Goal: Book appointment/travel/reservation

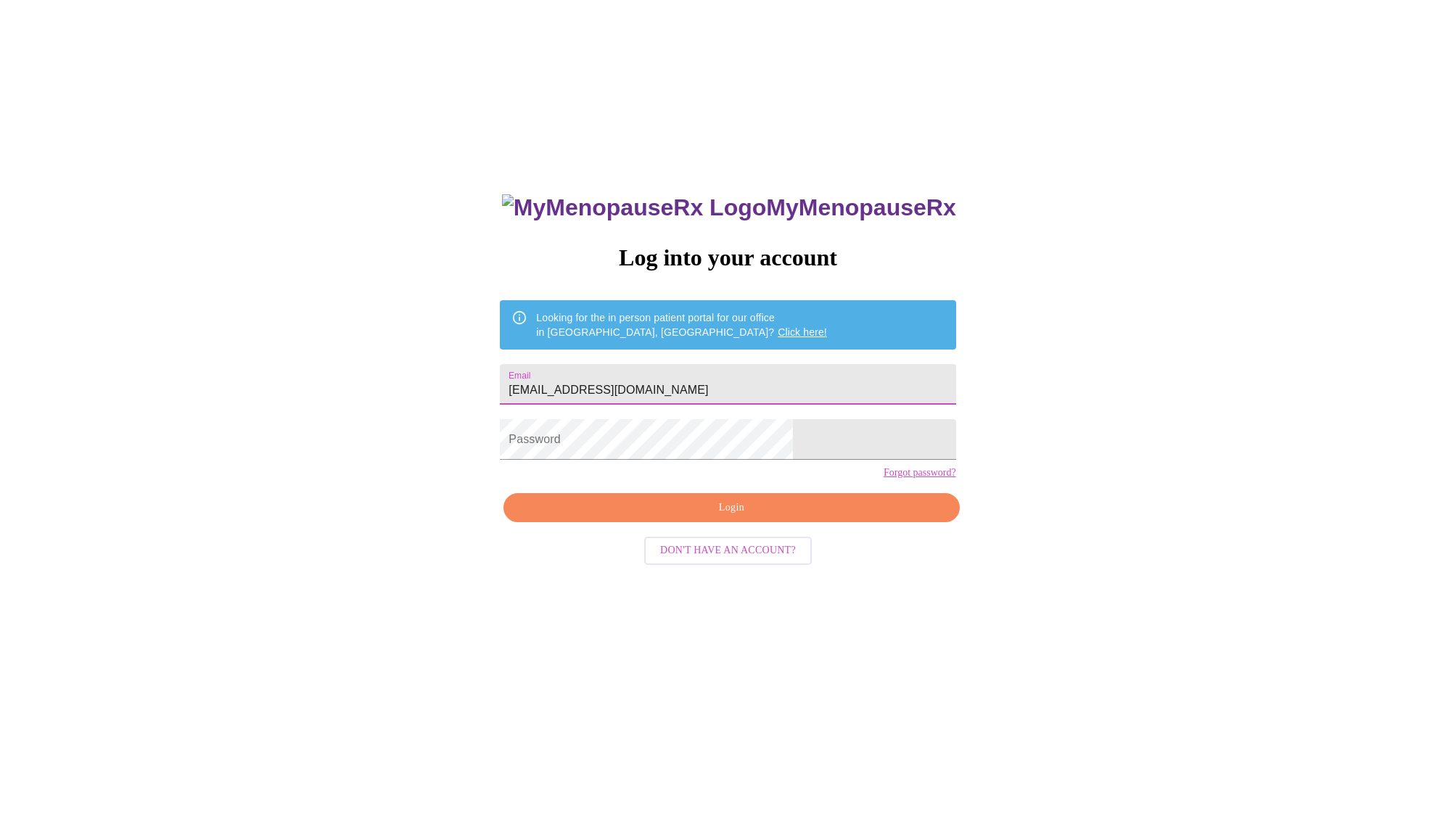
type input "grazynaszczepaniak@gmail.com"
click at [737, 517] on span "Login" at bounding box center [731, 507] width 422 height 18
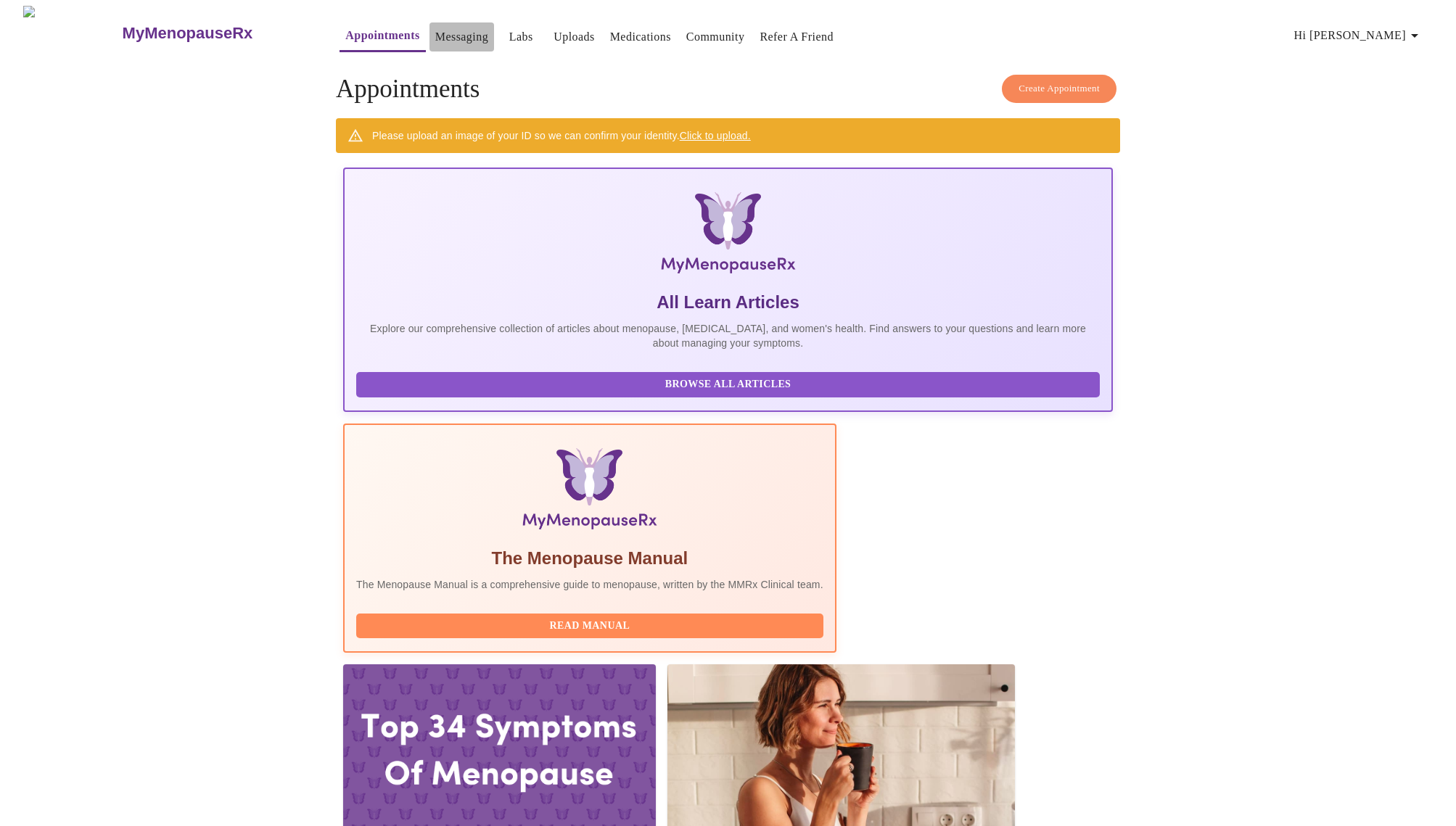
click at [435, 33] on link "Messaging" at bounding box center [462, 37] width 53 height 20
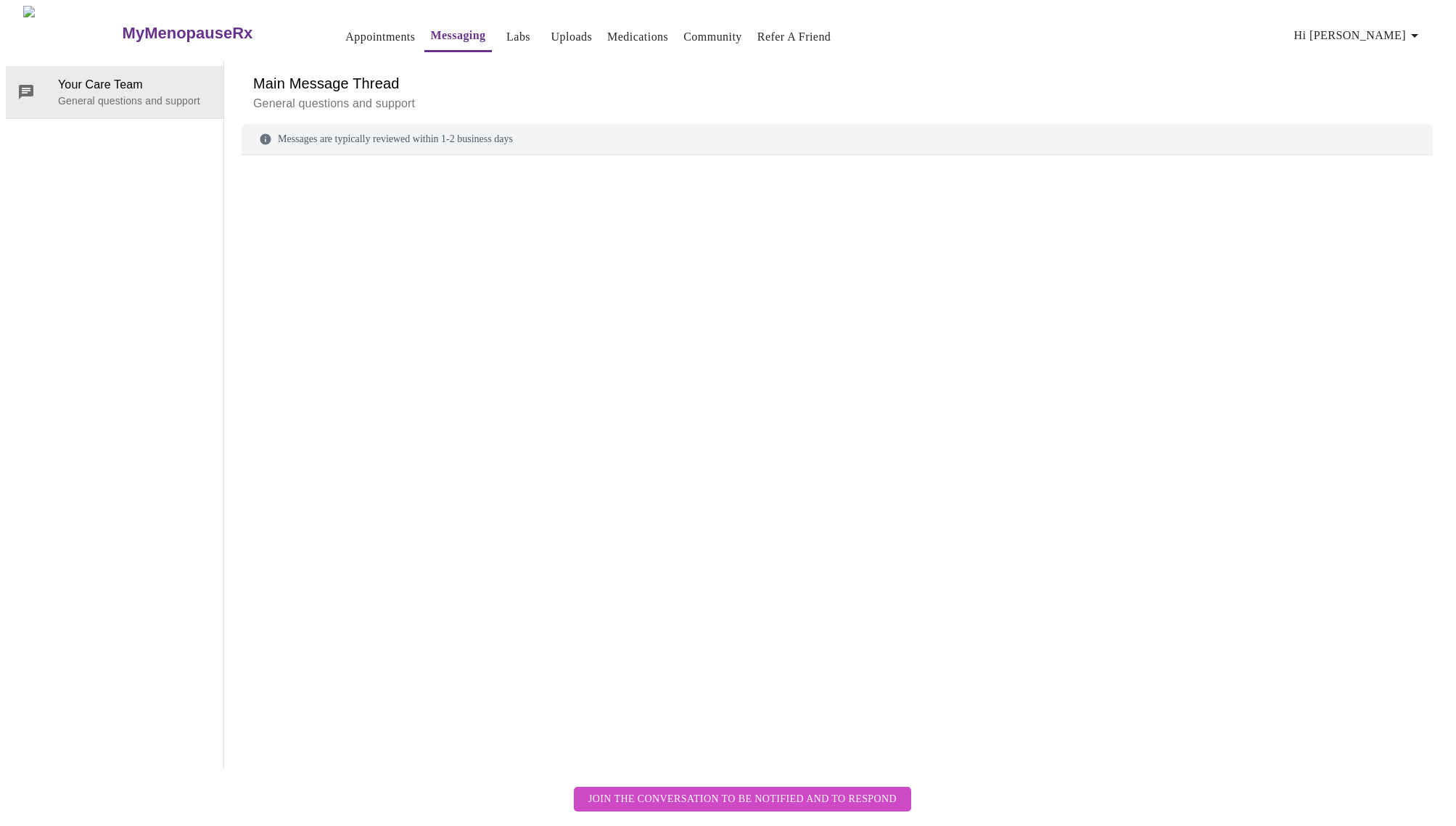
scroll to position [54, 0]
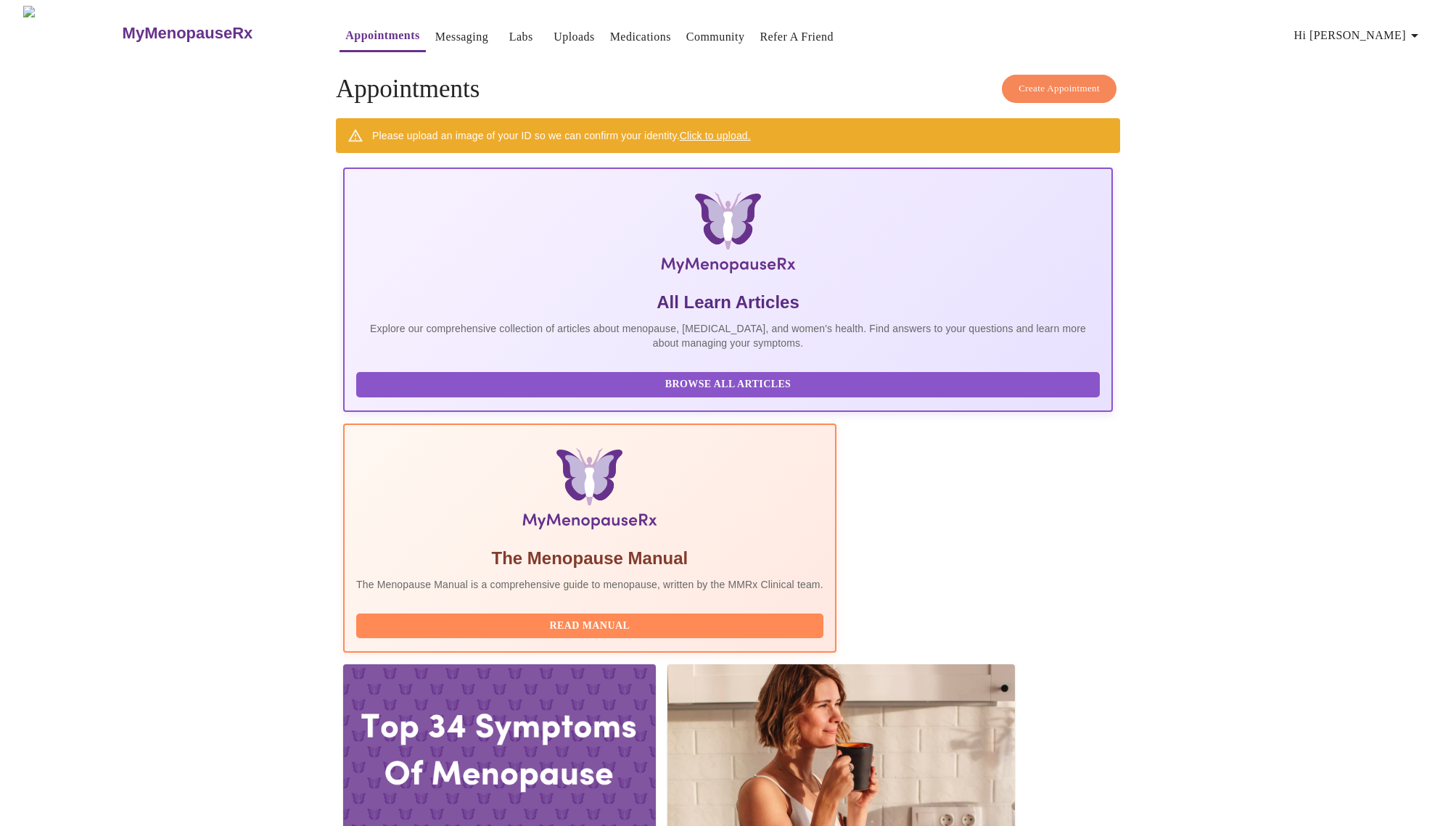
click at [509, 29] on link "Labs" at bounding box center [520, 37] width 24 height 20
click at [136, 24] on h3 "MyMenopauseRx" at bounding box center [187, 33] width 131 height 19
click at [686, 29] on link "Community" at bounding box center [716, 37] width 59 height 20
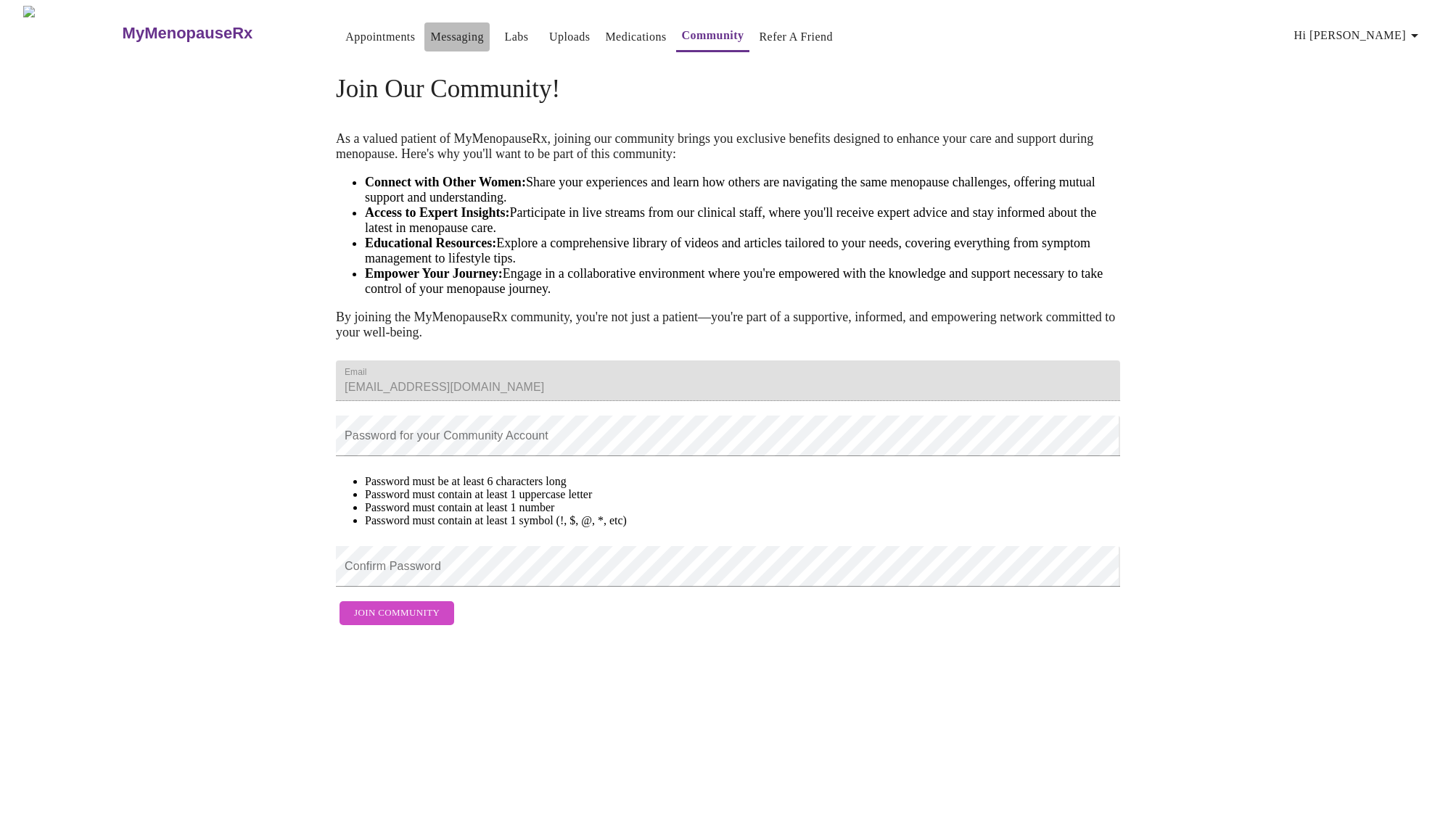
click at [434, 27] on link "Messaging" at bounding box center [456, 37] width 53 height 20
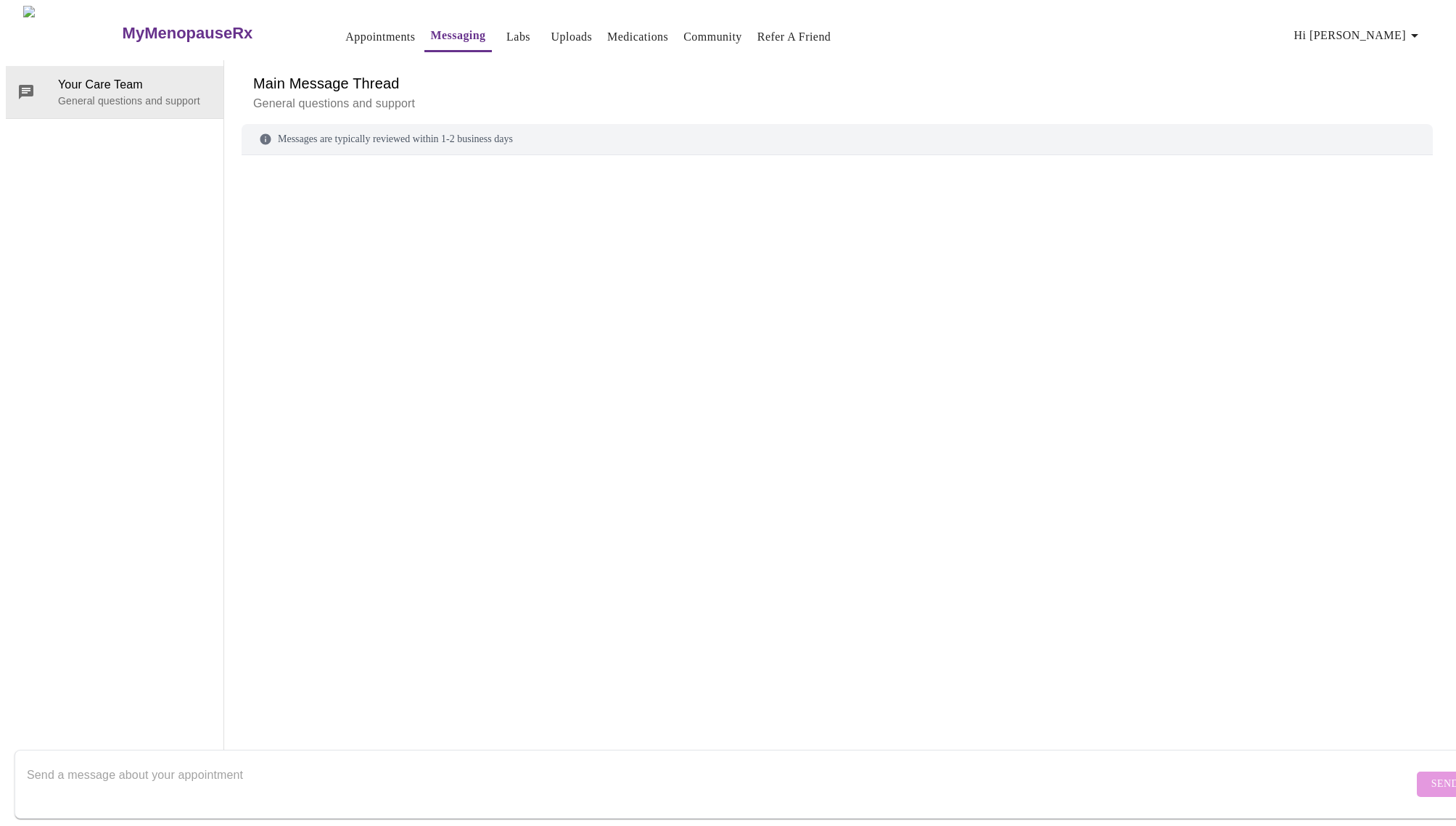
scroll to position [6, 0]
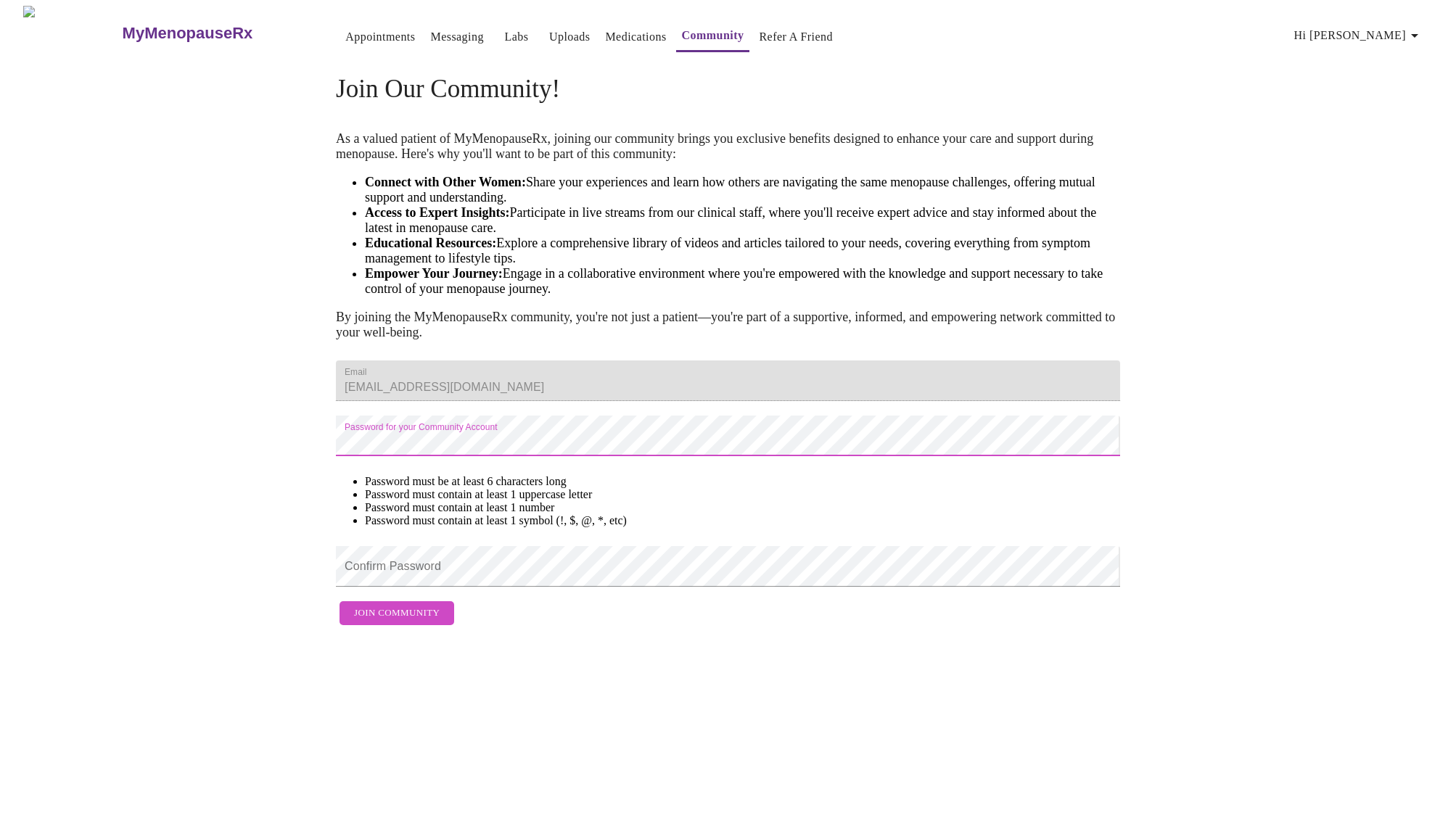
click at [345, 27] on link "Appointments" at bounding box center [380, 37] width 70 height 20
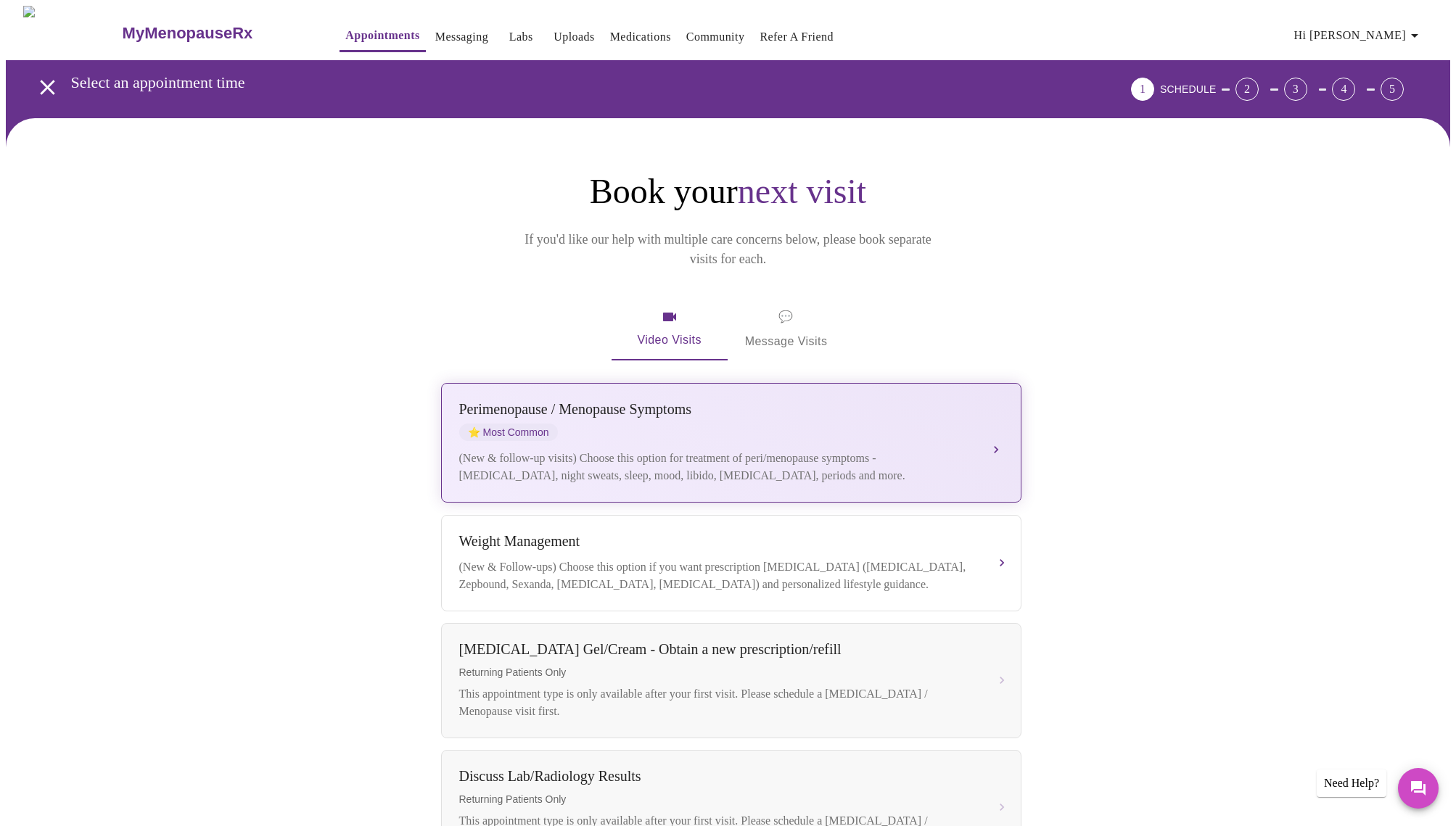
click at [995, 416] on button "Perimenopause / Menopause Symptoms ⭐ Most Common (New & follow-up visits) Choos…" at bounding box center [730, 443] width 580 height 120
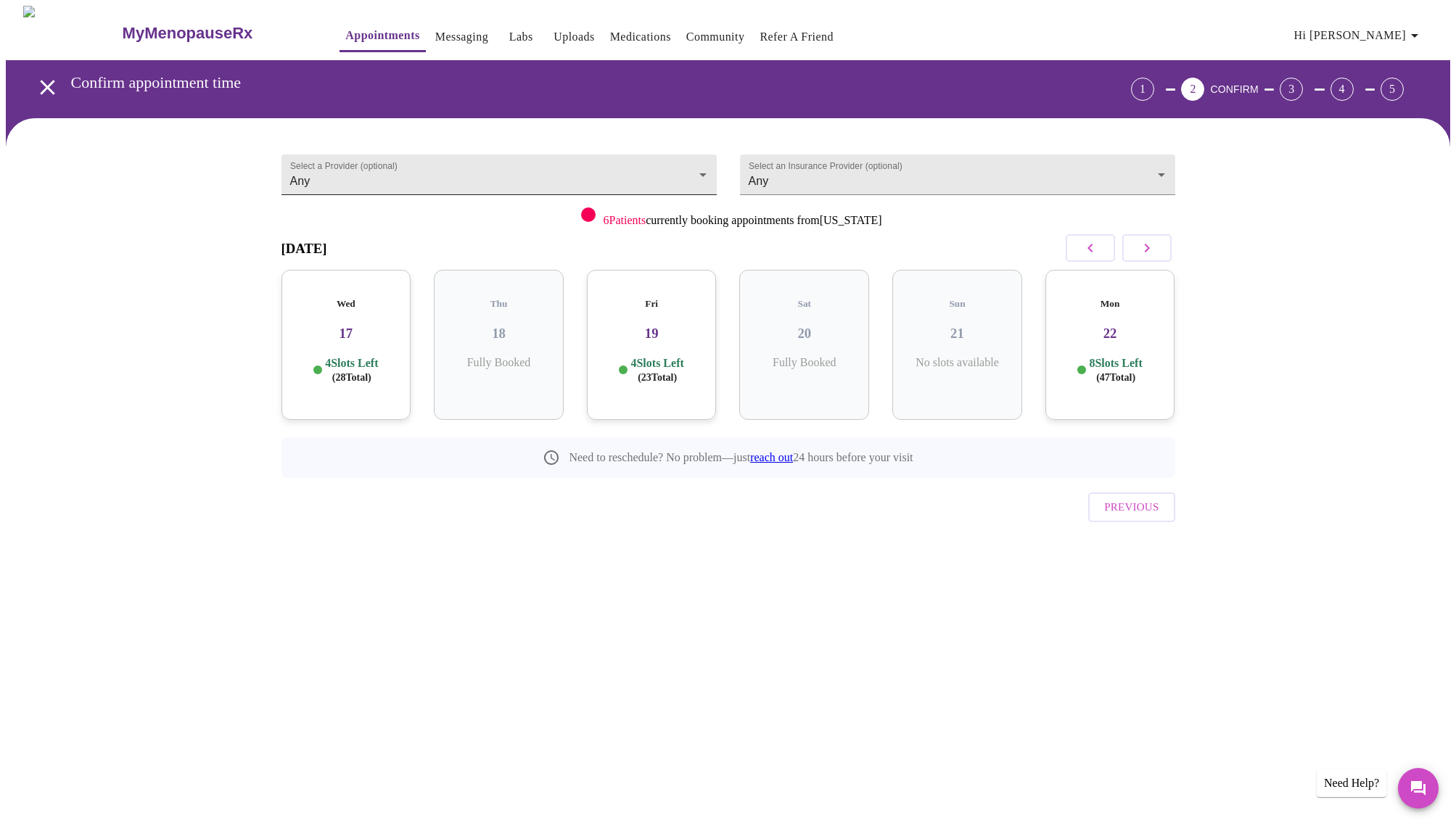
click at [701, 167] on body "MyMenopauseRx Appointments Messaging Labs Uploads Medications Community Refer a…" at bounding box center [727, 300] width 1444 height 588
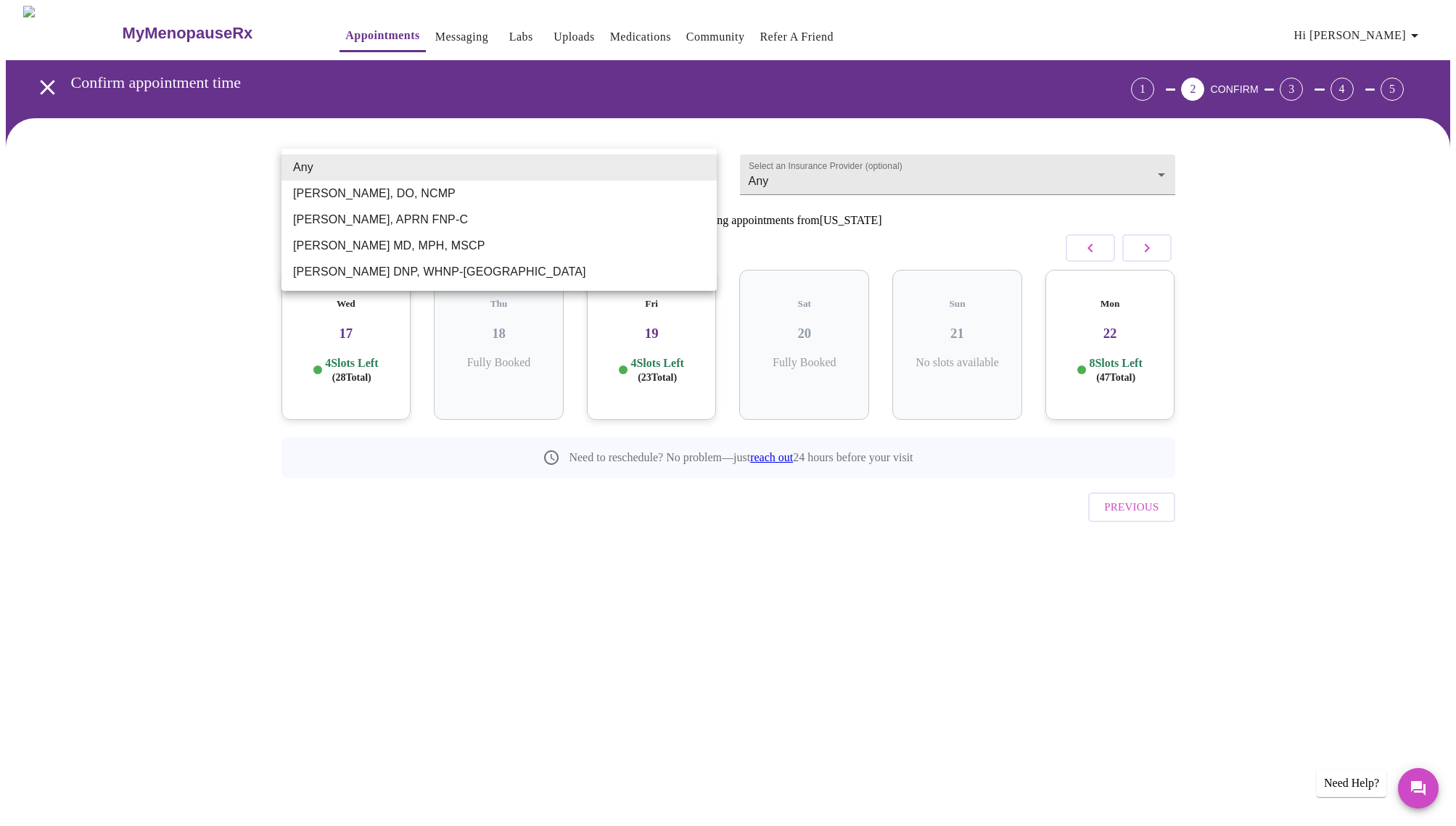
click at [395, 633] on div at bounding box center [728, 413] width 1456 height 826
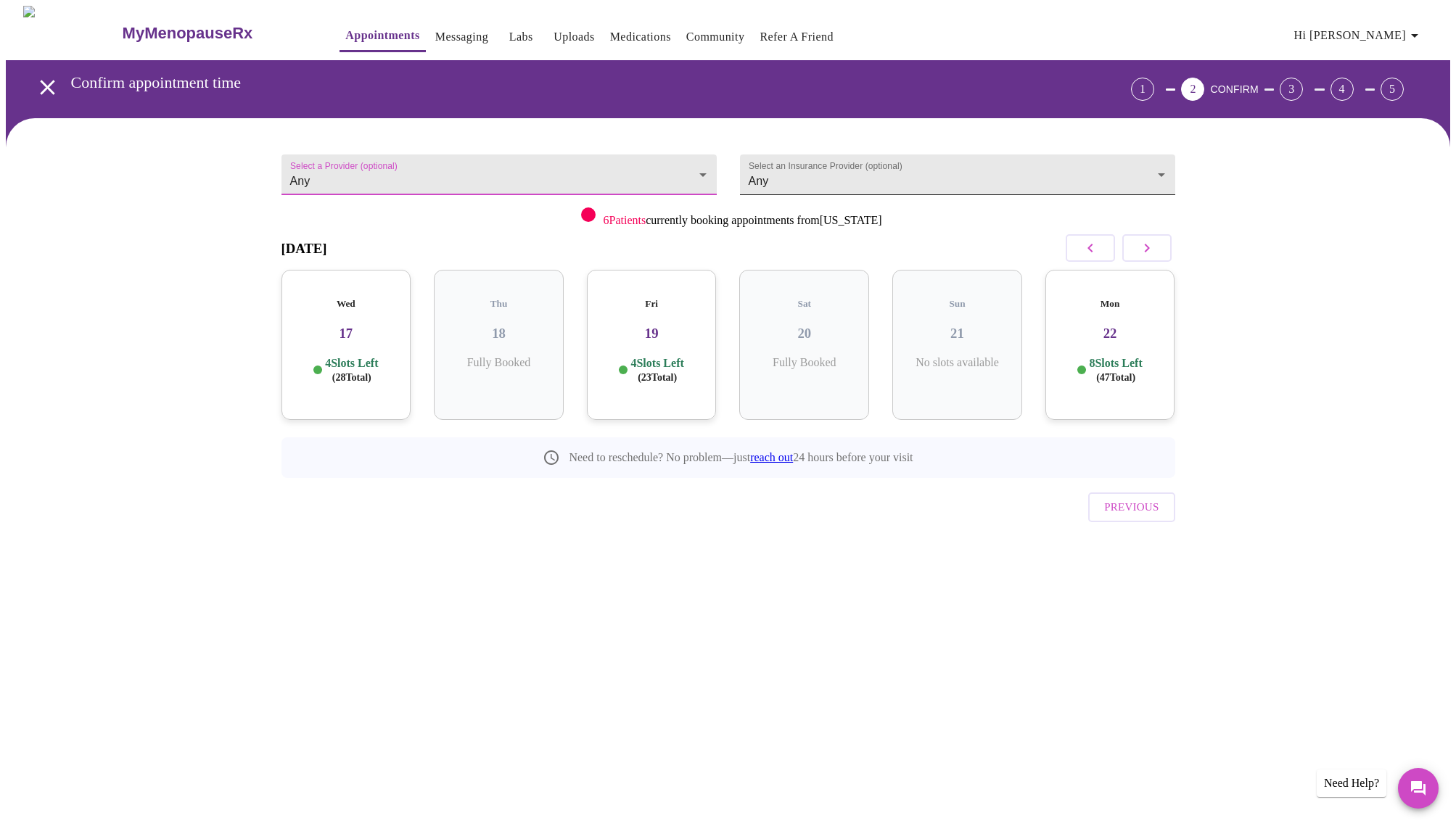
click at [1167, 163] on body "MyMenopauseRx Appointments Messaging Labs Uploads Medications Community Refer a…" at bounding box center [727, 300] width 1444 height 588
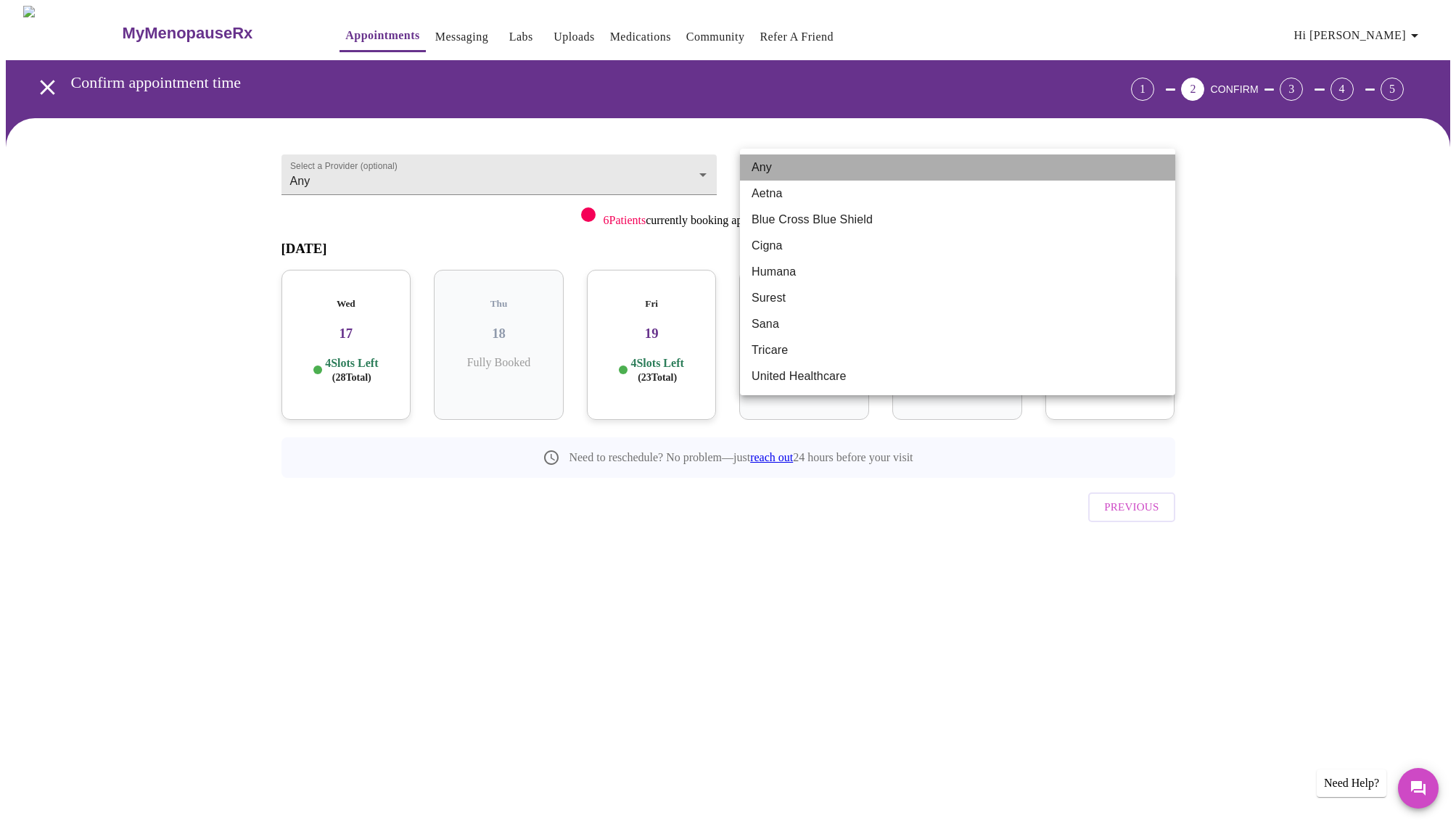
click at [790, 160] on li "Any" at bounding box center [957, 167] width 435 height 26
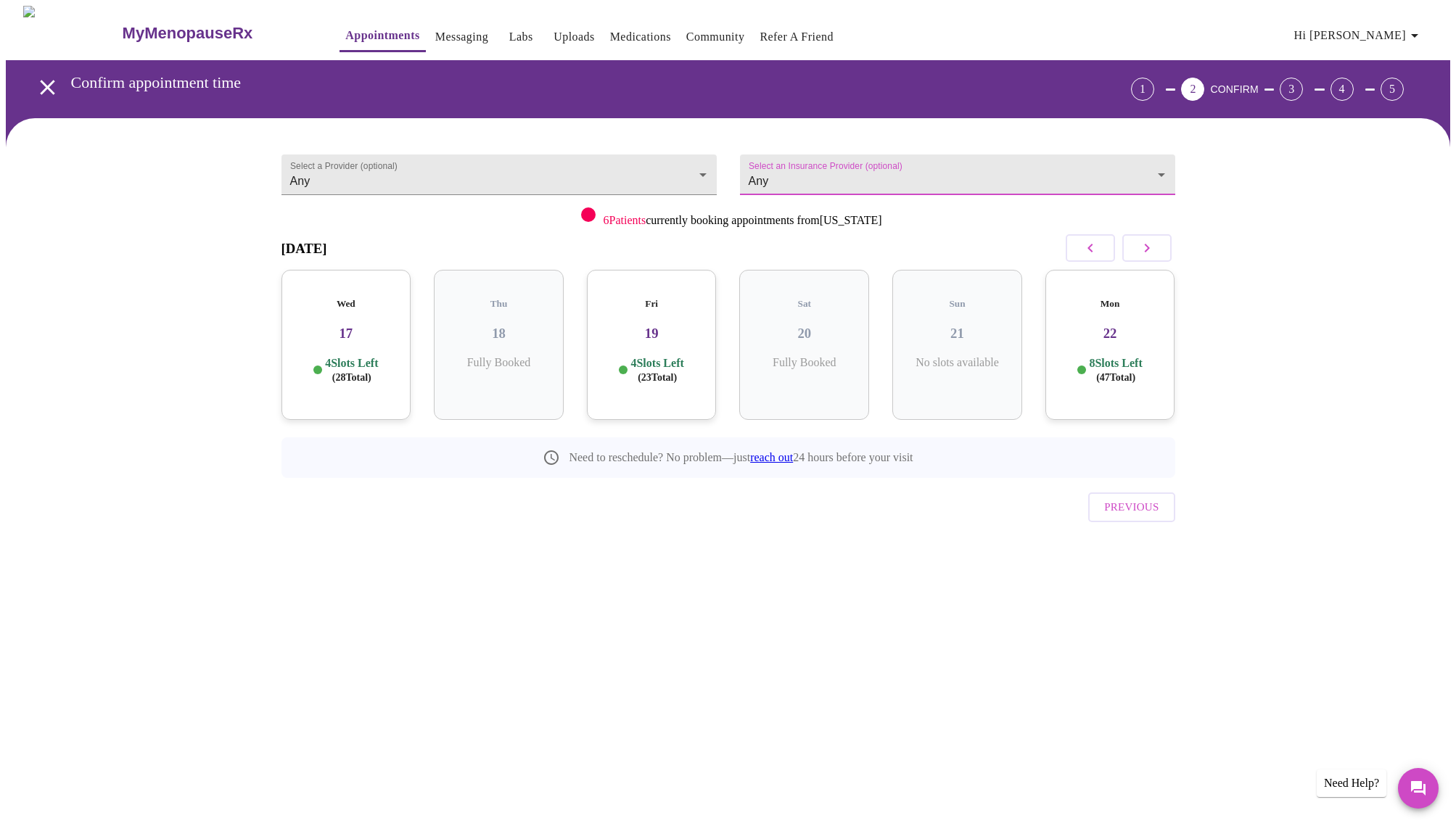
click at [358, 356] on p "4 Slots Left ( 28 Total)" at bounding box center [352, 370] width 53 height 29
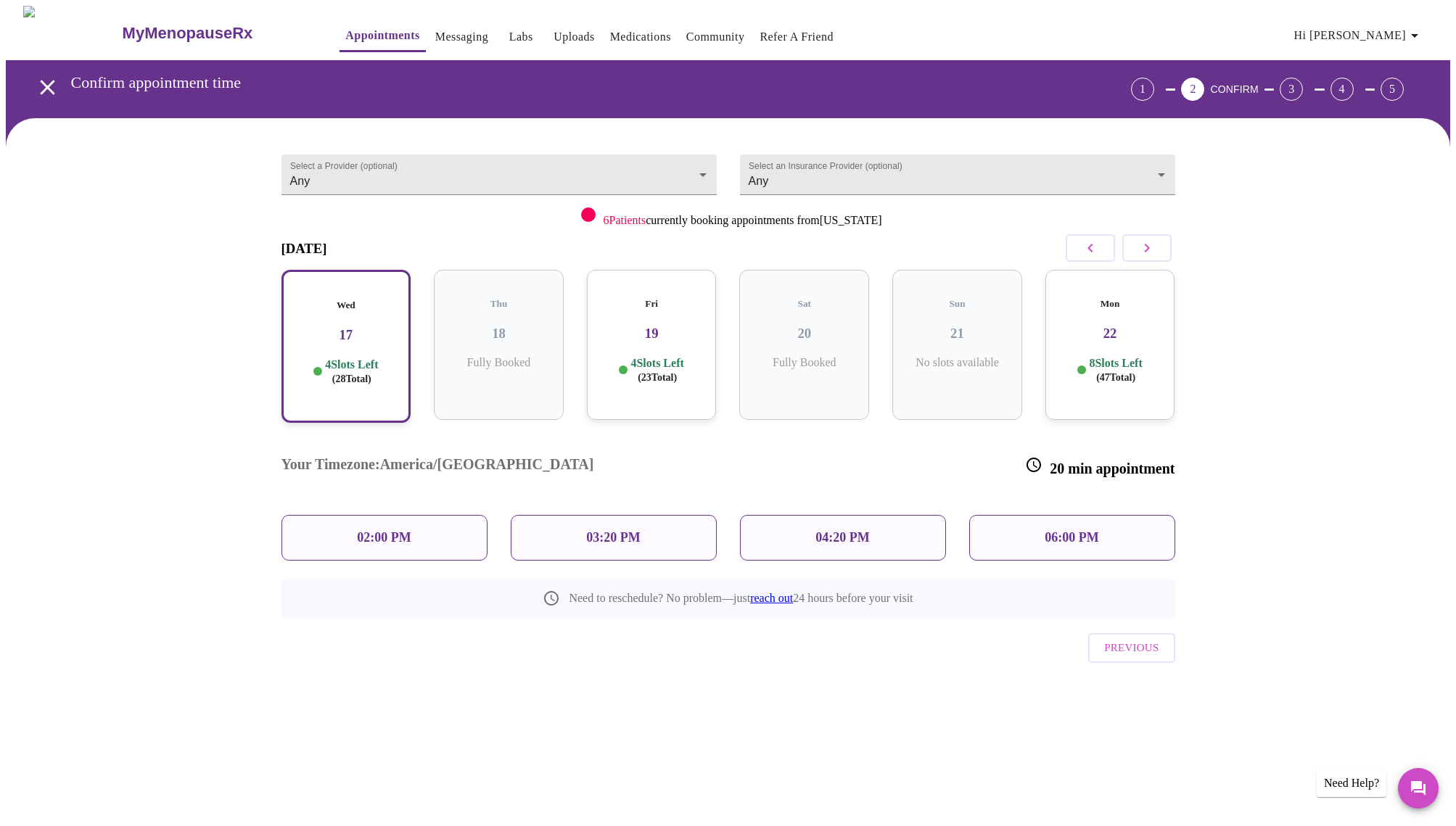
click at [646, 515] on div "03:20 PM" at bounding box center [613, 537] width 206 height 46
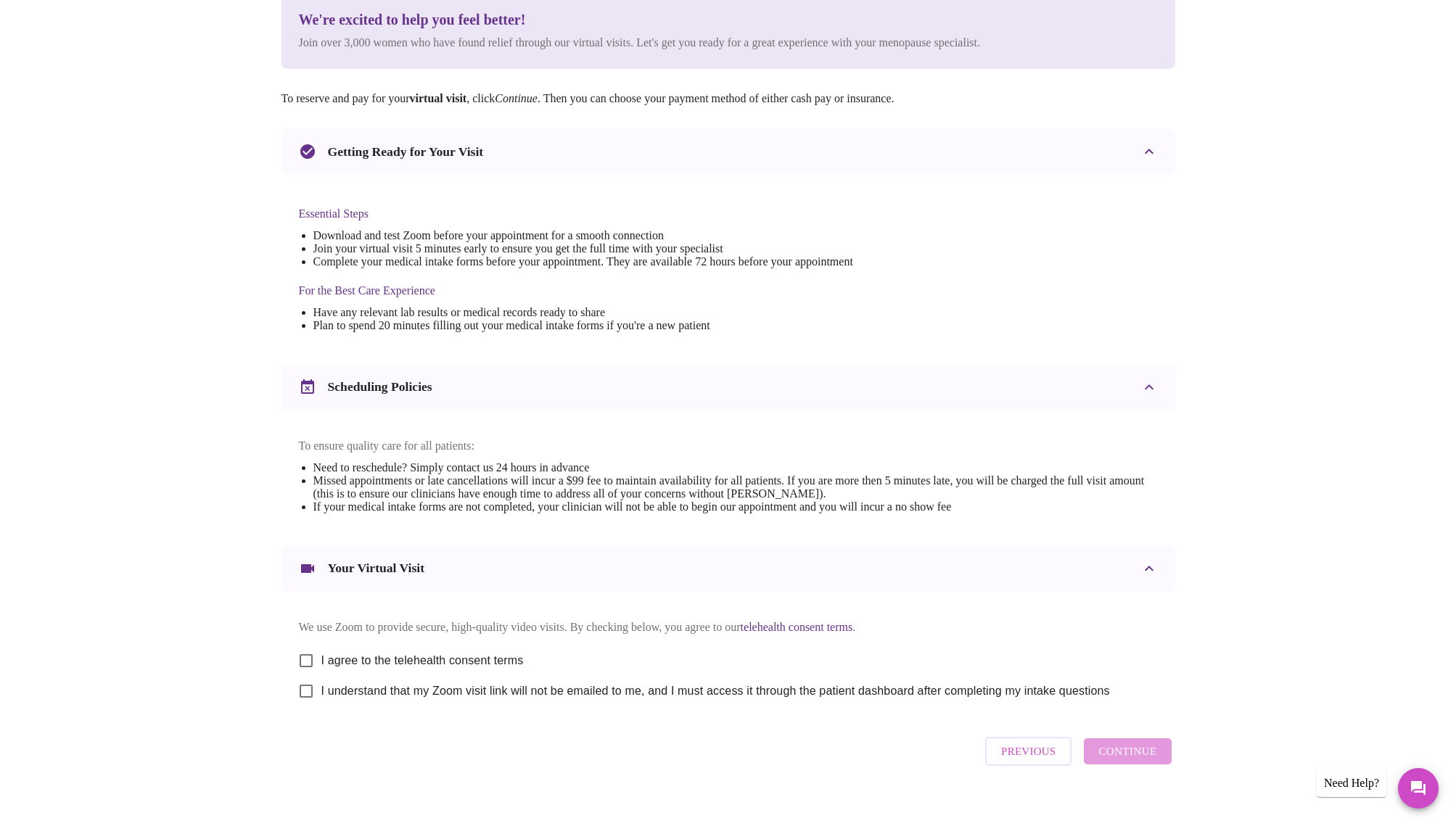
scroll to position [153, 0]
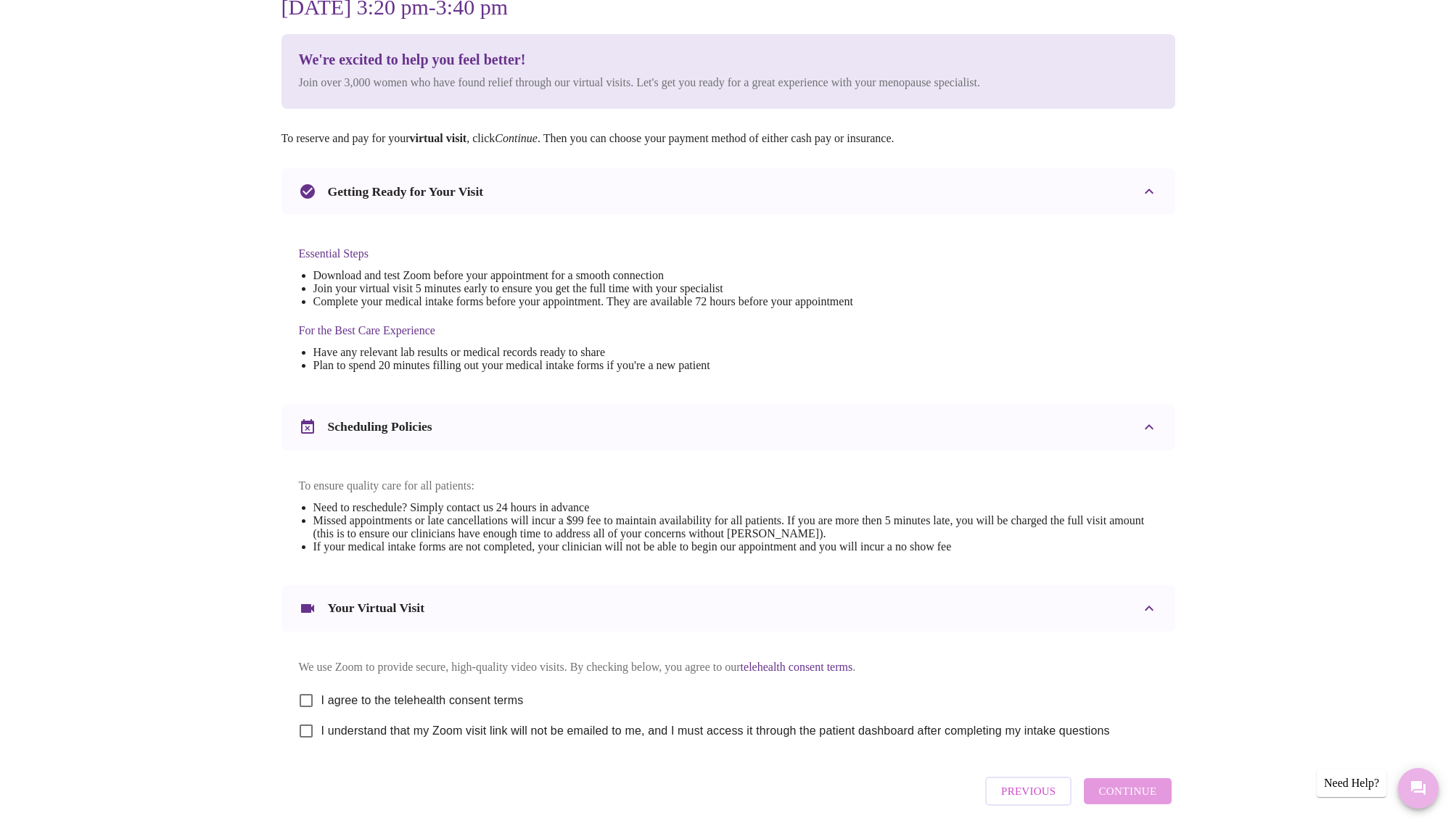
click at [1419, 787] on icon "Messages" at bounding box center [1418, 788] width 15 height 15
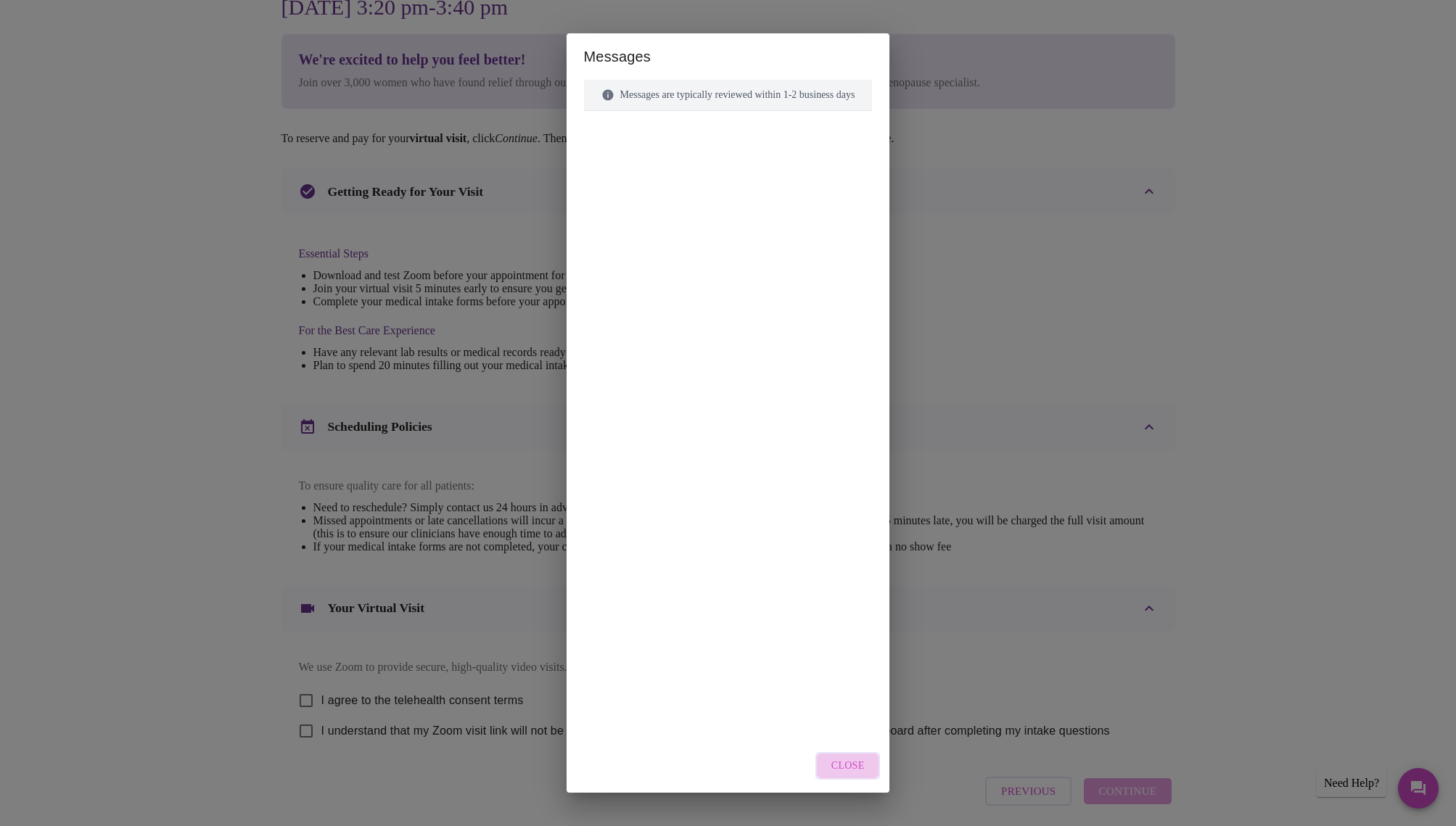
click at [859, 773] on span "Close" at bounding box center [847, 766] width 33 height 18
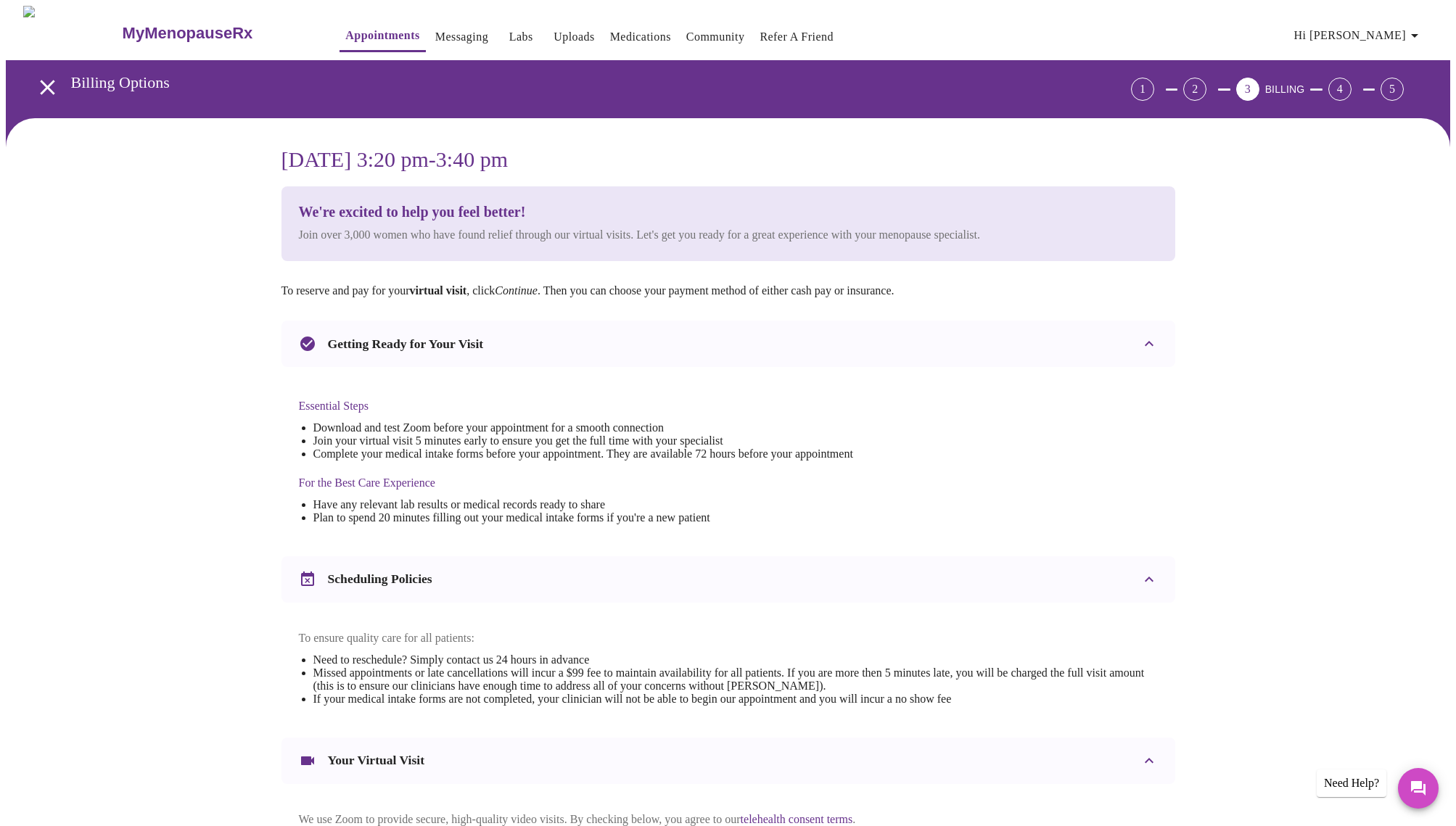
scroll to position [0, 0]
drag, startPoint x: 203, startPoint y: 23, endPoint x: 173, endPoint y: 22, distance: 30.0
click at [1207, 83] on div "2" at bounding box center [1195, 89] width 23 height 23
click at [1406, 33] on span "Hi Grazyna" at bounding box center [1358, 36] width 129 height 20
click at [1390, 80] on li "Invoices" at bounding box center [1390, 83] width 67 height 26
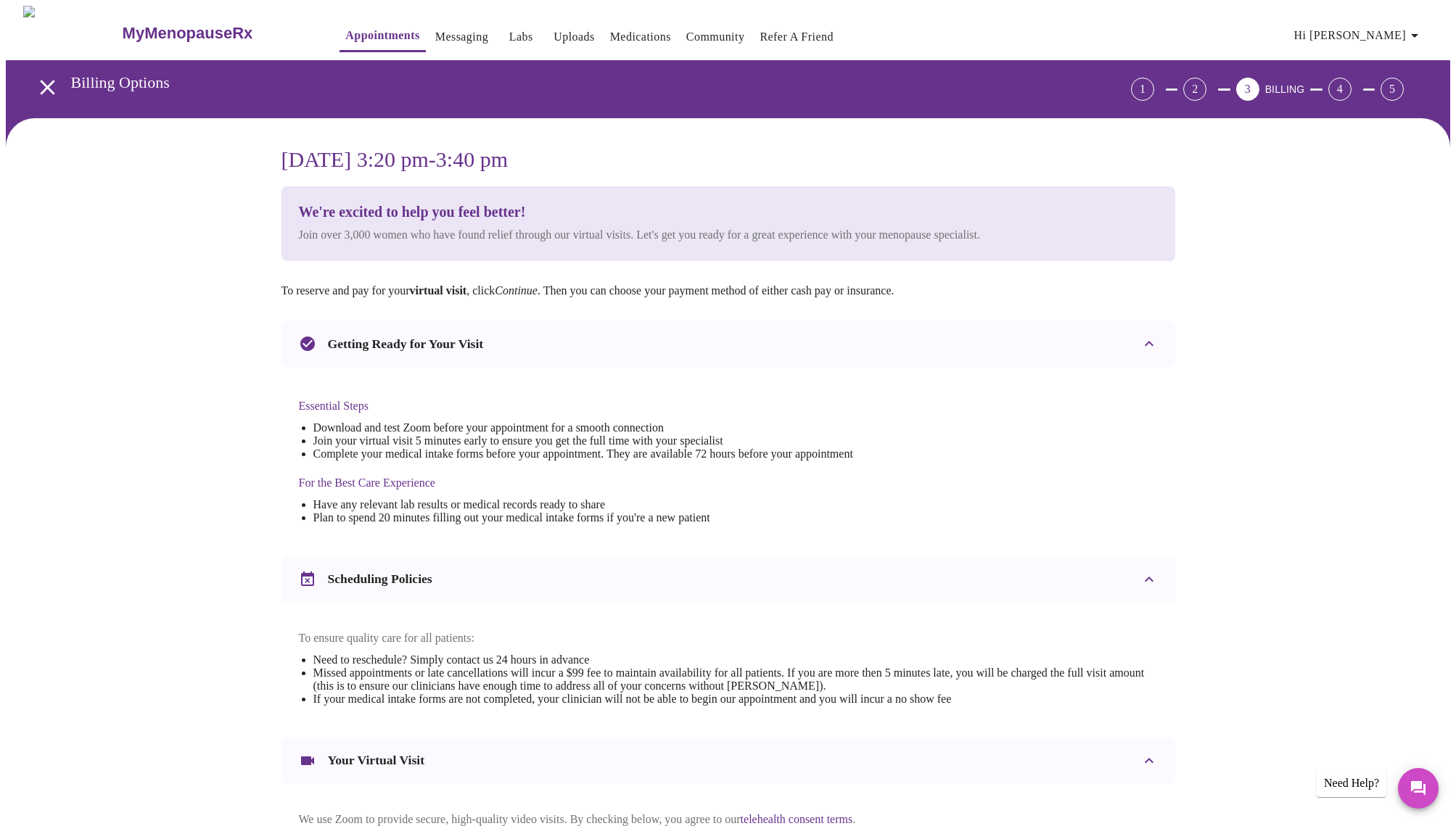
scroll to position [177, 0]
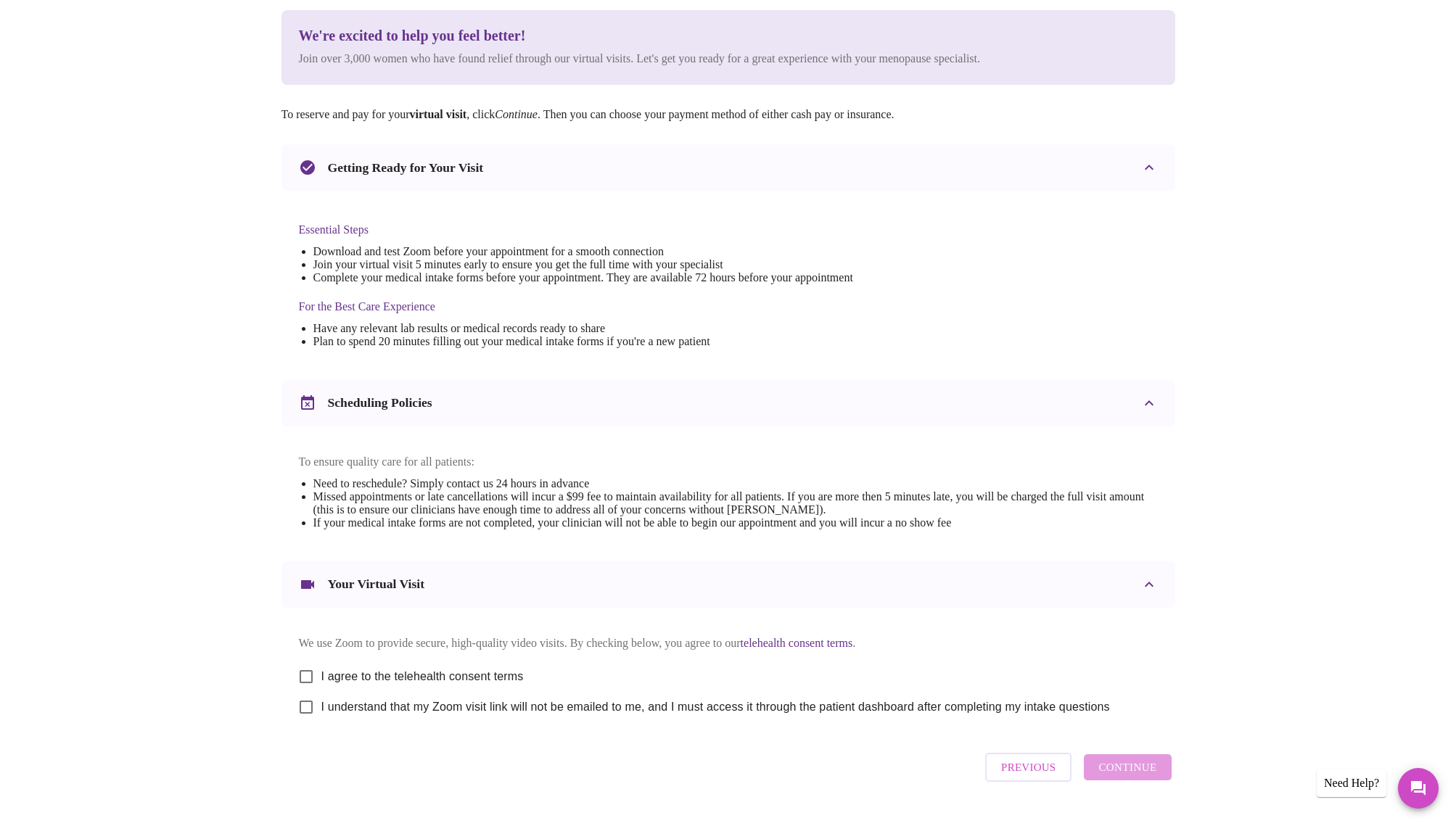
click at [304, 680] on input "I agree to the telehealth consent terms" at bounding box center [306, 676] width 30 height 30
checkbox input "true"
click at [310, 722] on input "I understand that my Zoom visit link will not be emailed to me, and I must acce…" at bounding box center [306, 706] width 30 height 30
checkbox input "true"
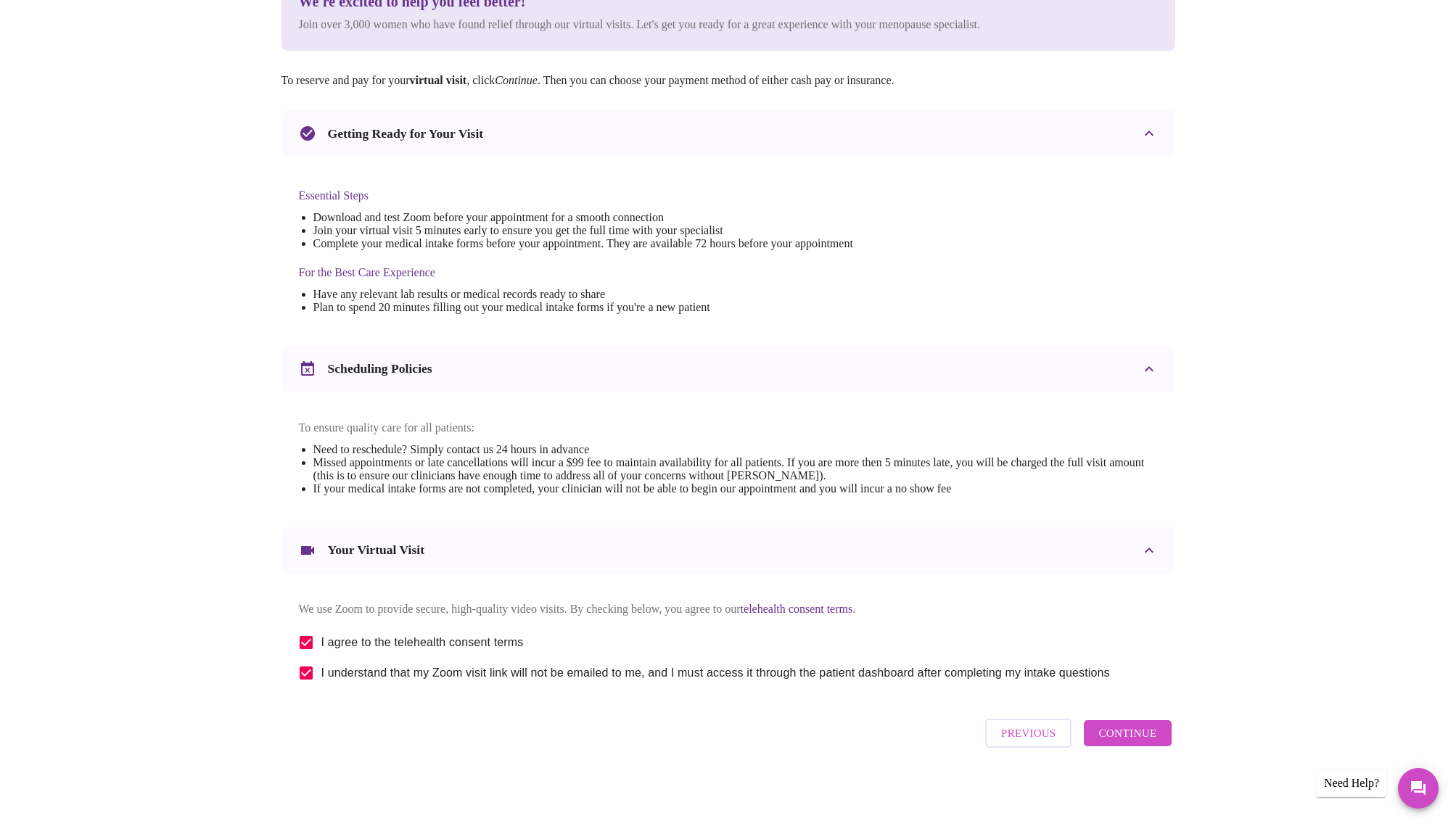
scroll to position [224, 0]
click at [1132, 736] on span "Continue" at bounding box center [1127, 733] width 58 height 19
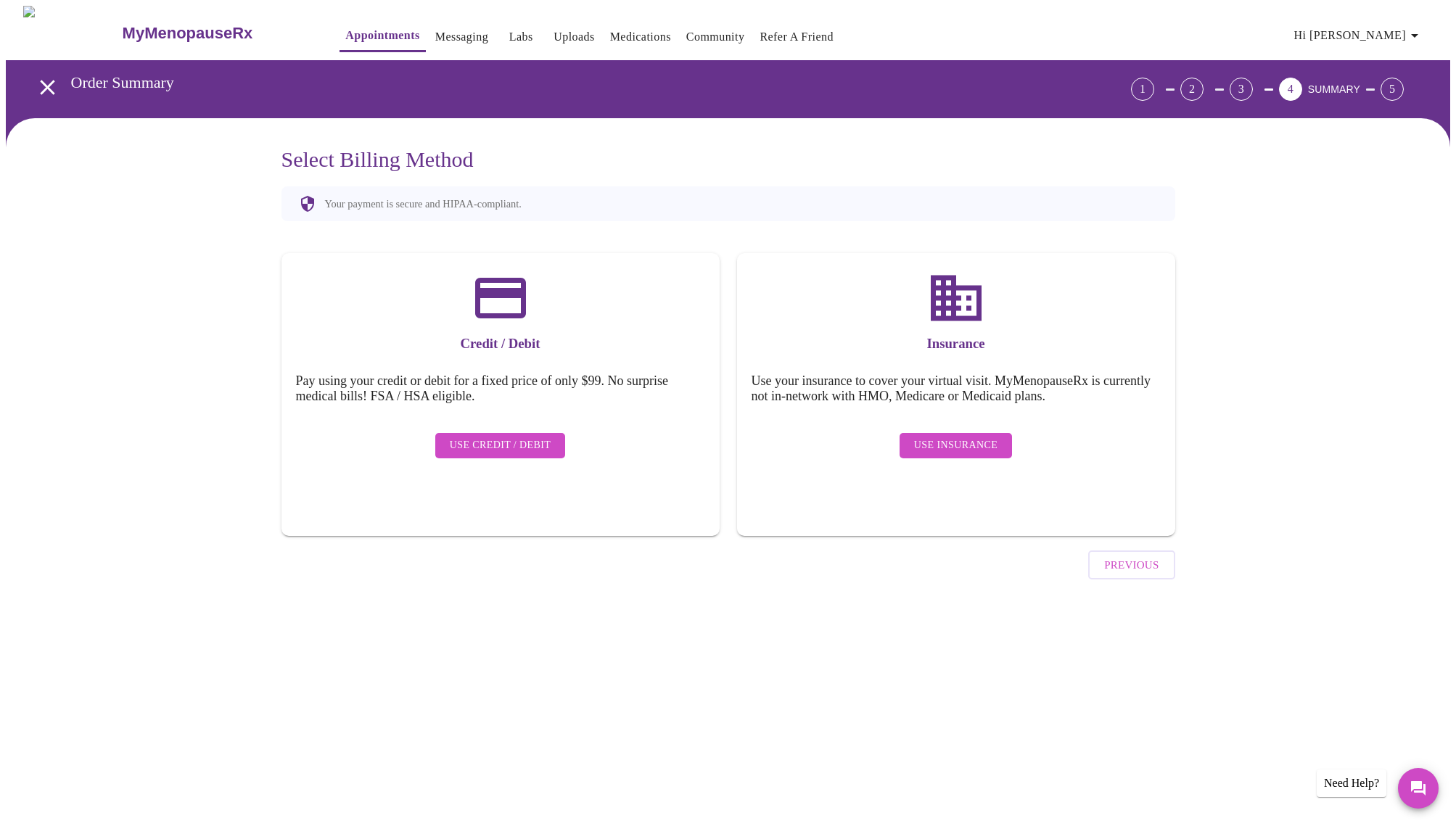
click at [525, 437] on span "Use Credit / Debit" at bounding box center [500, 445] width 101 height 18
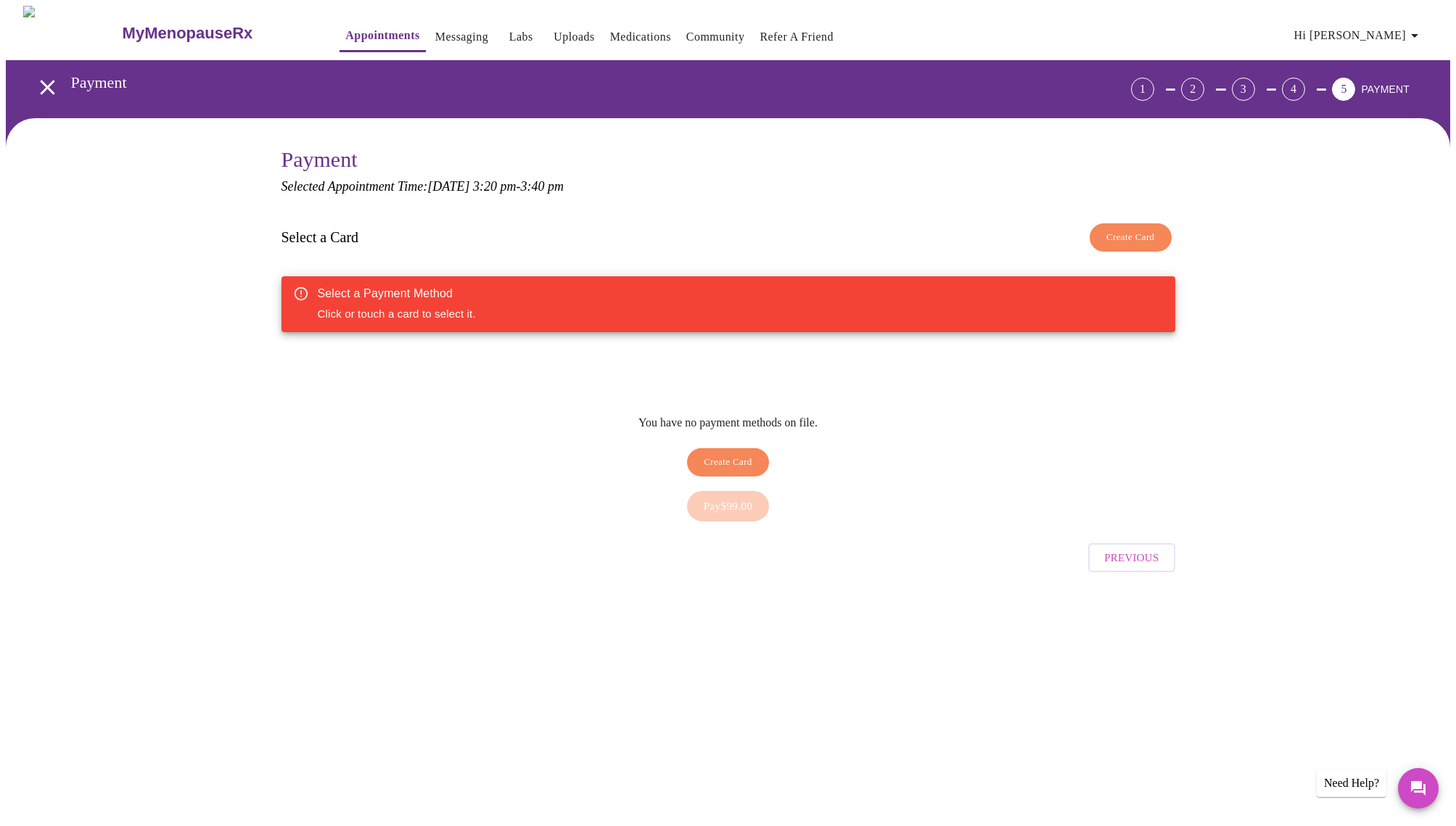
click at [1128, 231] on span "Create Card" at bounding box center [1130, 238] width 49 height 17
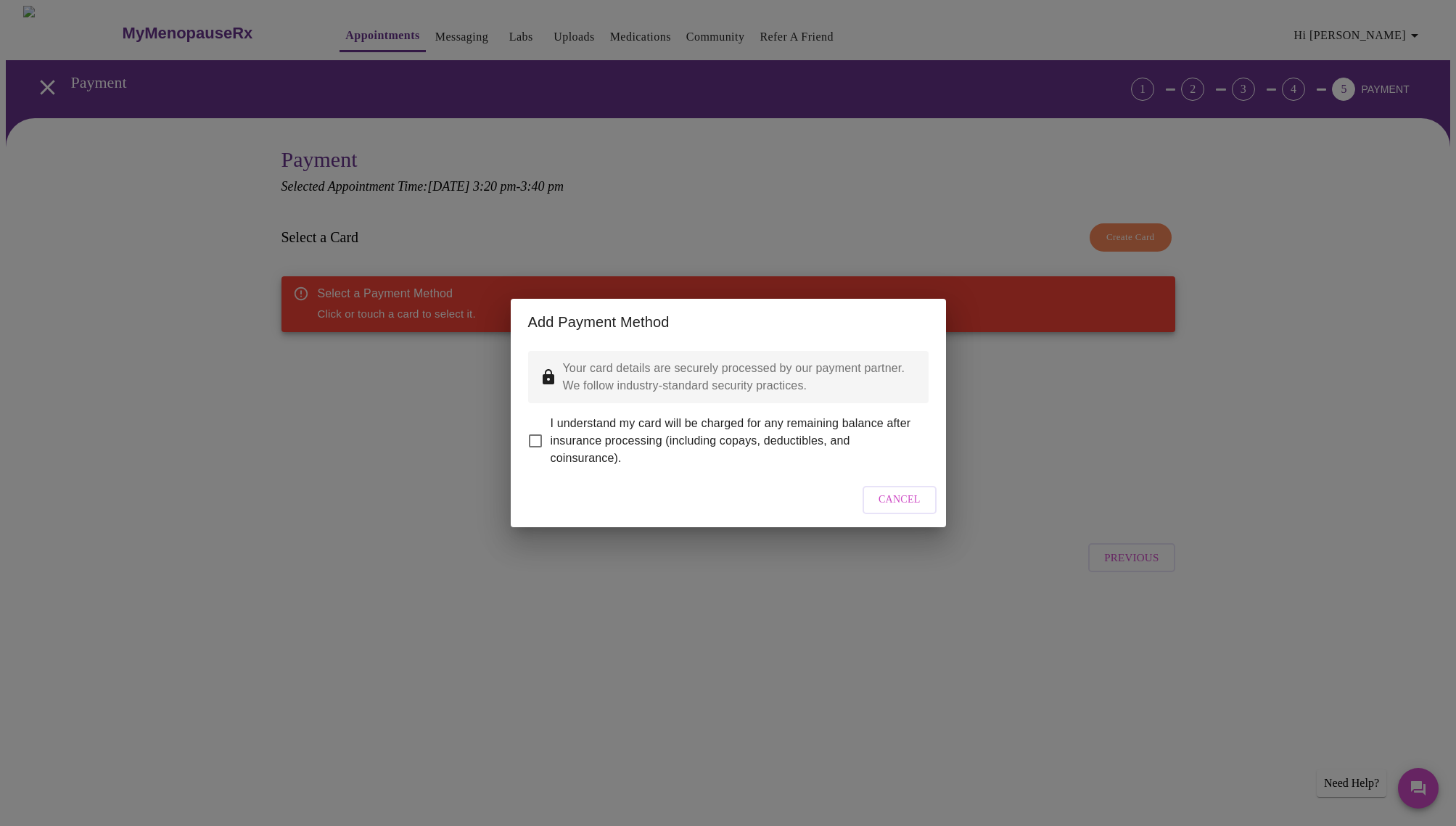
click at [542, 429] on input "I understand my card will be charged for any remaining balance after insurance …" at bounding box center [535, 440] width 30 height 30
checkbox input "true"
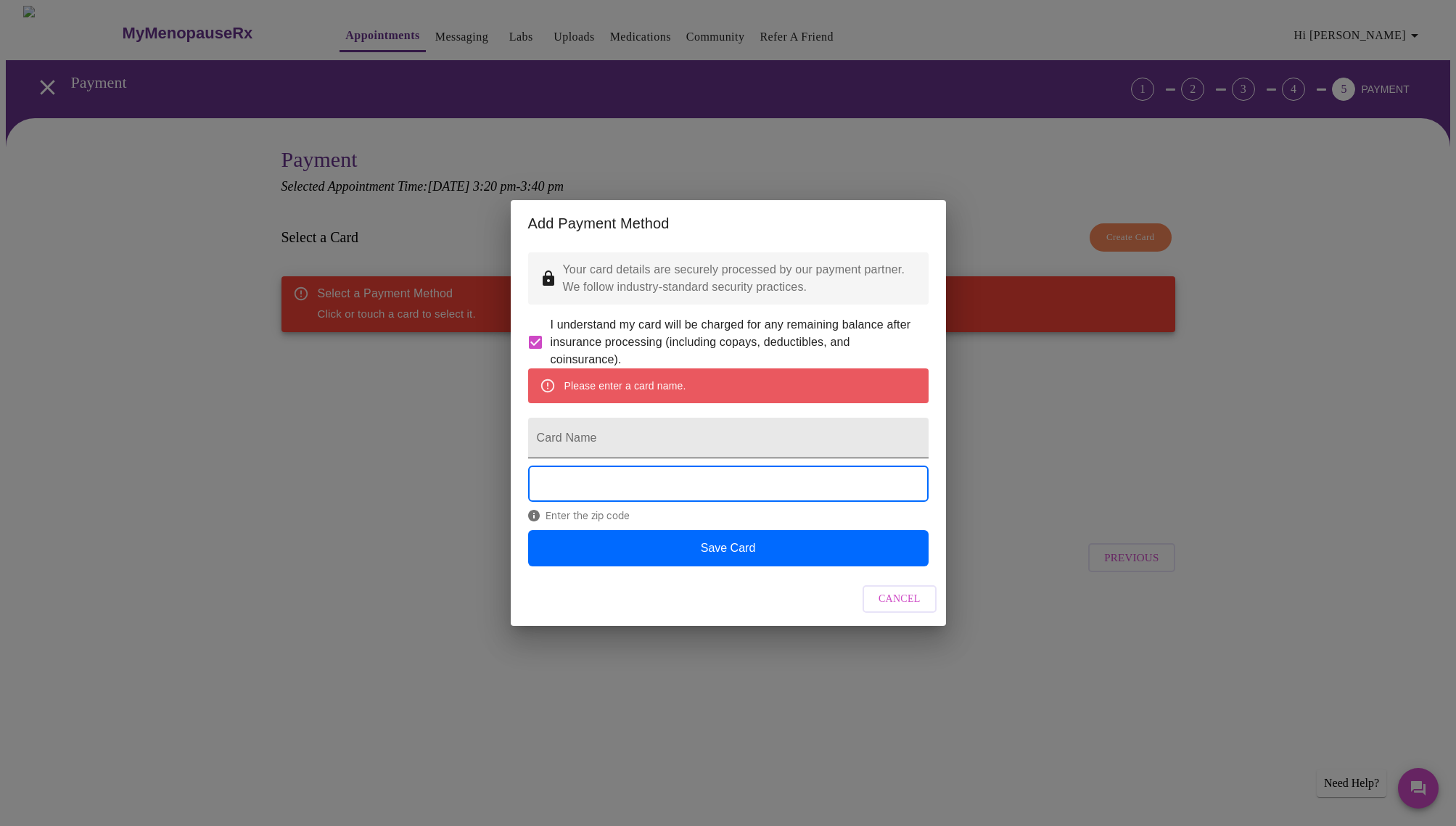
click at [557, 439] on input "Card Name" at bounding box center [728, 437] width 400 height 40
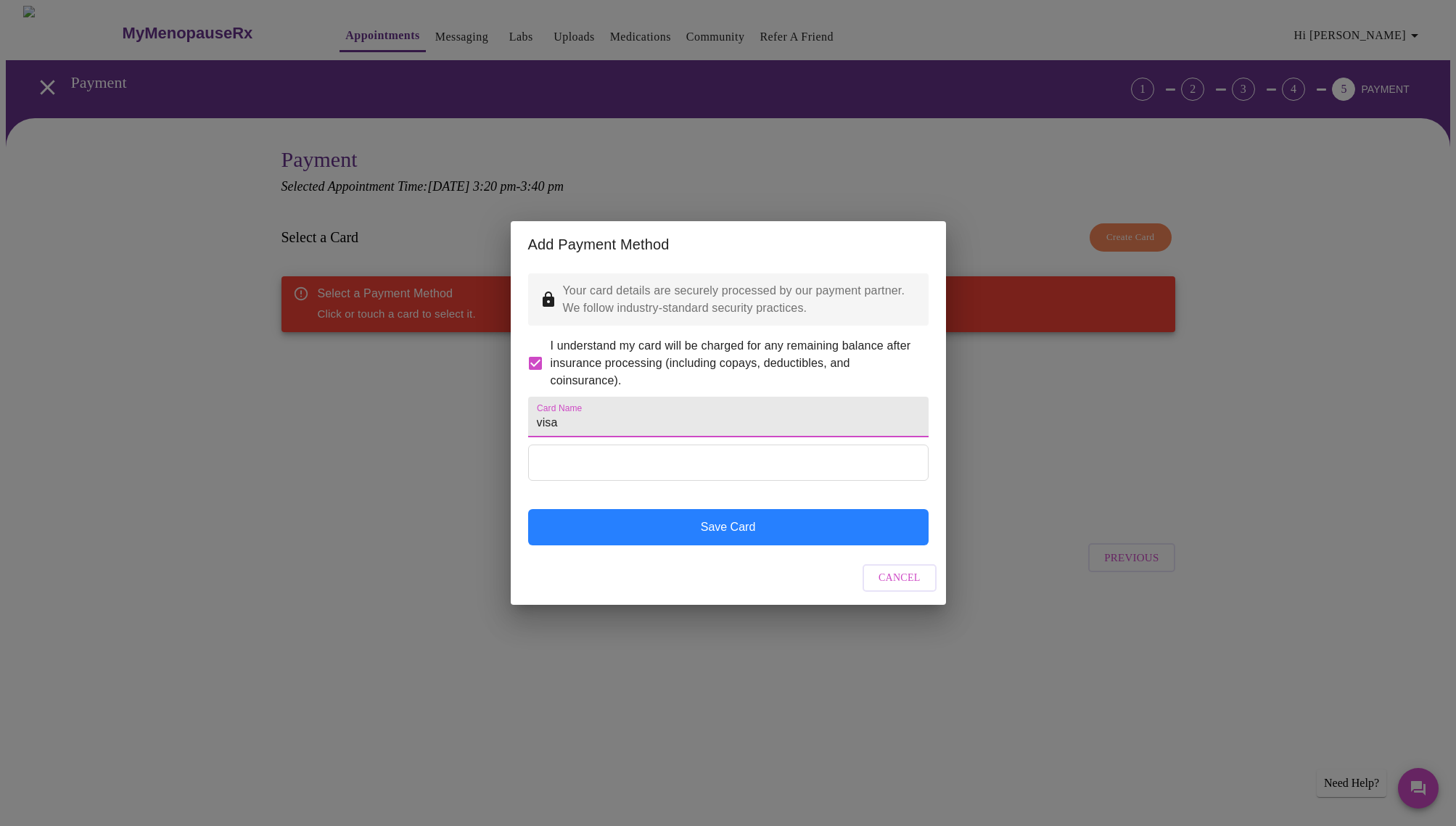
type input "visa"
click at [716, 545] on button "Save Card" at bounding box center [728, 526] width 400 height 36
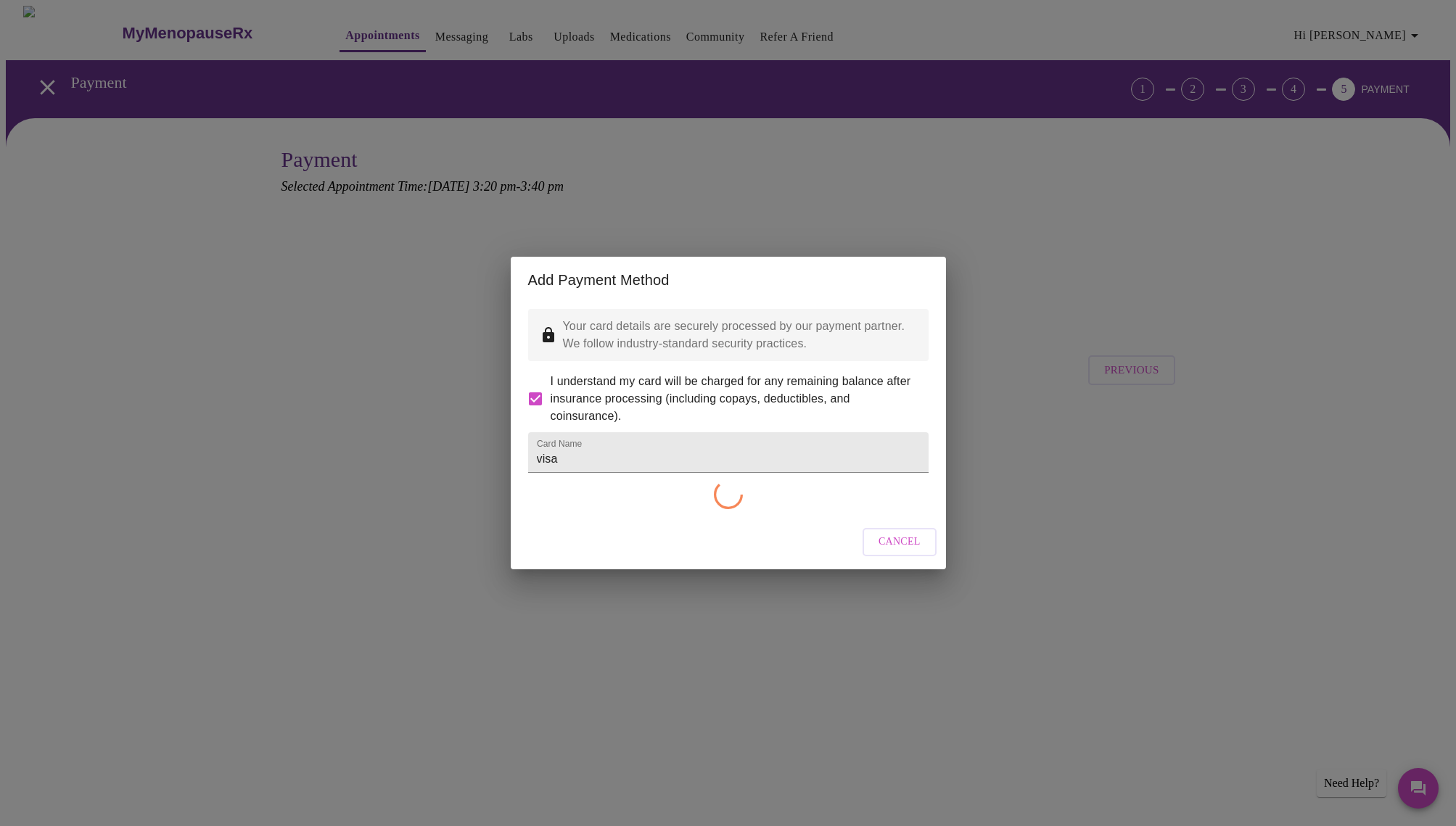
checkbox input "false"
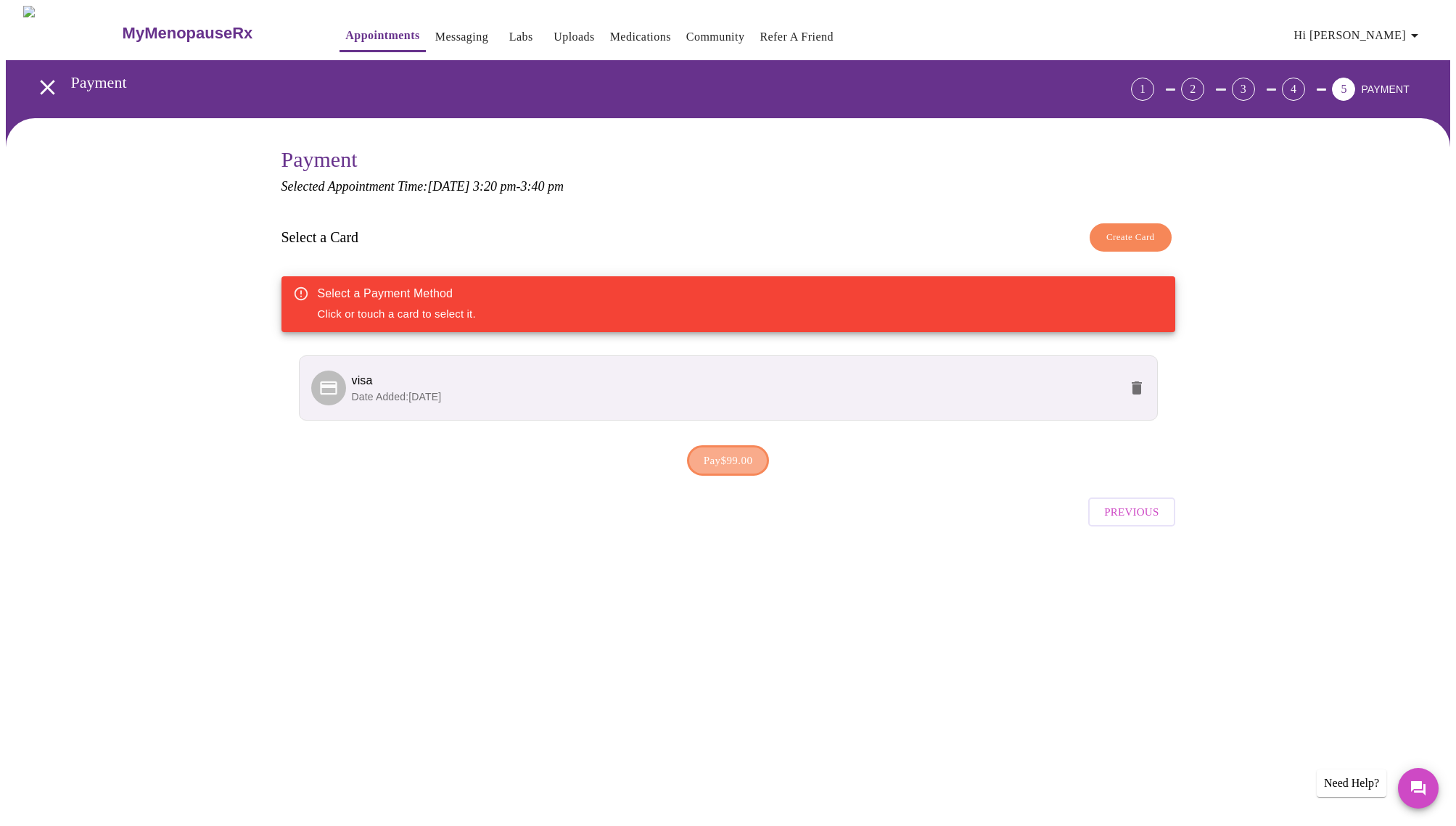
click at [735, 459] on span "Pay $99.00" at bounding box center [728, 461] width 50 height 19
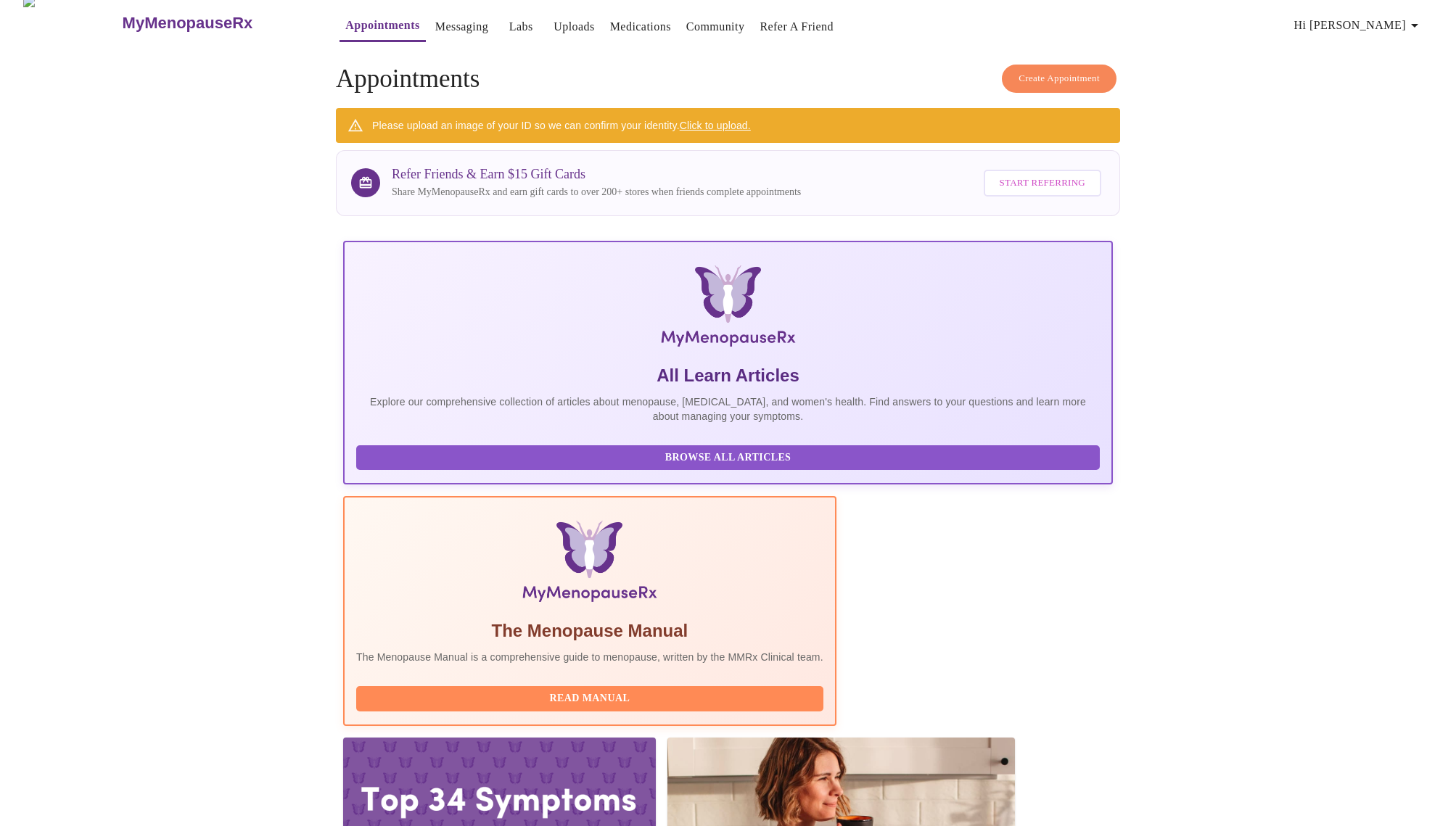
scroll to position [9, 0]
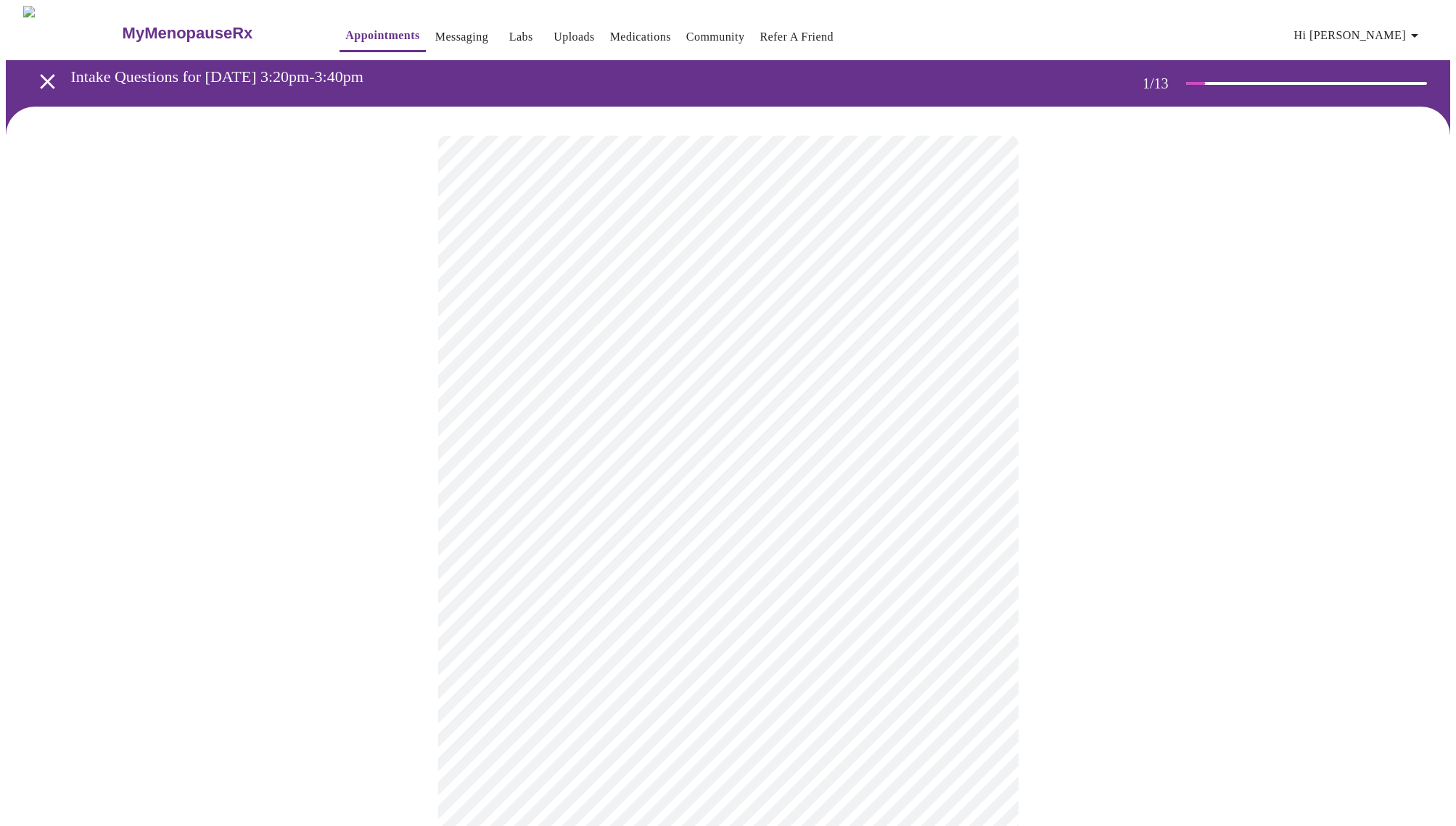
click at [551, 326] on body "MyMenopauseRx Appointments Messaging Labs Uploads Medications Community Refer a…" at bounding box center [727, 670] width 1444 height 1331
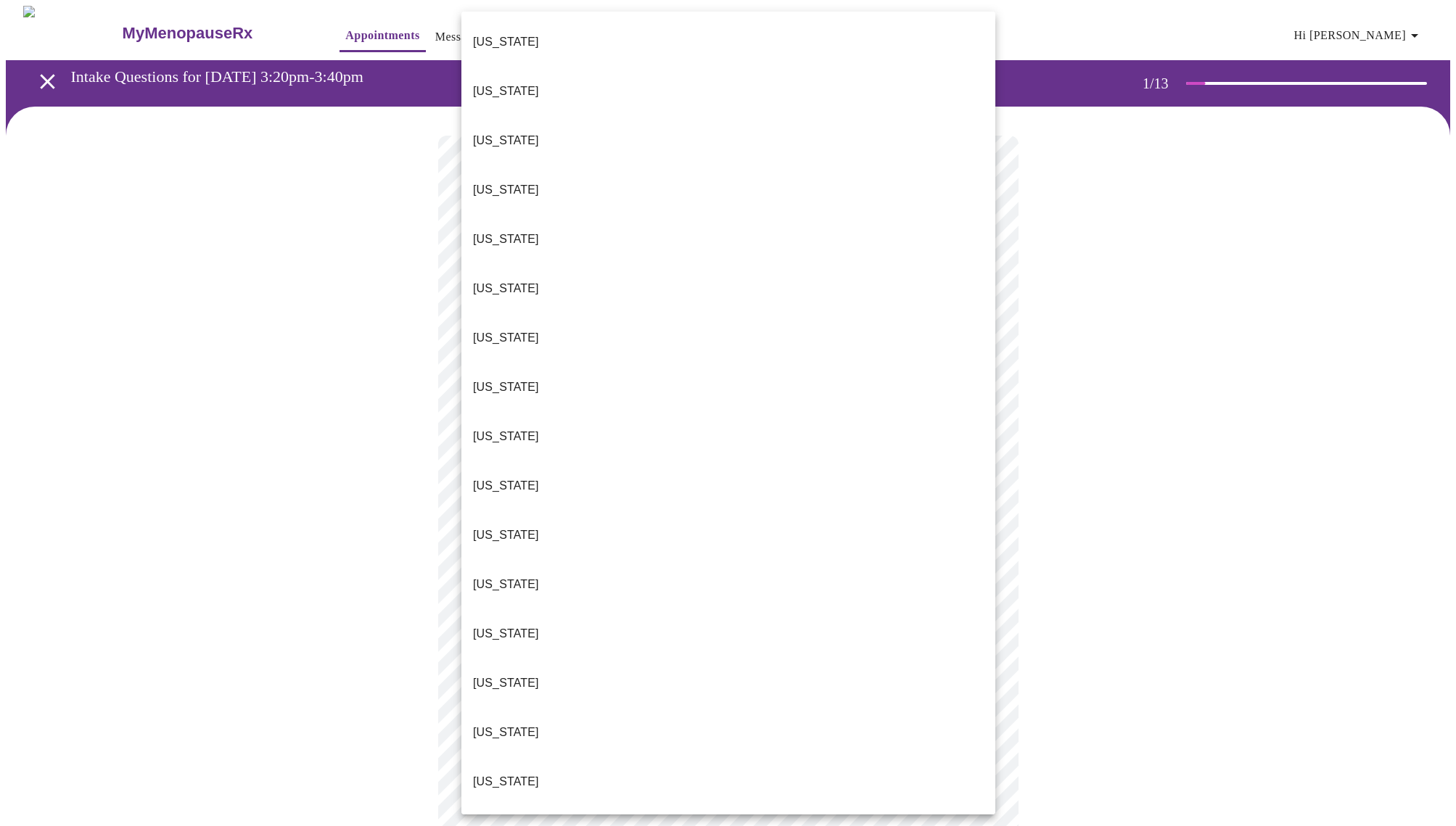
scroll to position [1094, 0]
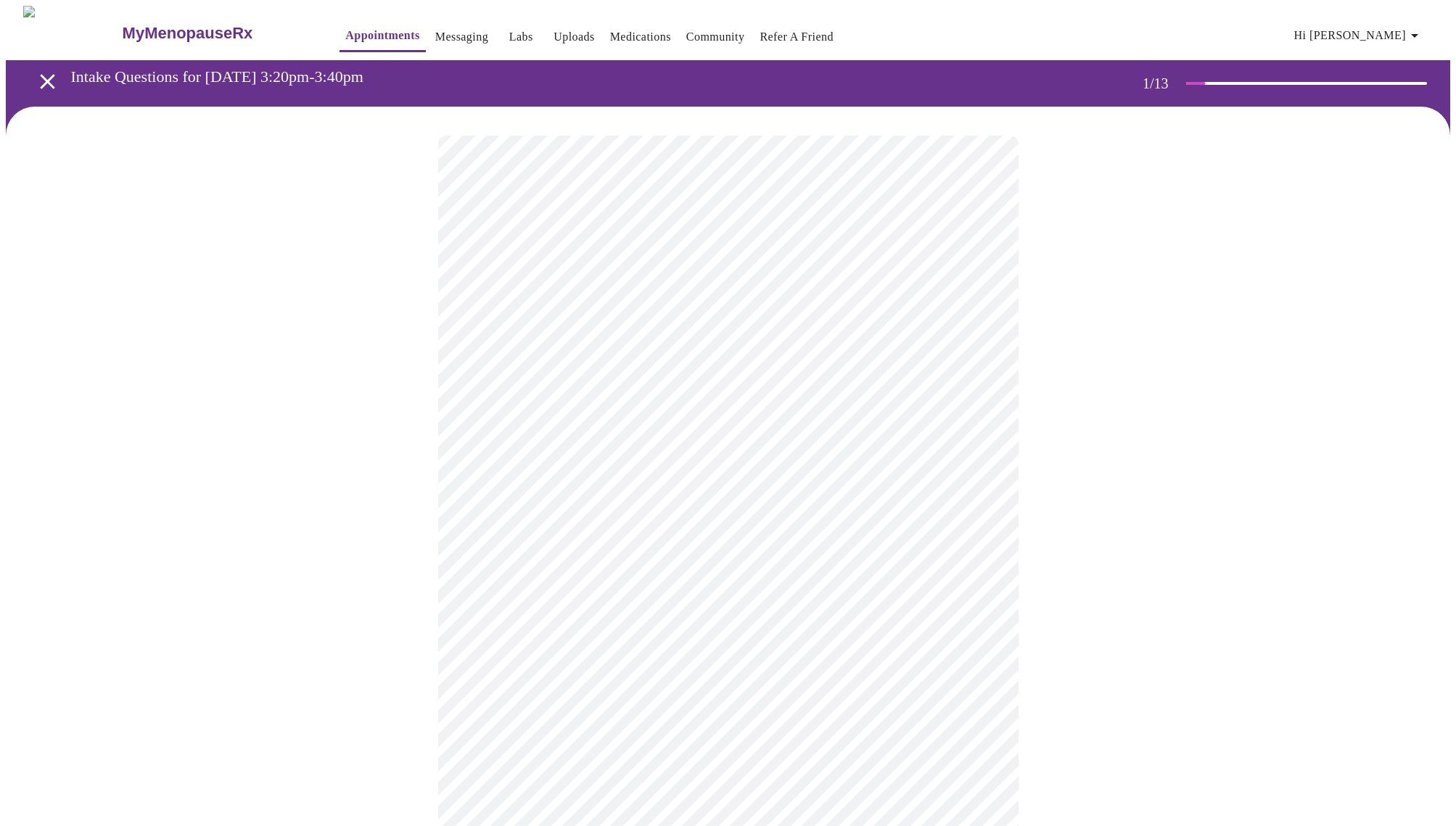
click at [534, 420] on body "MyMenopauseRx Appointments Messaging Labs Uploads Medications Community Refer a…" at bounding box center [727, 667] width 1444 height 1322
click at [497, 458] on li "New" at bounding box center [728, 461] width 534 height 26
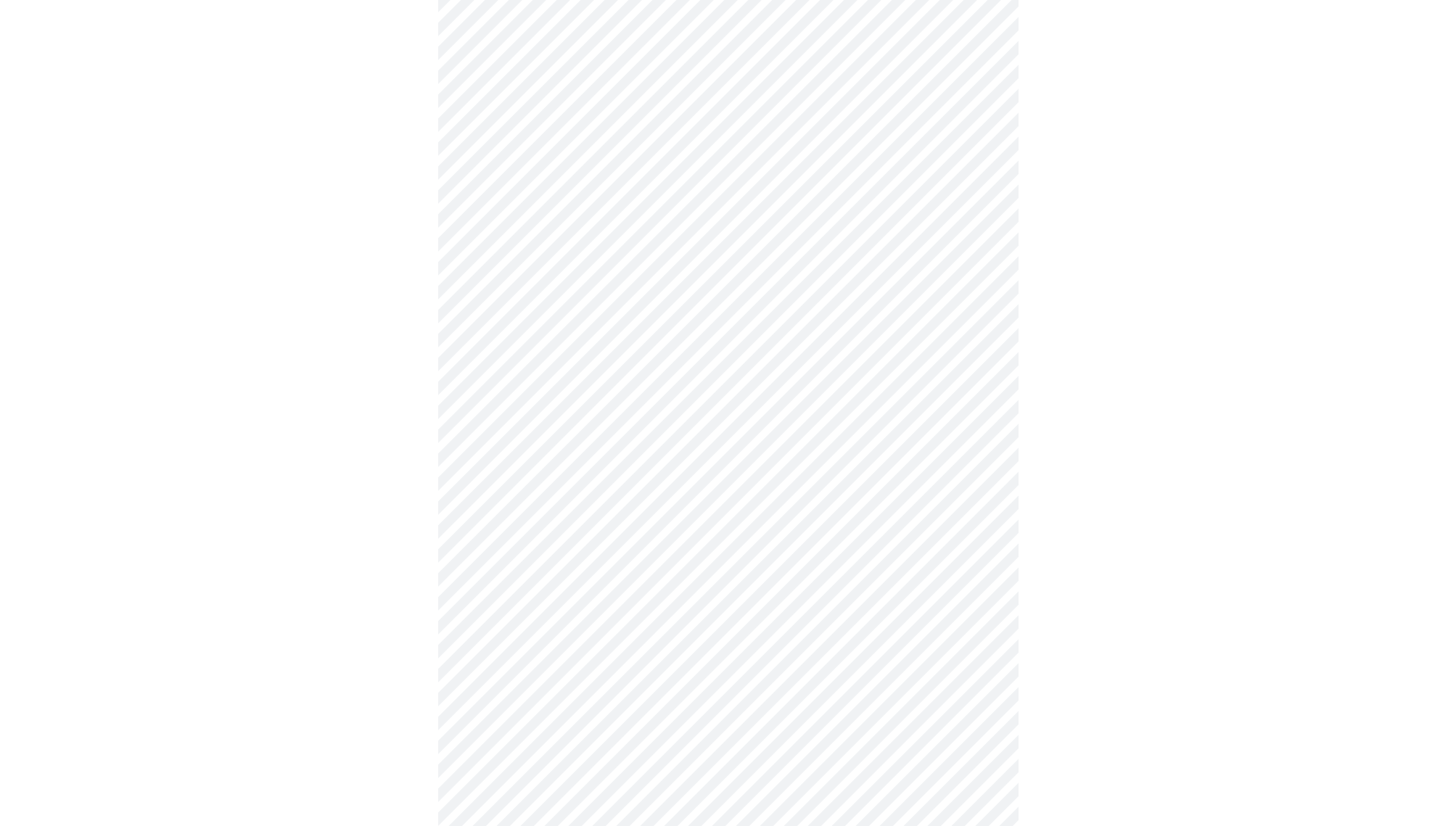
scroll to position [377, 0]
click at [977, 725] on body "MyMenopauseRx Appointments Messaging Labs Uploads Medications Community Refer a…" at bounding box center [727, 279] width 1444 height 1303
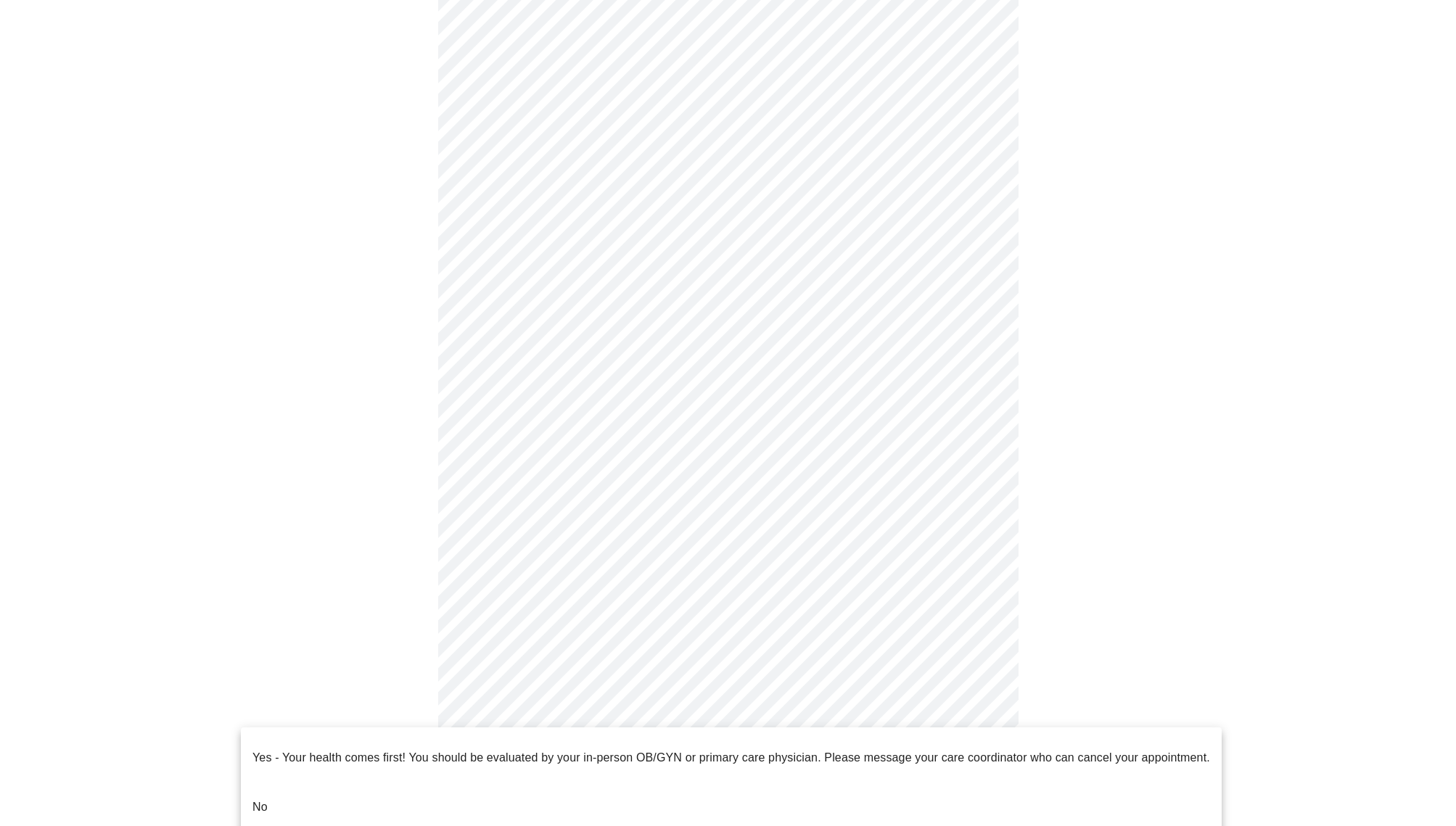
click at [370, 784] on li "No" at bounding box center [731, 807] width 980 height 50
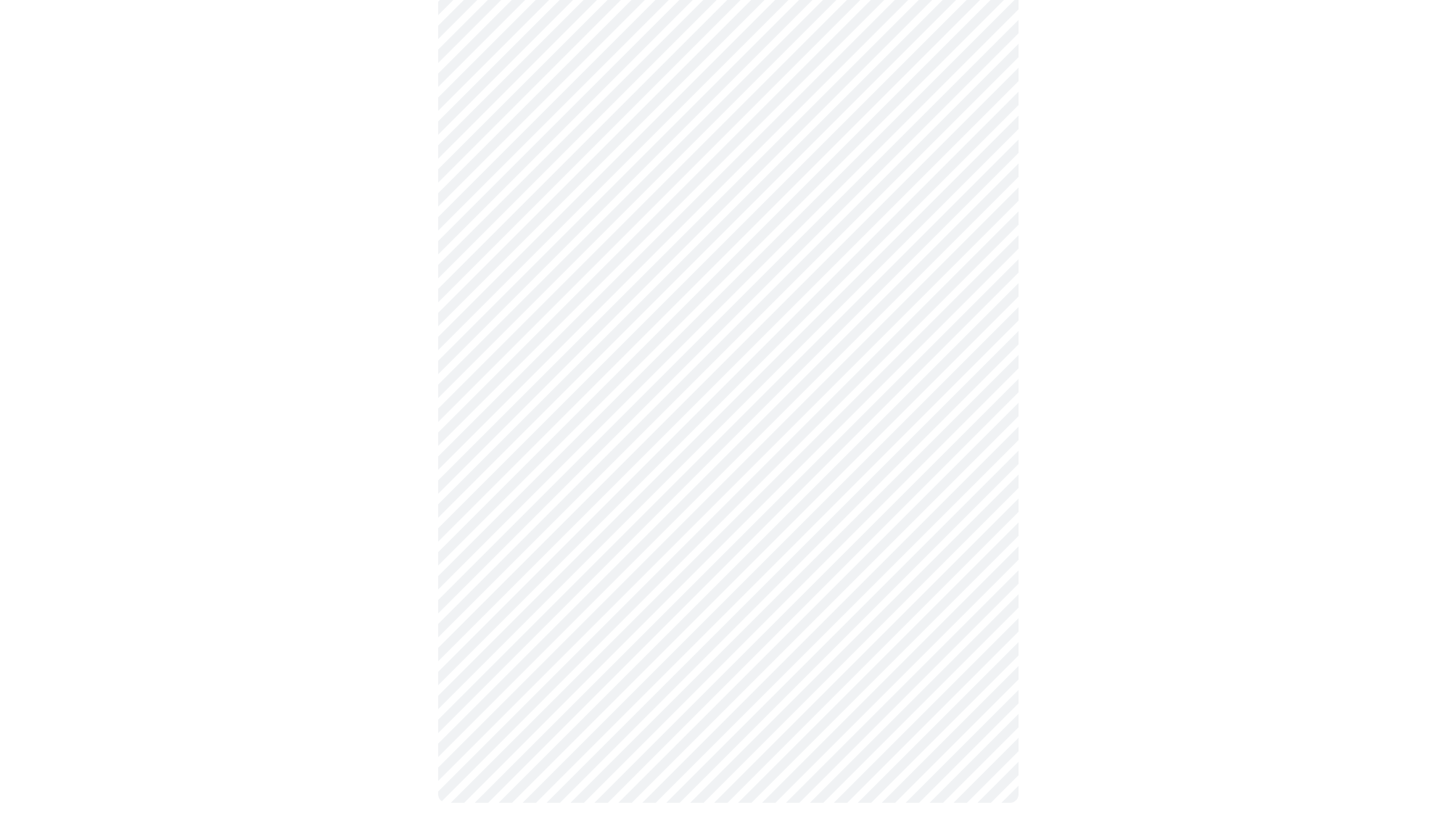
scroll to position [0, 0]
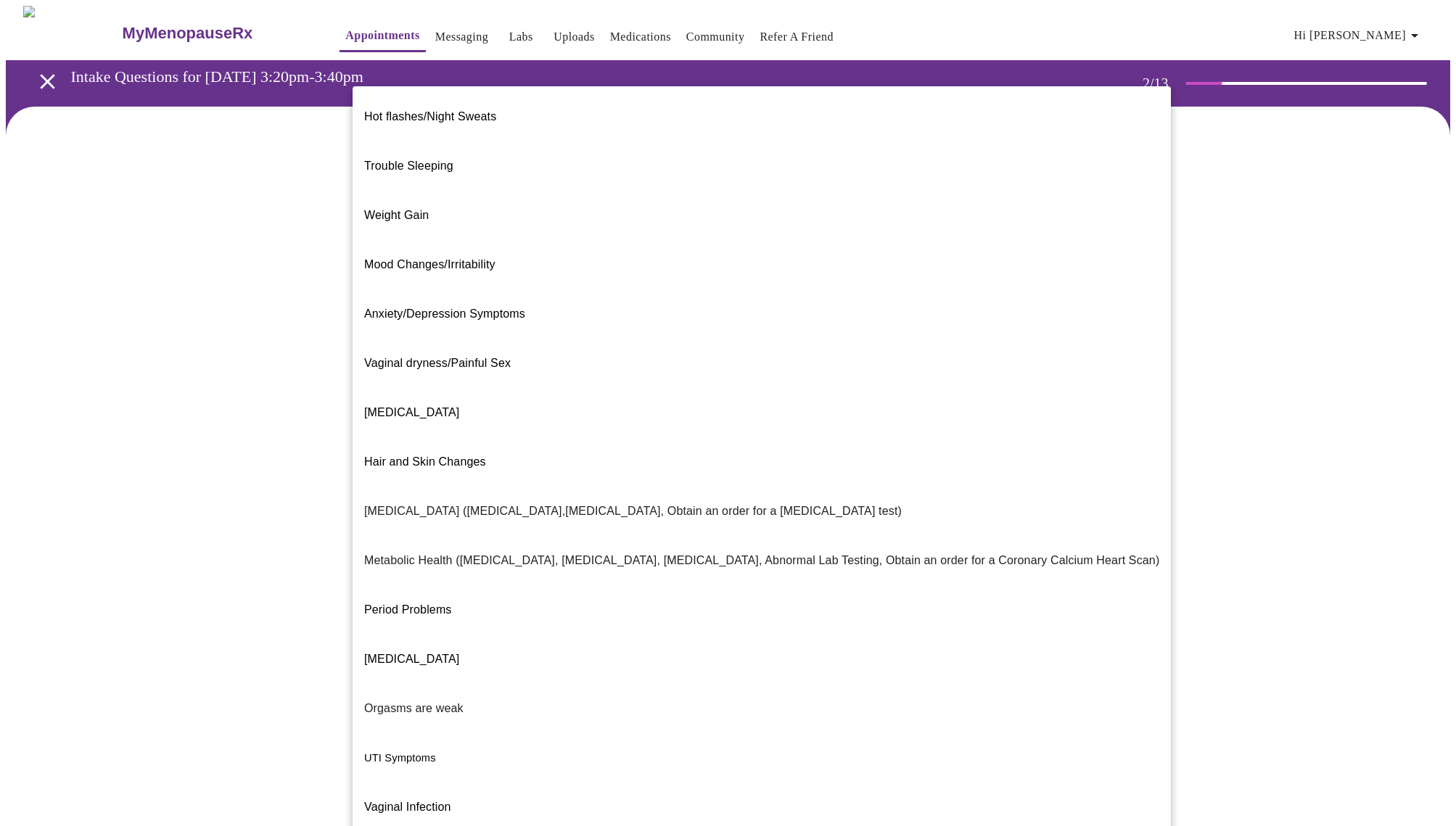
click at [982, 300] on body "MyMenopauseRx Appointments Messaging Labs Uploads Medications Community Refer a…" at bounding box center [727, 440] width 1444 height 869
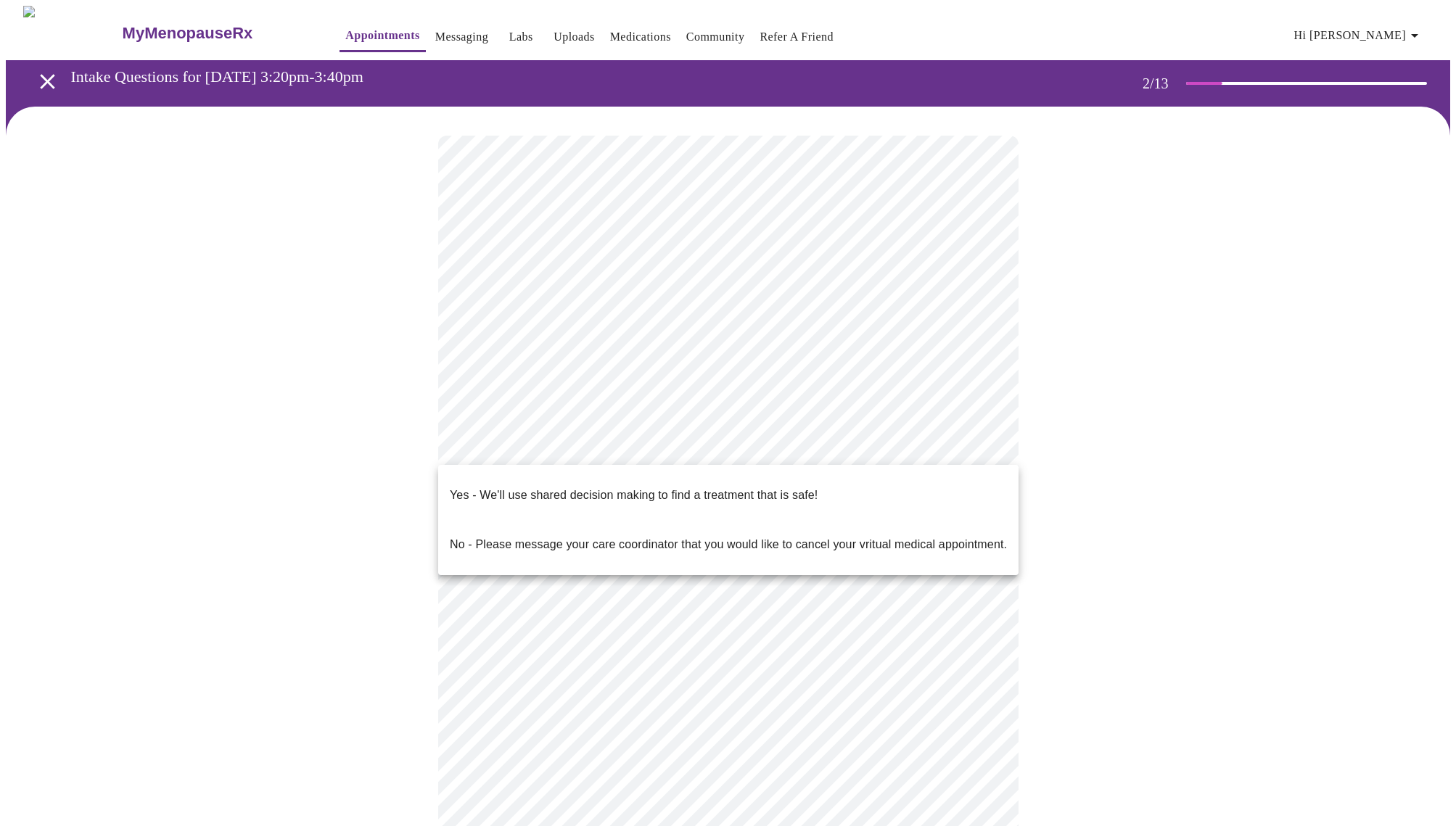
click at [984, 440] on body "MyMenopauseRx Appointments Messaging Labs Uploads Medications Community Refer a…" at bounding box center [727, 436] width 1444 height 862
click at [787, 487] on p "Yes - We'll use shared decision making to find a treatment that is safe!" at bounding box center [634, 495] width 368 height 17
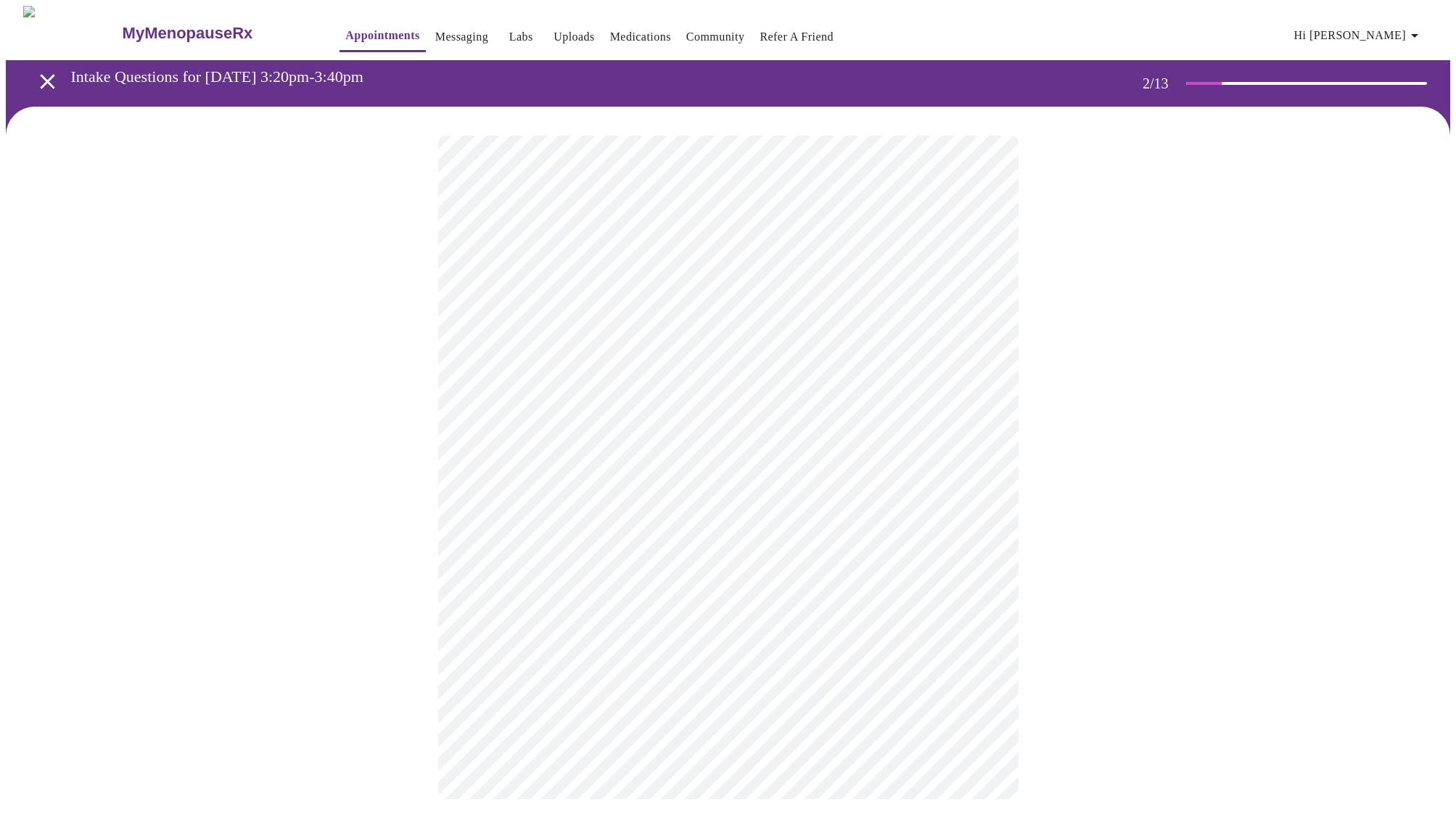
click at [1079, 709] on div at bounding box center [727, 468] width 1444 height 721
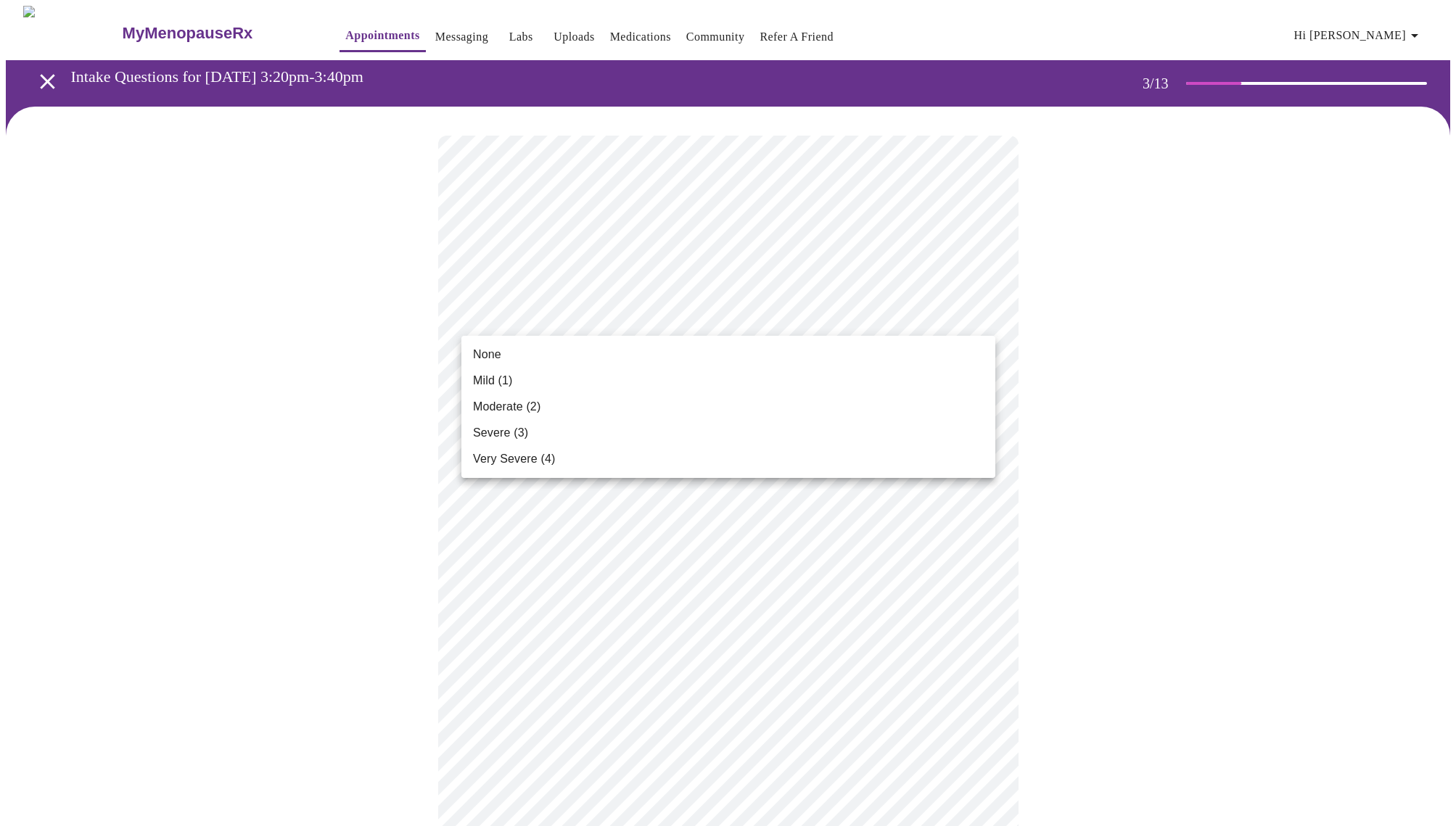
click at [529, 354] on li "None" at bounding box center [728, 355] width 534 height 26
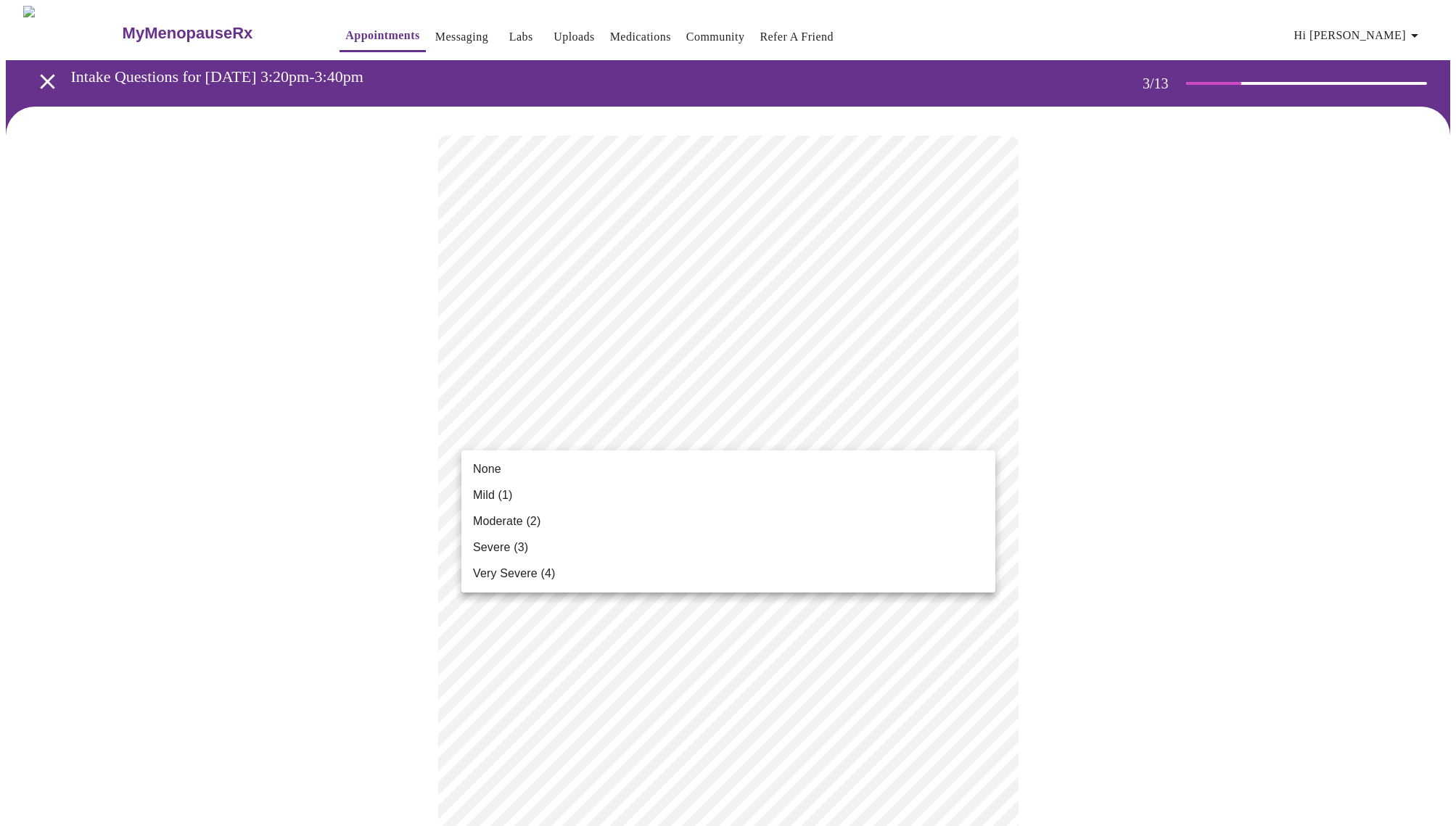
click at [693, 485] on li "Mild (1)" at bounding box center [728, 495] width 534 height 26
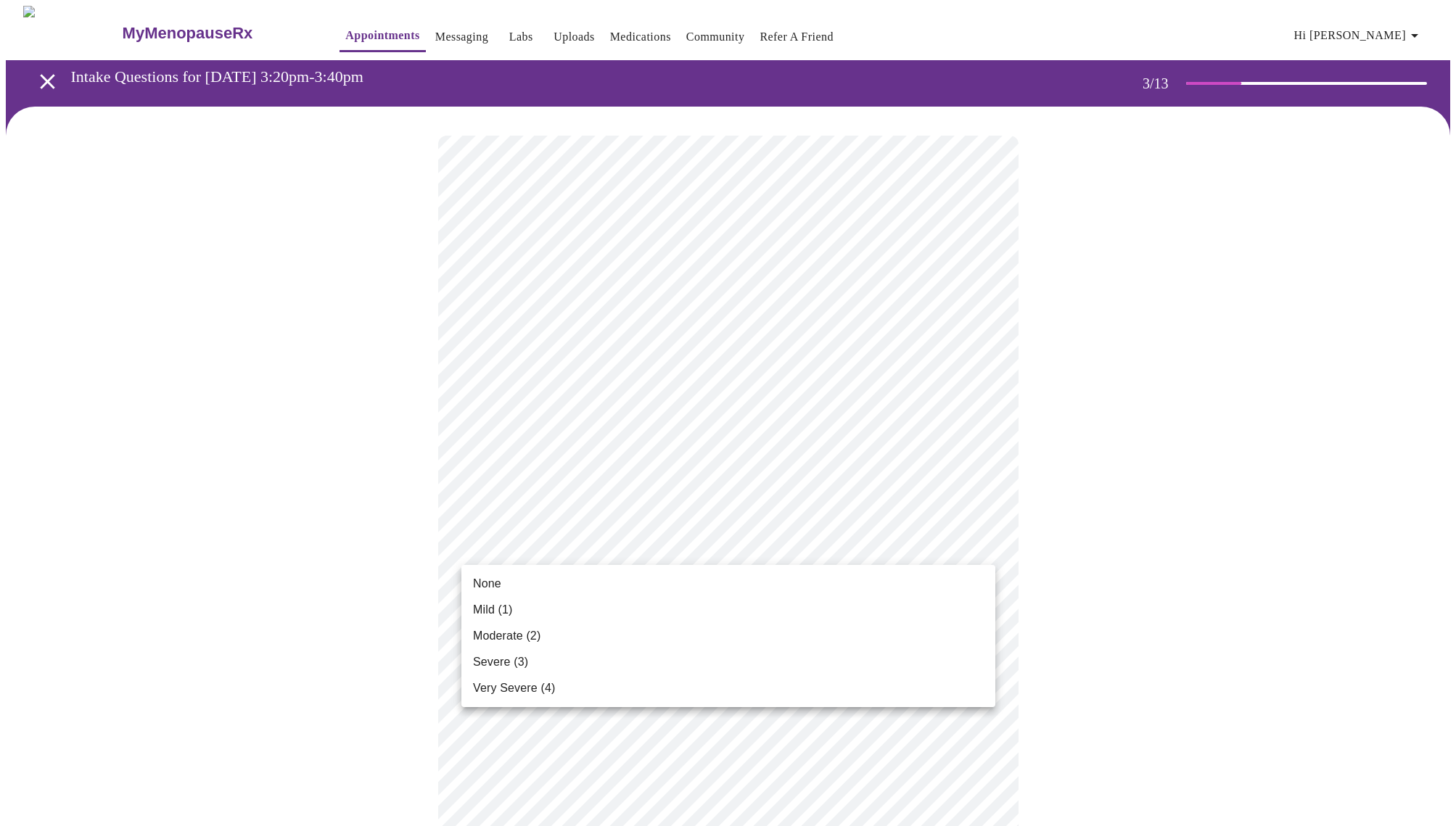
click at [728, 660] on li "Severe (3)" at bounding box center [728, 662] width 534 height 26
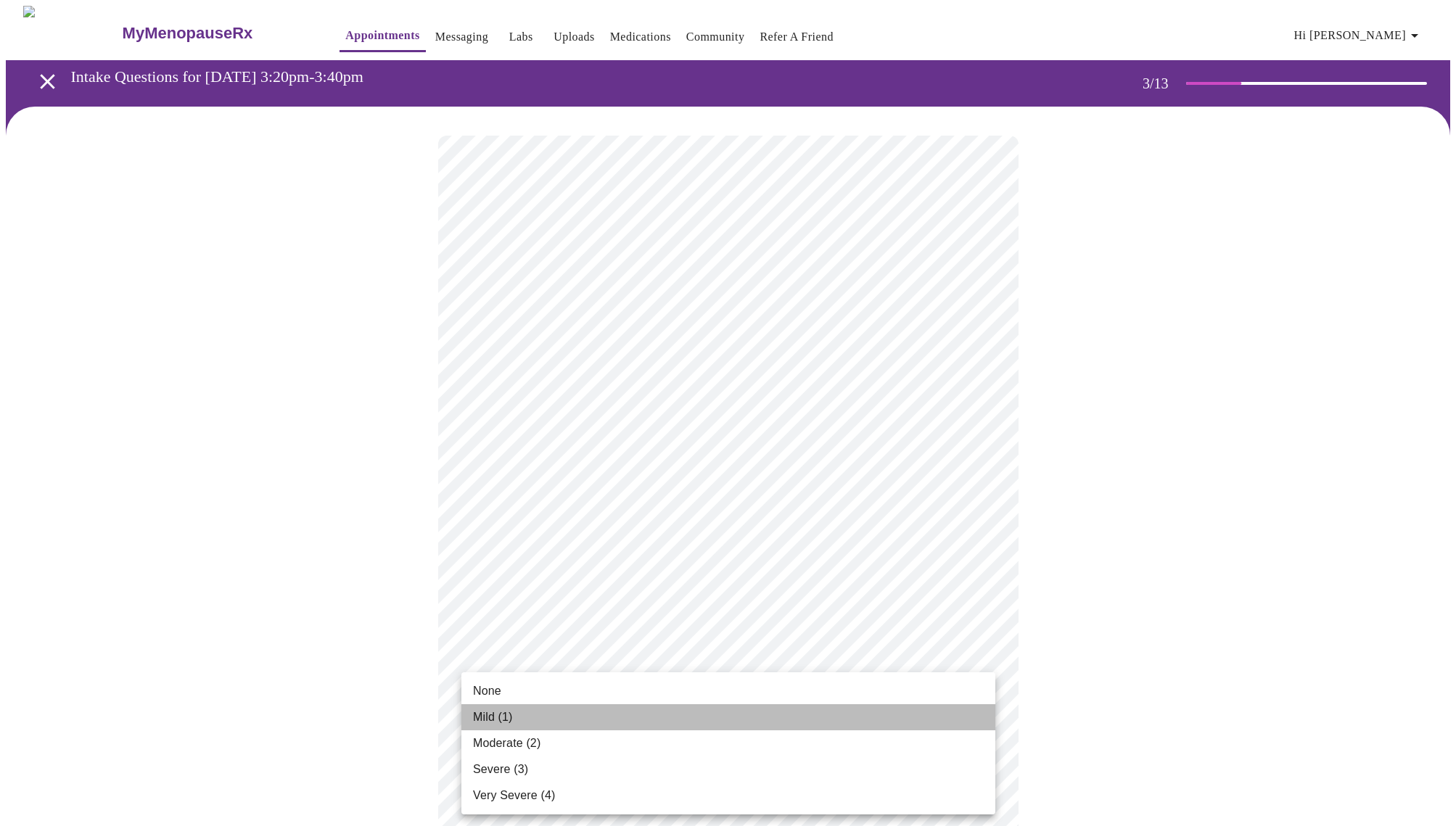
click at [767, 711] on li "Mild (1)" at bounding box center [728, 717] width 534 height 26
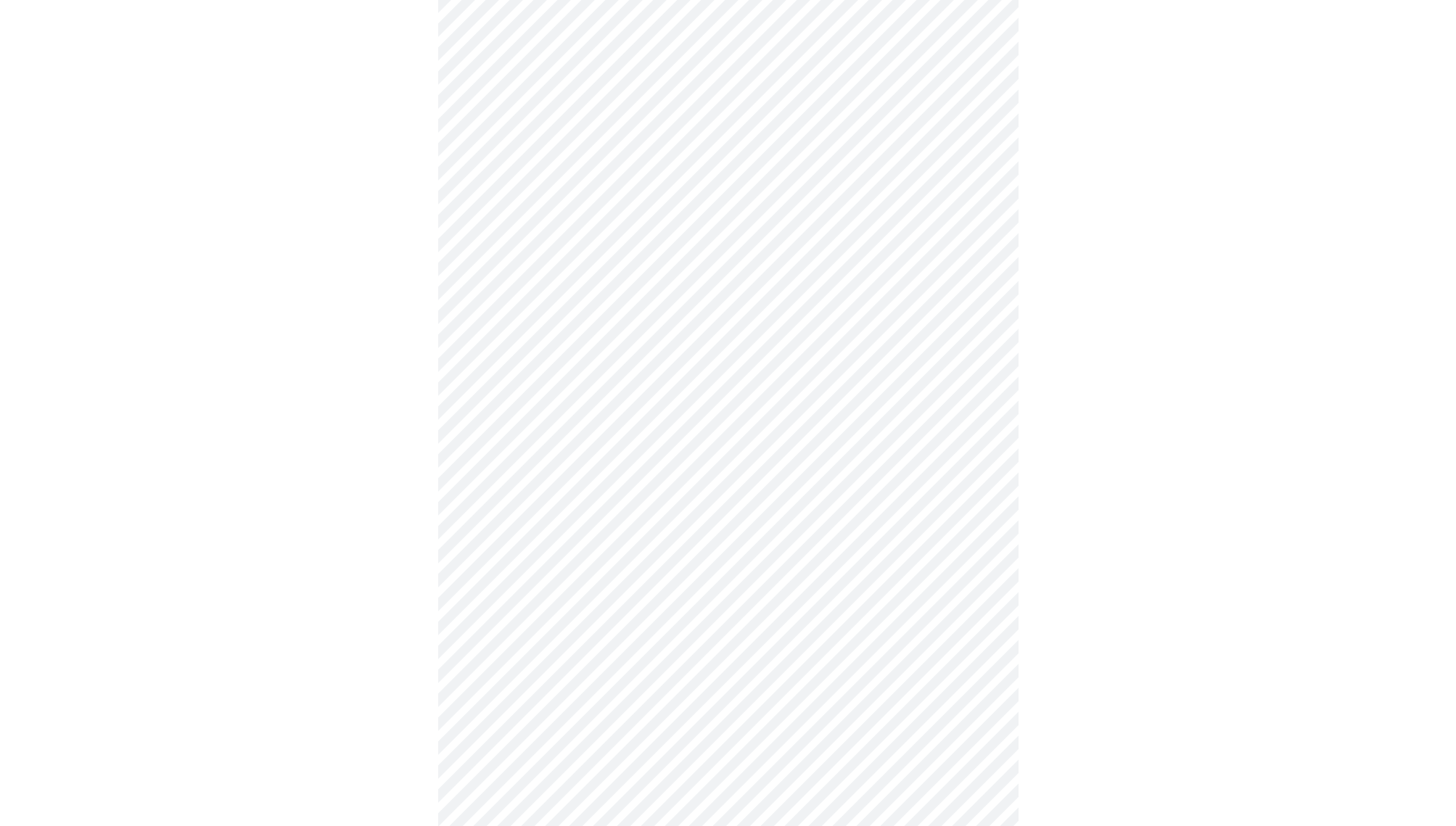
scroll to position [254, 0]
click at [986, 500] on body "MyMenopauseRx Appointments Messaging Labs Uploads Medications Community Refer a…" at bounding box center [727, 673] width 1444 height 1842
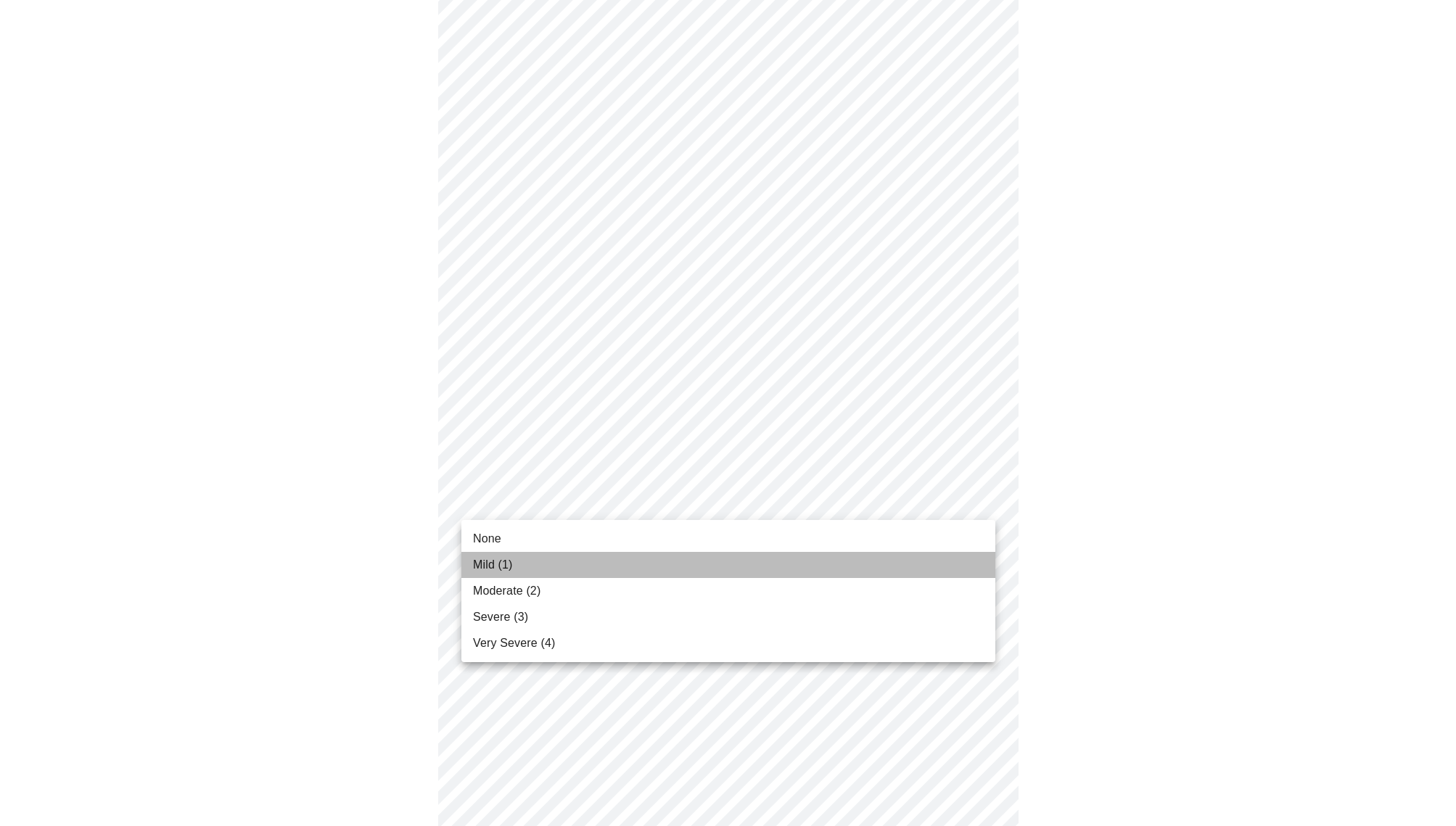
click at [898, 564] on li "Mild (1)" at bounding box center [728, 565] width 534 height 26
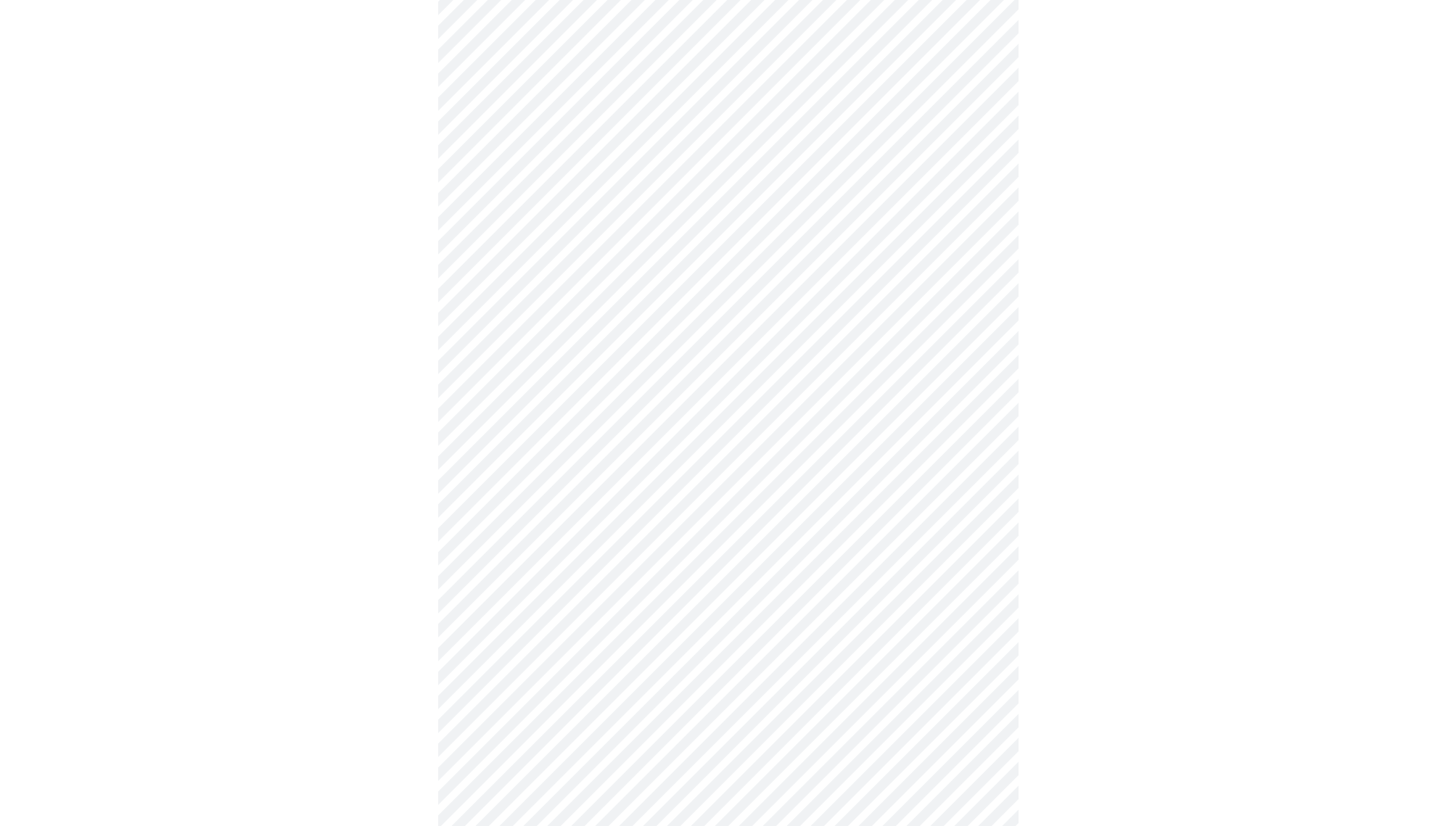
click at [980, 590] on body "MyMenopauseRx Appointments Messaging Labs Uploads Medications Community Refer a…" at bounding box center [727, 663] width 1444 height 1823
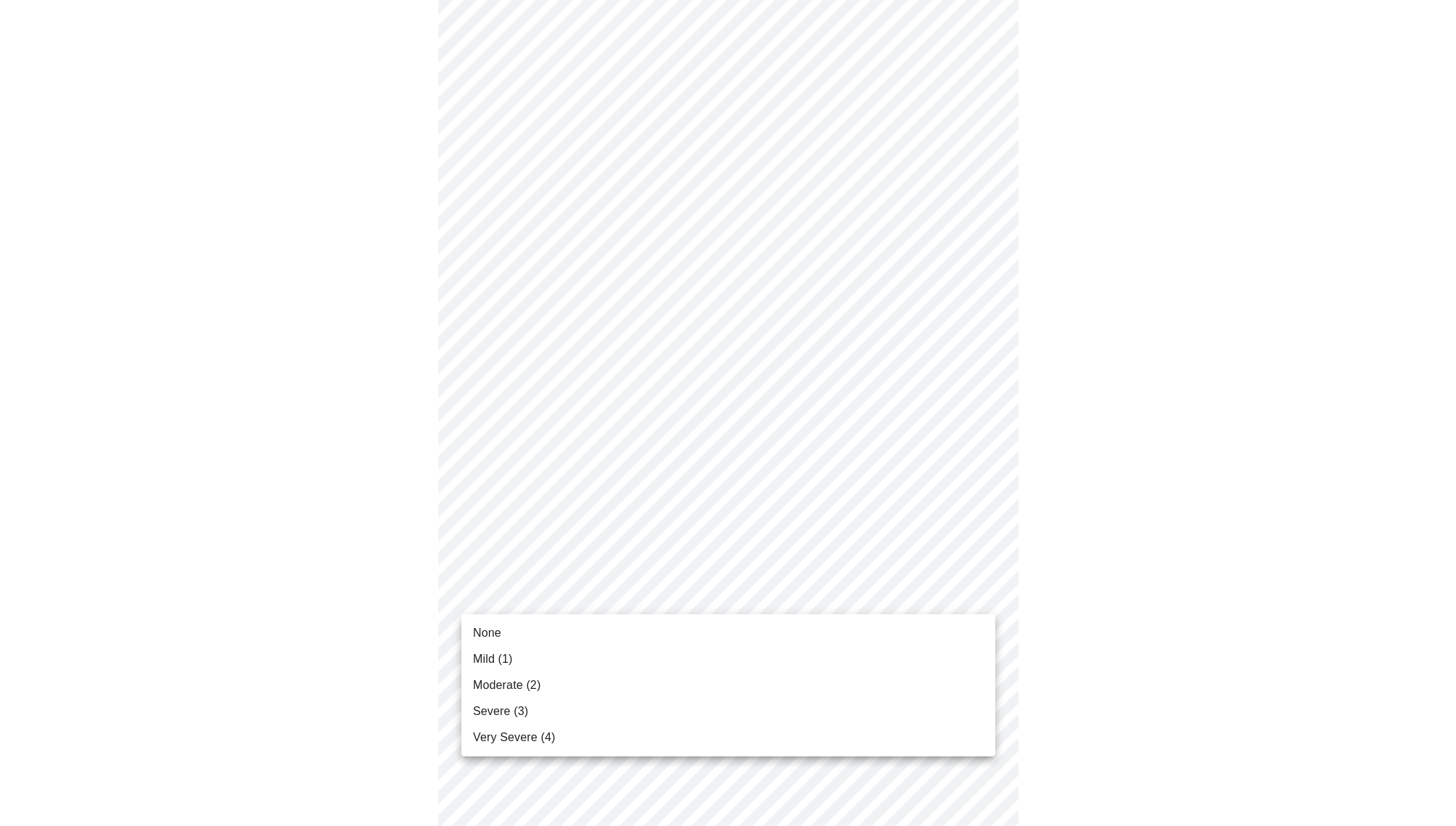
click at [917, 652] on li "Mild (1)" at bounding box center [728, 659] width 534 height 26
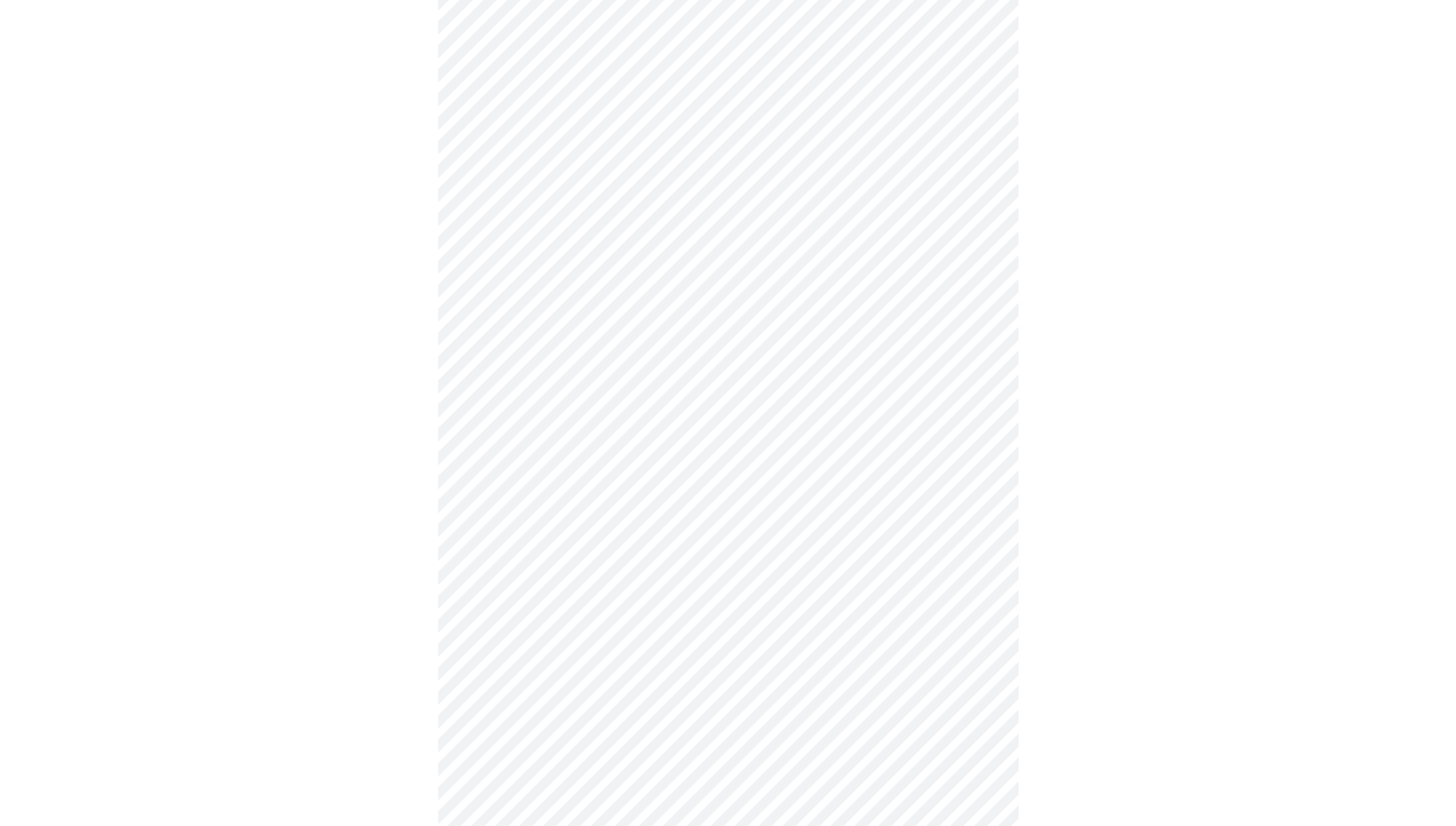
scroll to position [353, 0]
click at [977, 608] on body "MyMenopauseRx Appointments Messaging Labs Uploads Medications Community Refer a…" at bounding box center [727, 554] width 1444 height 1803
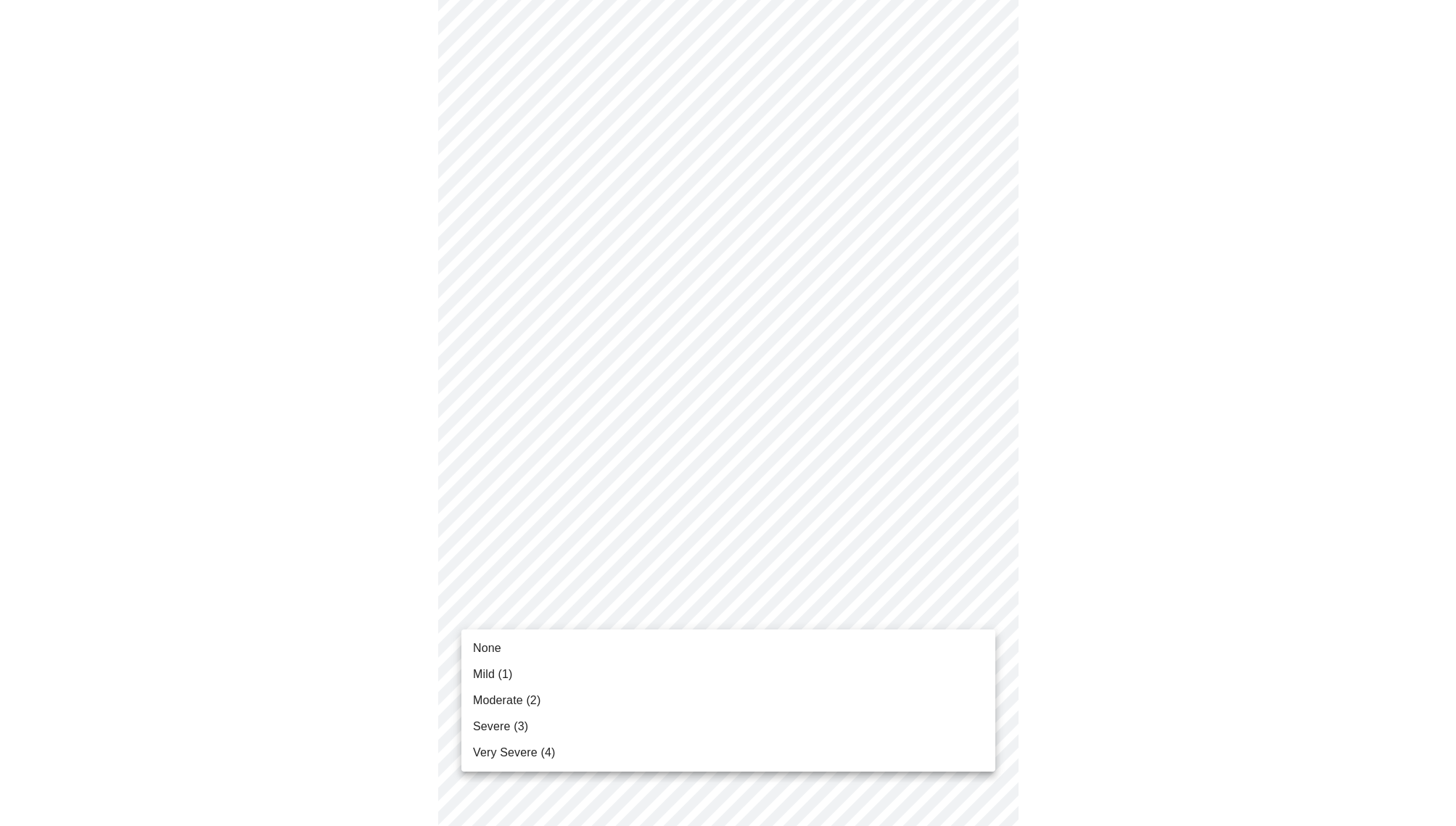
click at [794, 709] on li "Moderate (2)" at bounding box center [728, 701] width 534 height 26
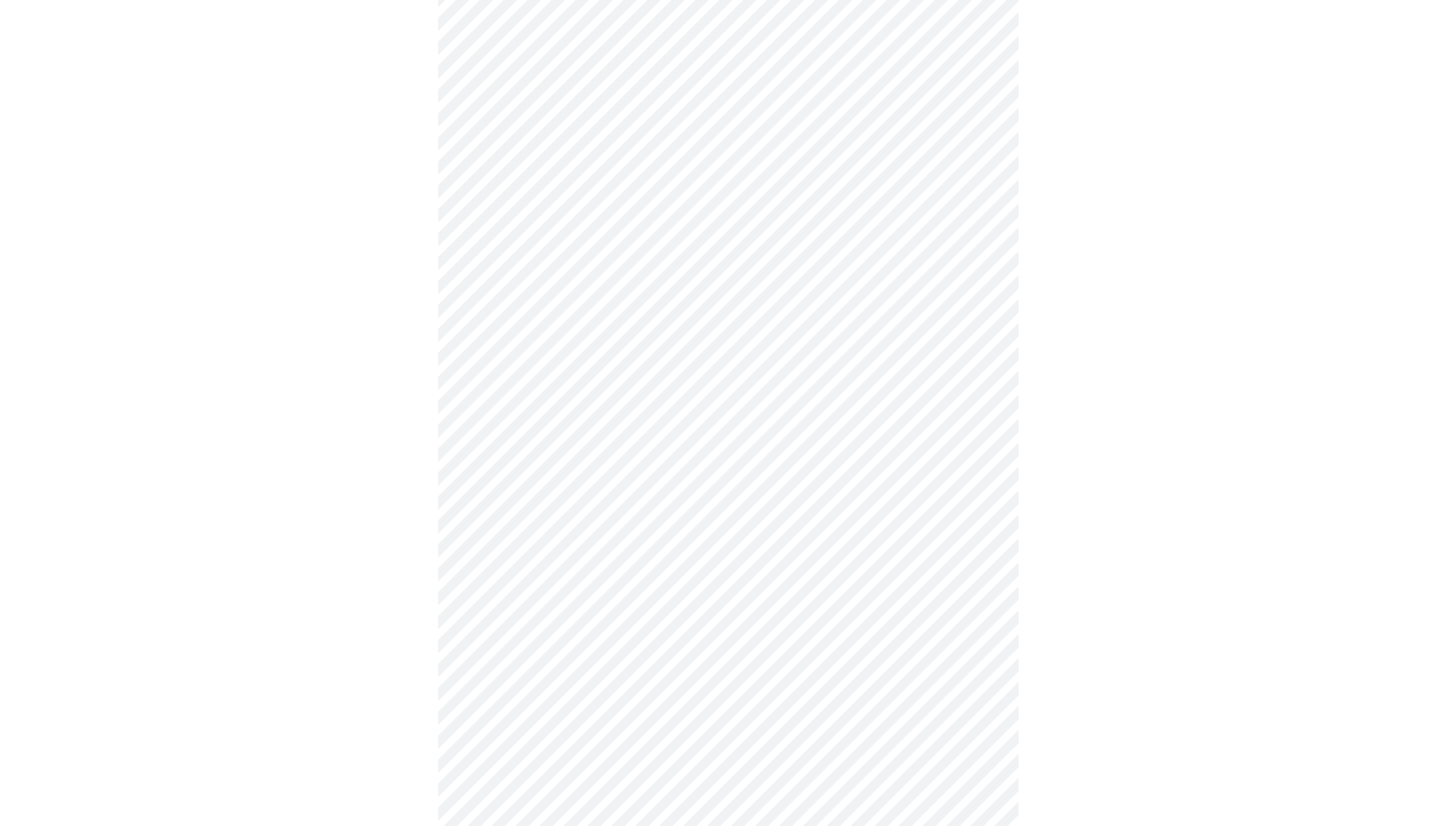
scroll to position [512, 0]
click at [980, 566] on body "MyMenopauseRx Appointments Messaging Labs Uploads Medications Community Refer a…" at bounding box center [727, 386] width 1444 height 1784
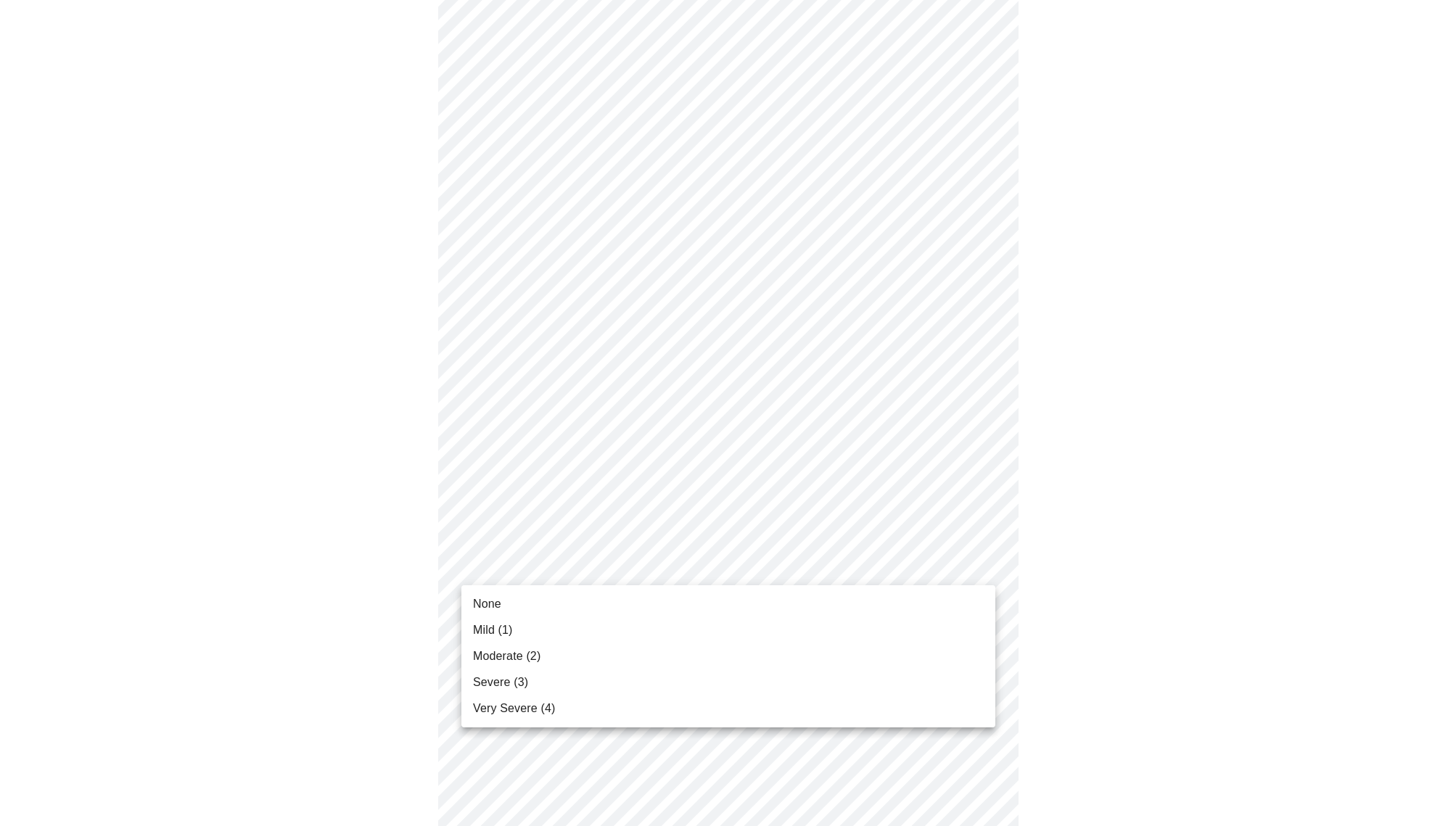
click at [840, 646] on li "Moderate (2)" at bounding box center [728, 656] width 534 height 26
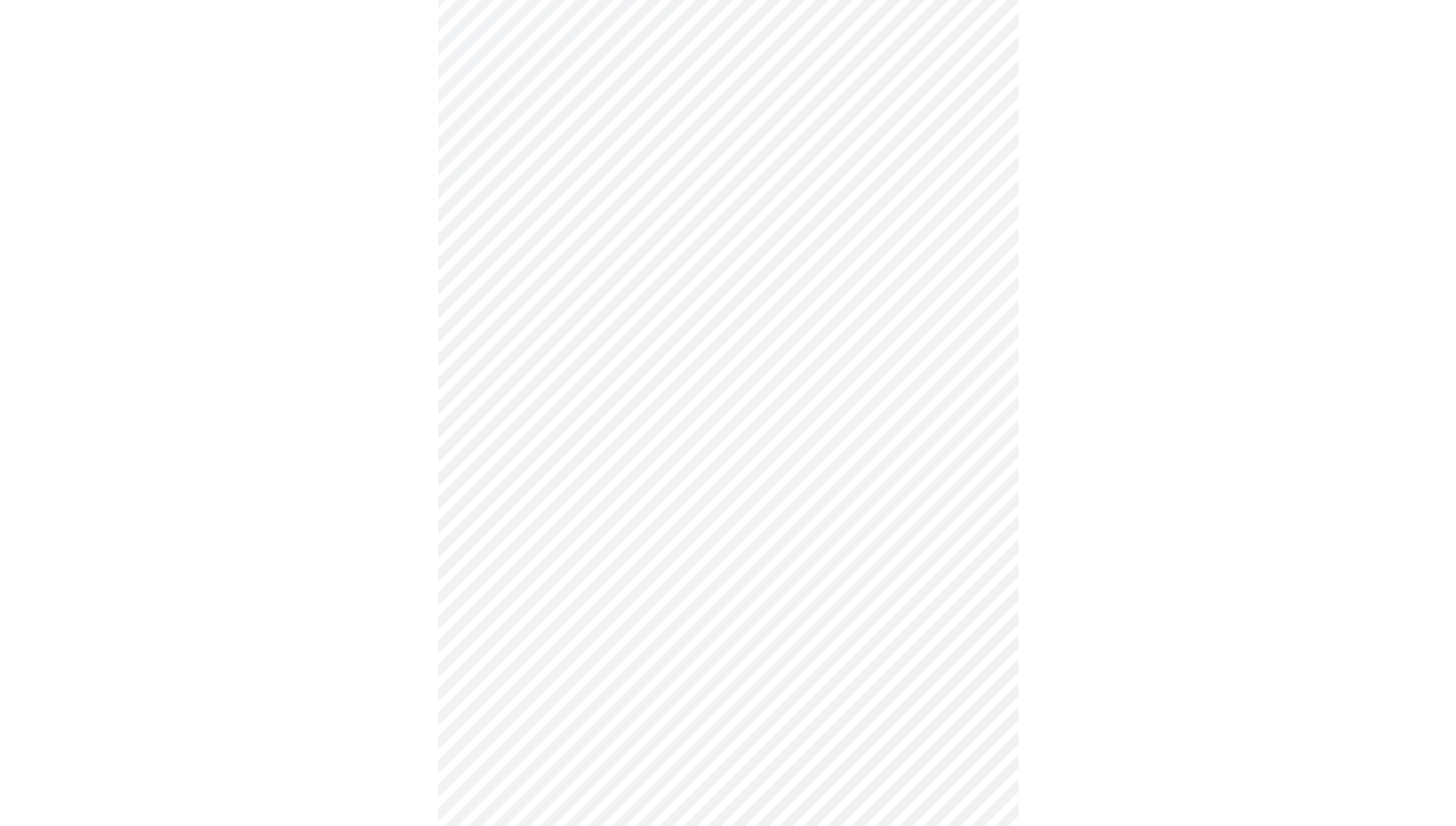
scroll to position [600, 0]
click at [984, 594] on body "MyMenopauseRx Appointments Messaging Labs Uploads Medications Community Refer a…" at bounding box center [727, 287] width 1444 height 1764
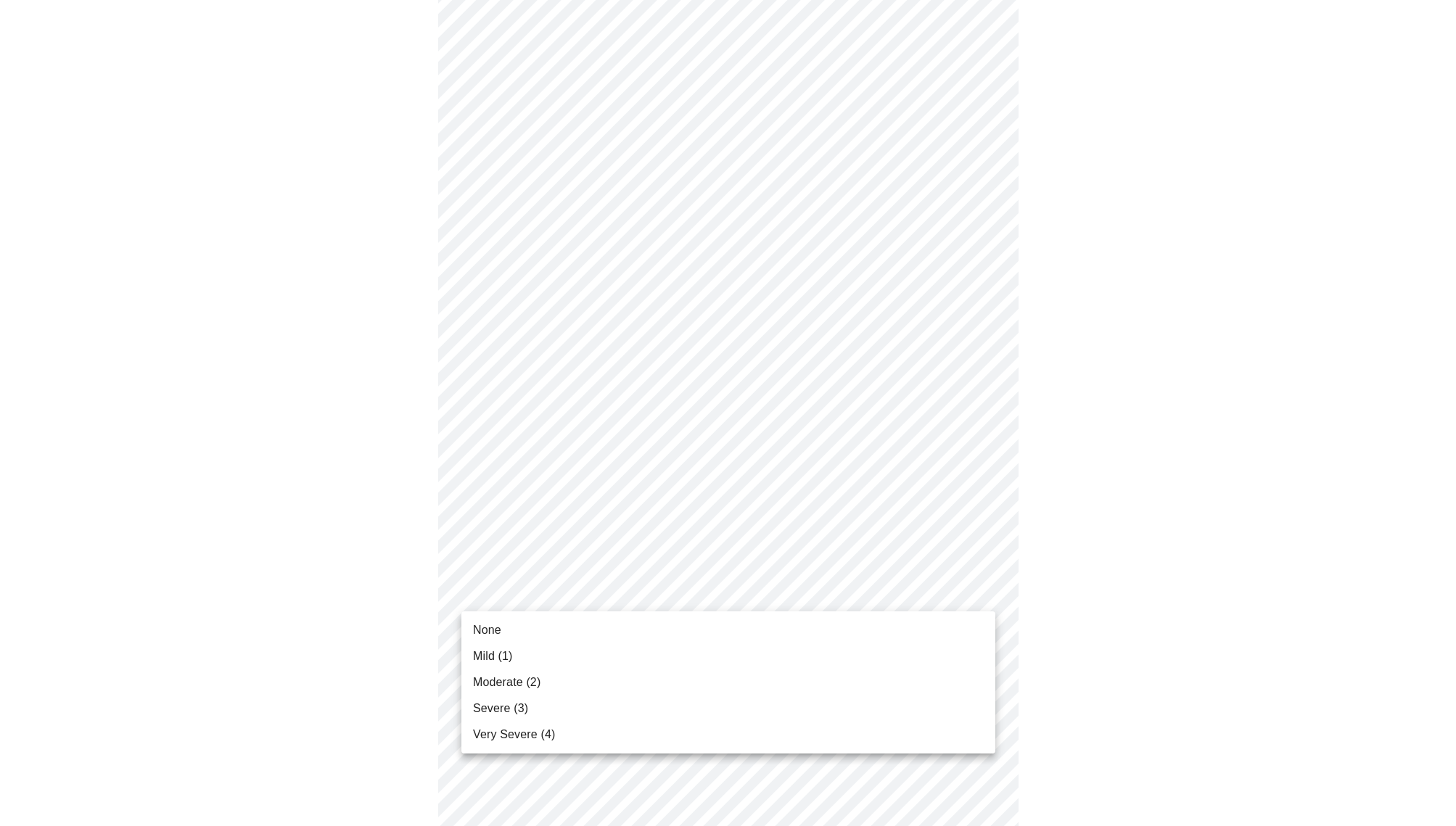
click at [830, 629] on li "None" at bounding box center [728, 630] width 534 height 26
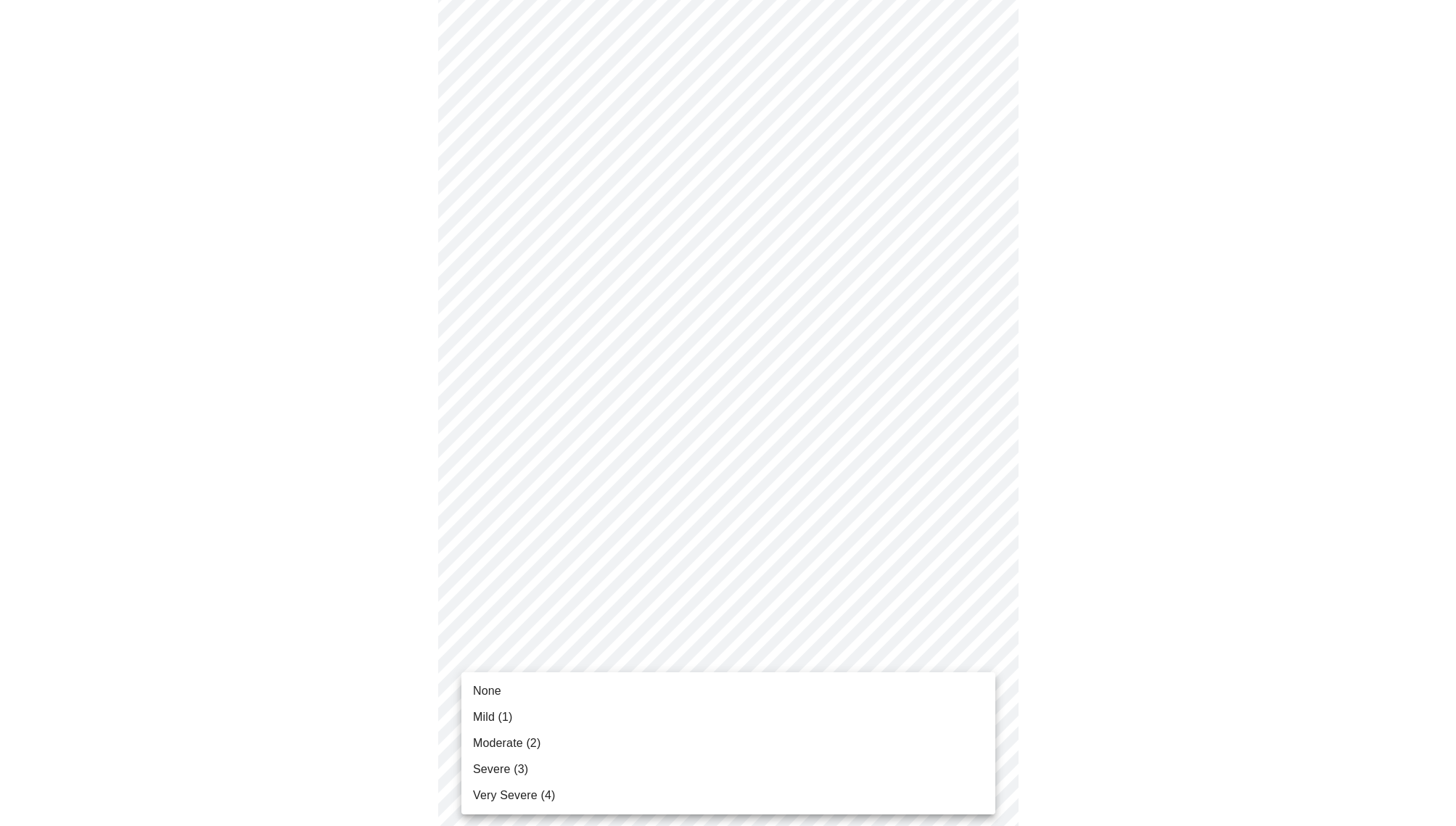
click at [977, 699] on body "MyMenopauseRx Appointments Messaging Labs Uploads Medications Community Refer a…" at bounding box center [727, 277] width 1444 height 1744
click at [836, 768] on li "Severe (3)" at bounding box center [728, 769] width 534 height 26
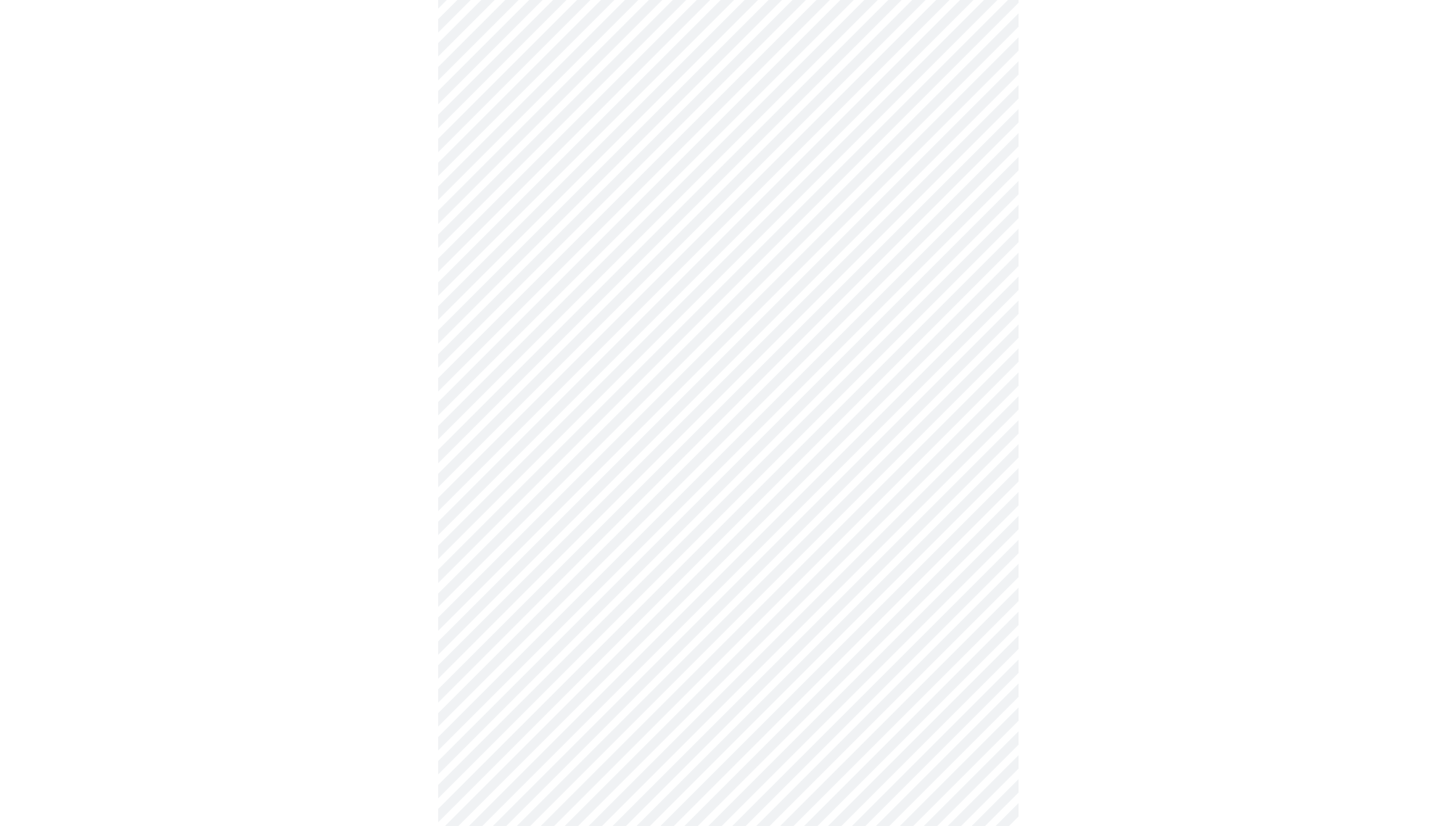
scroll to position [846, 0]
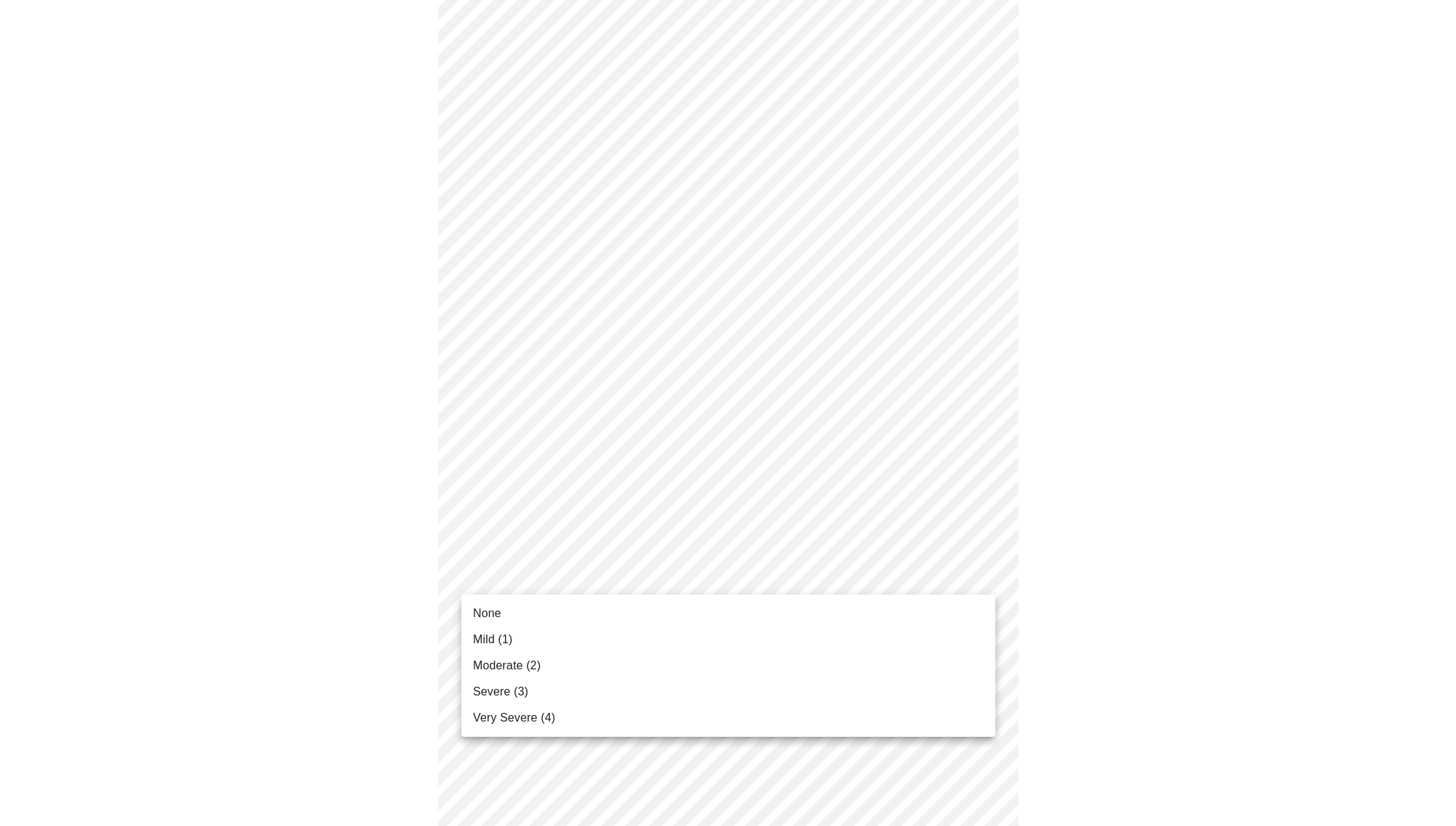
click at [983, 575] on body "MyMenopauseRx Appointments Messaging Labs Uploads Medications Community Refer a…" at bounding box center [727, 22] width 1444 height 1725
click at [783, 685] on li "Severe (3)" at bounding box center [728, 692] width 534 height 26
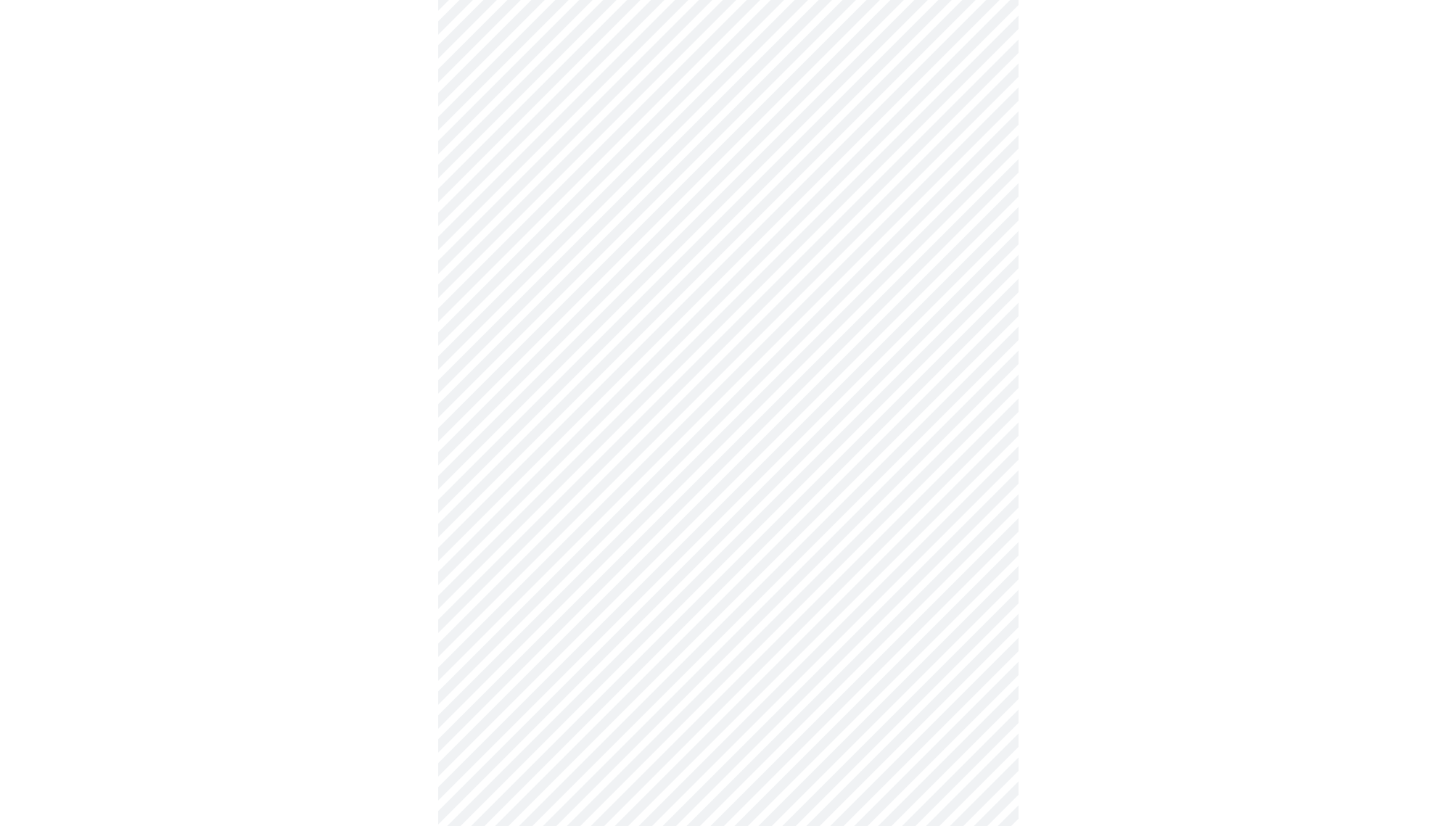
scroll to position [218, 0]
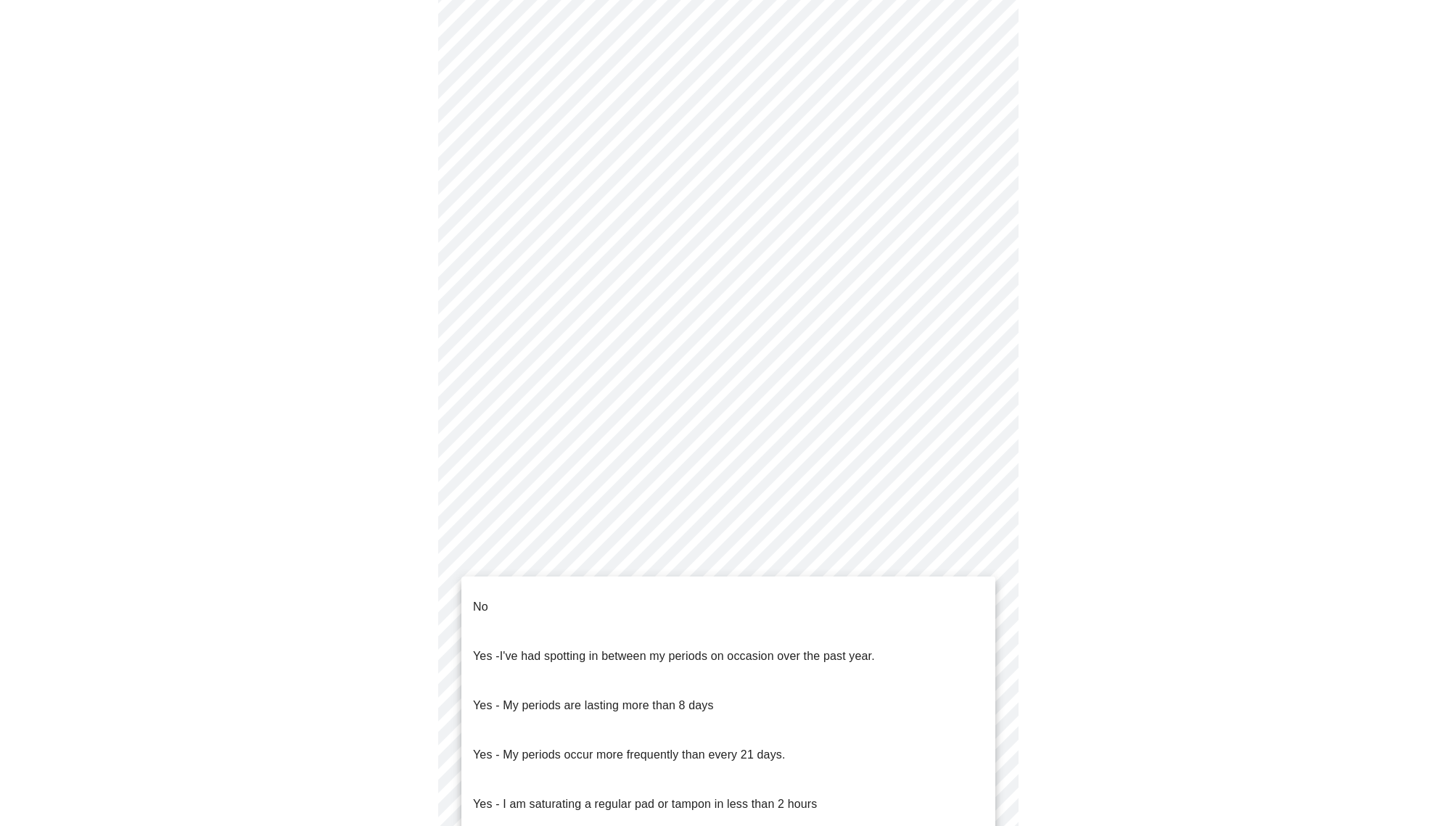
click at [529, 663] on body "MyMenopauseRx Appointments Messaging Labs Uploads Medications Community Refer a…" at bounding box center [727, 502] width 1444 height 1428
click at [748, 649] on span "I've had spotting in between my periods on occasion over the past year." at bounding box center [687, 656] width 375 height 12
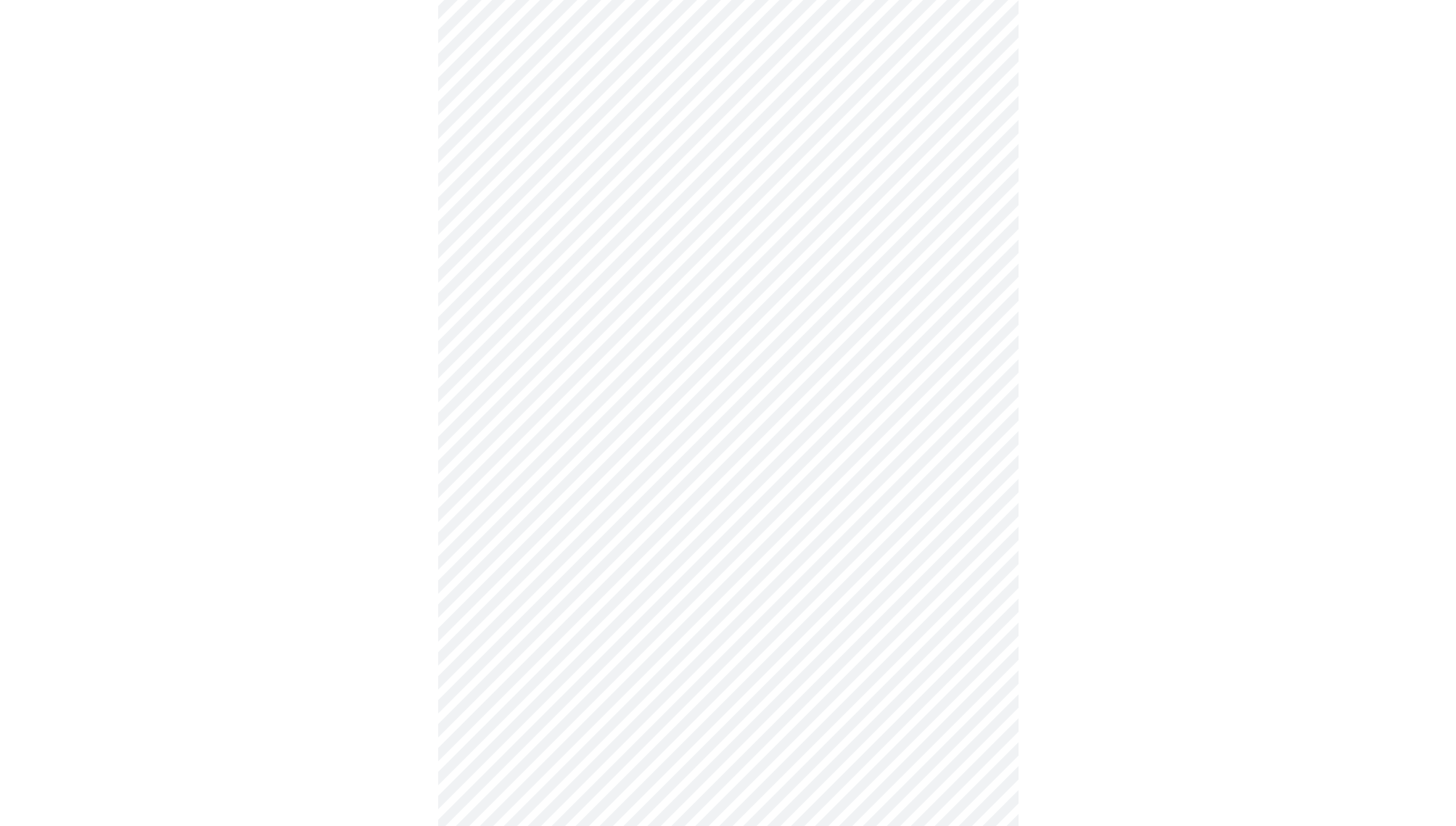
scroll to position [271, 0]
click at [984, 718] on body "MyMenopauseRx Appointments Messaging Labs Uploads Medications Community Refer a…" at bounding box center [727, 444] width 1444 height 1420
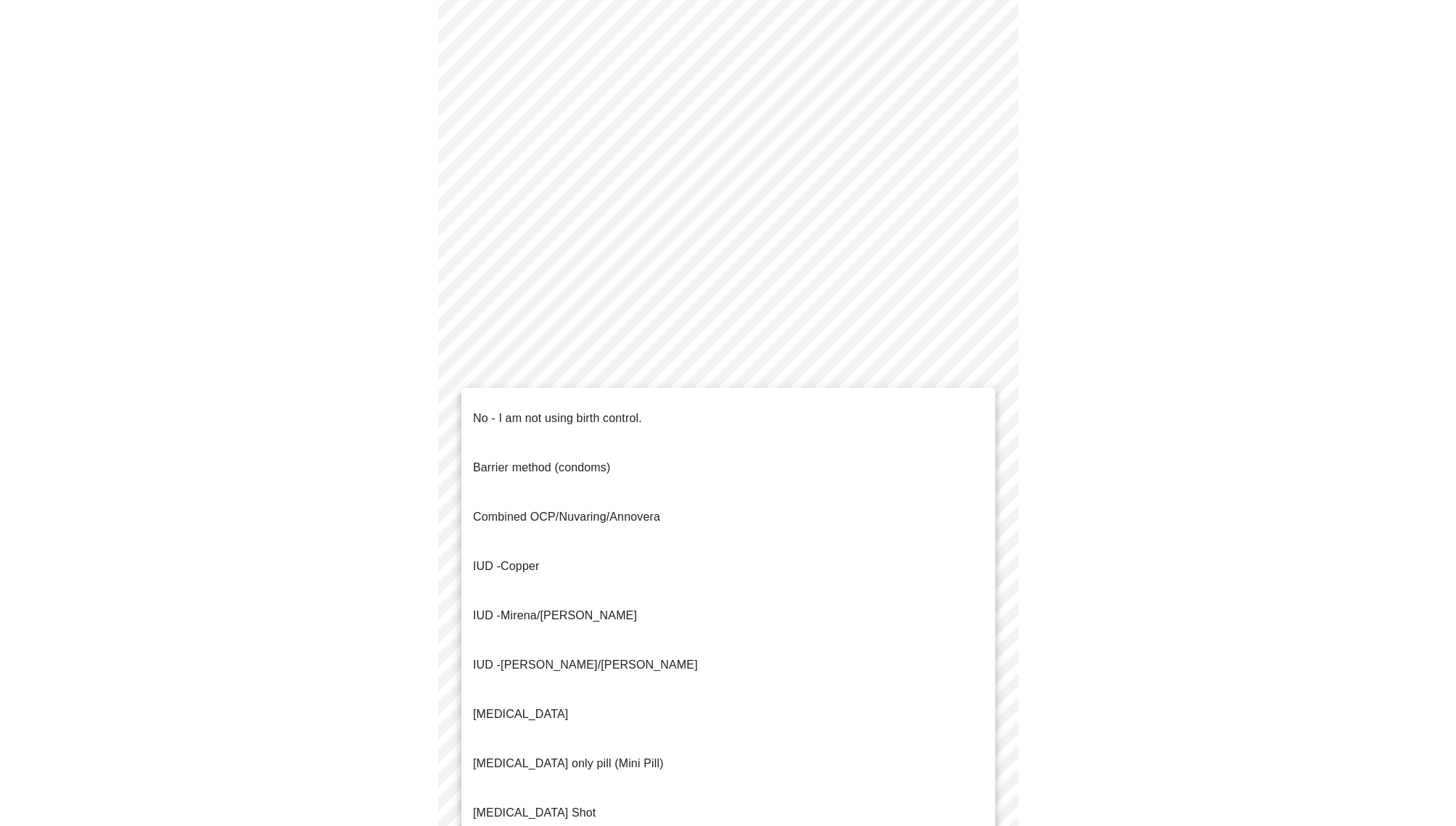
click at [560, 410] on p "No - I am not using birth control." at bounding box center [558, 418] width 169 height 17
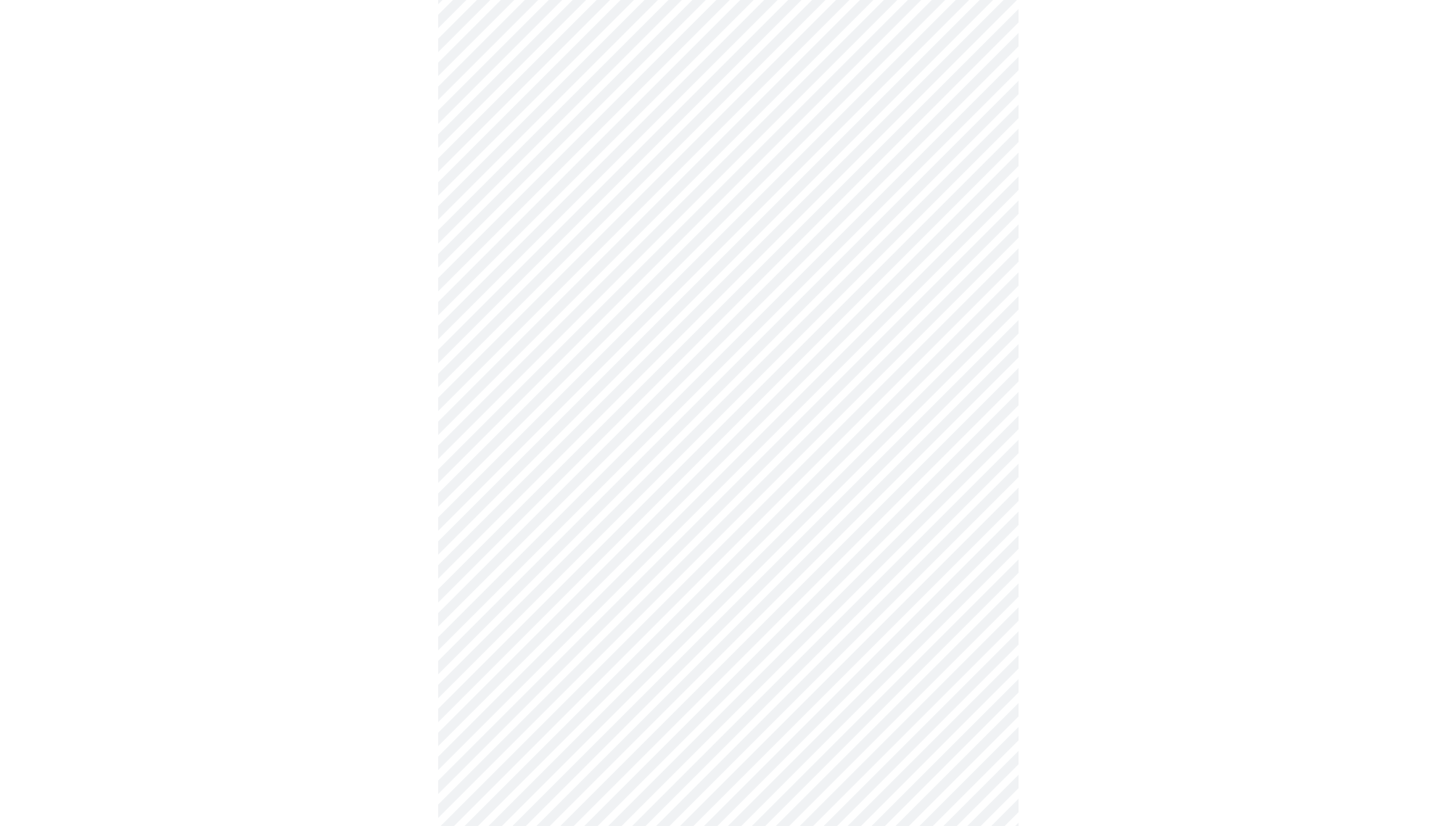
scroll to position [561, 0]
click at [977, 533] on body "MyMenopauseRx Appointments Messaging Labs Uploads Medications Community Refer a…" at bounding box center [727, 150] width 1444 height 1411
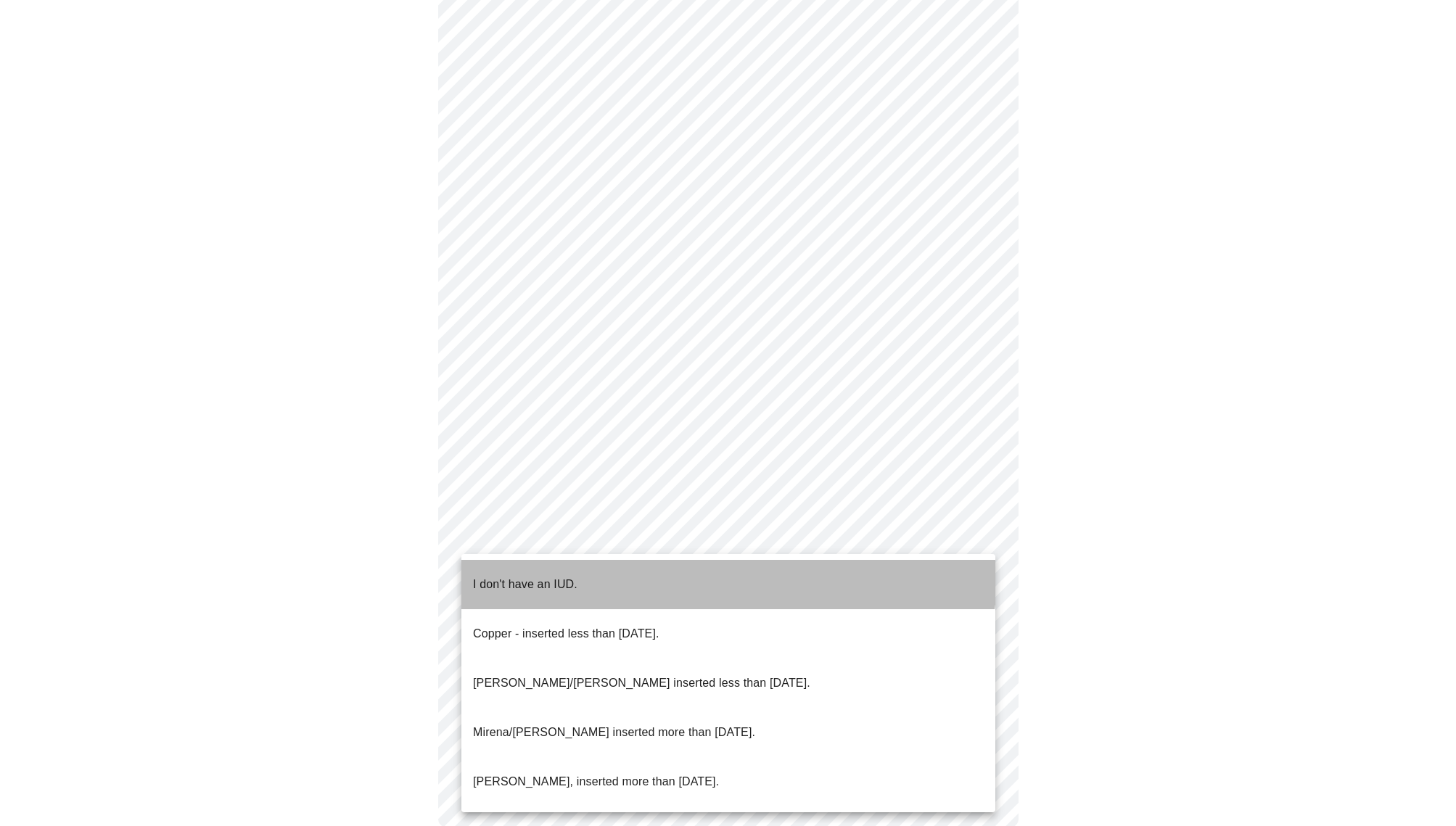
click at [726, 570] on li "I don't have an IUD." at bounding box center [728, 584] width 534 height 50
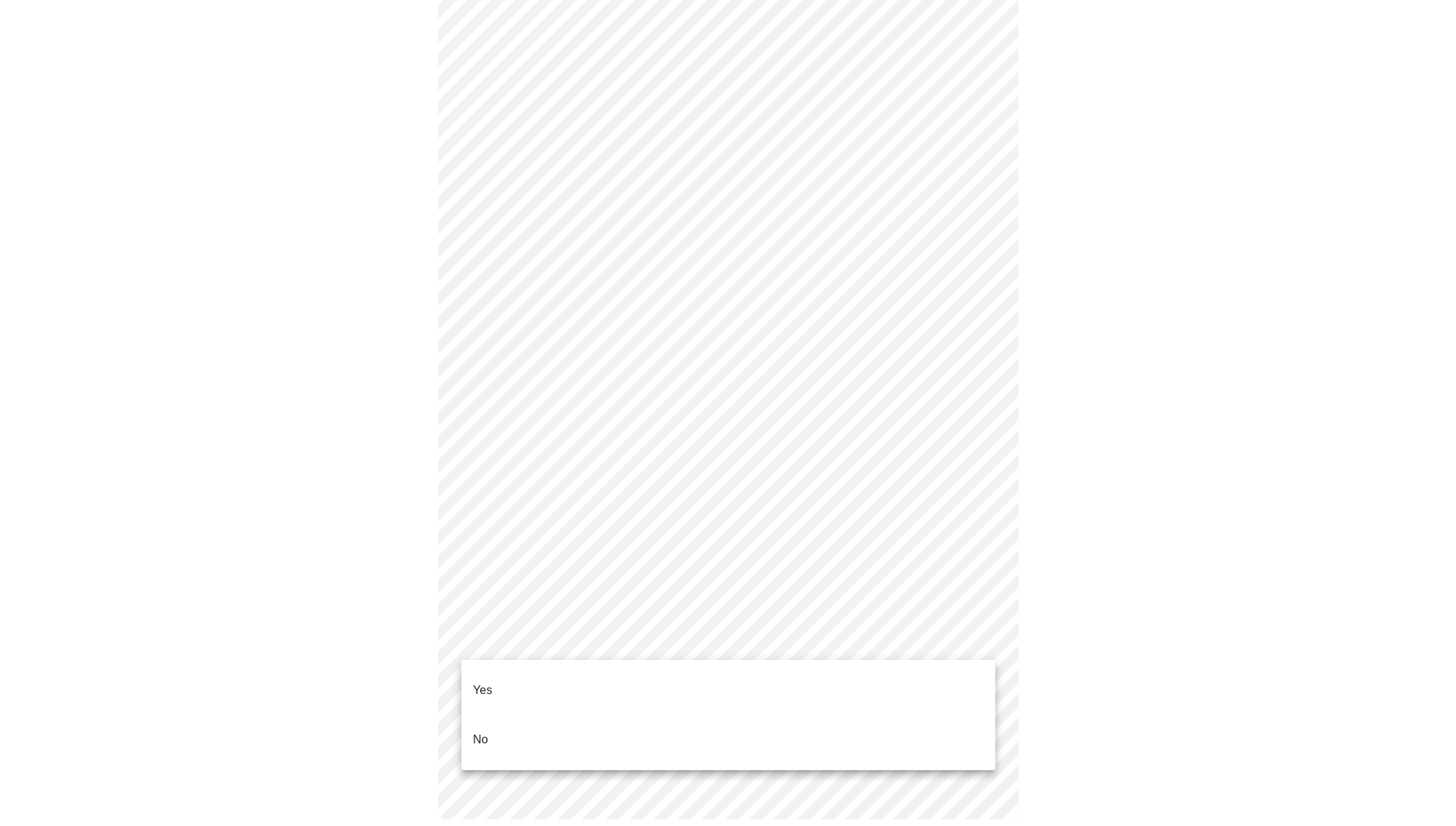
click at [980, 639] on body "MyMenopauseRx Appointments Messaging Labs Uploads Medications Community Refer a…" at bounding box center [727, 146] width 1444 height 1404
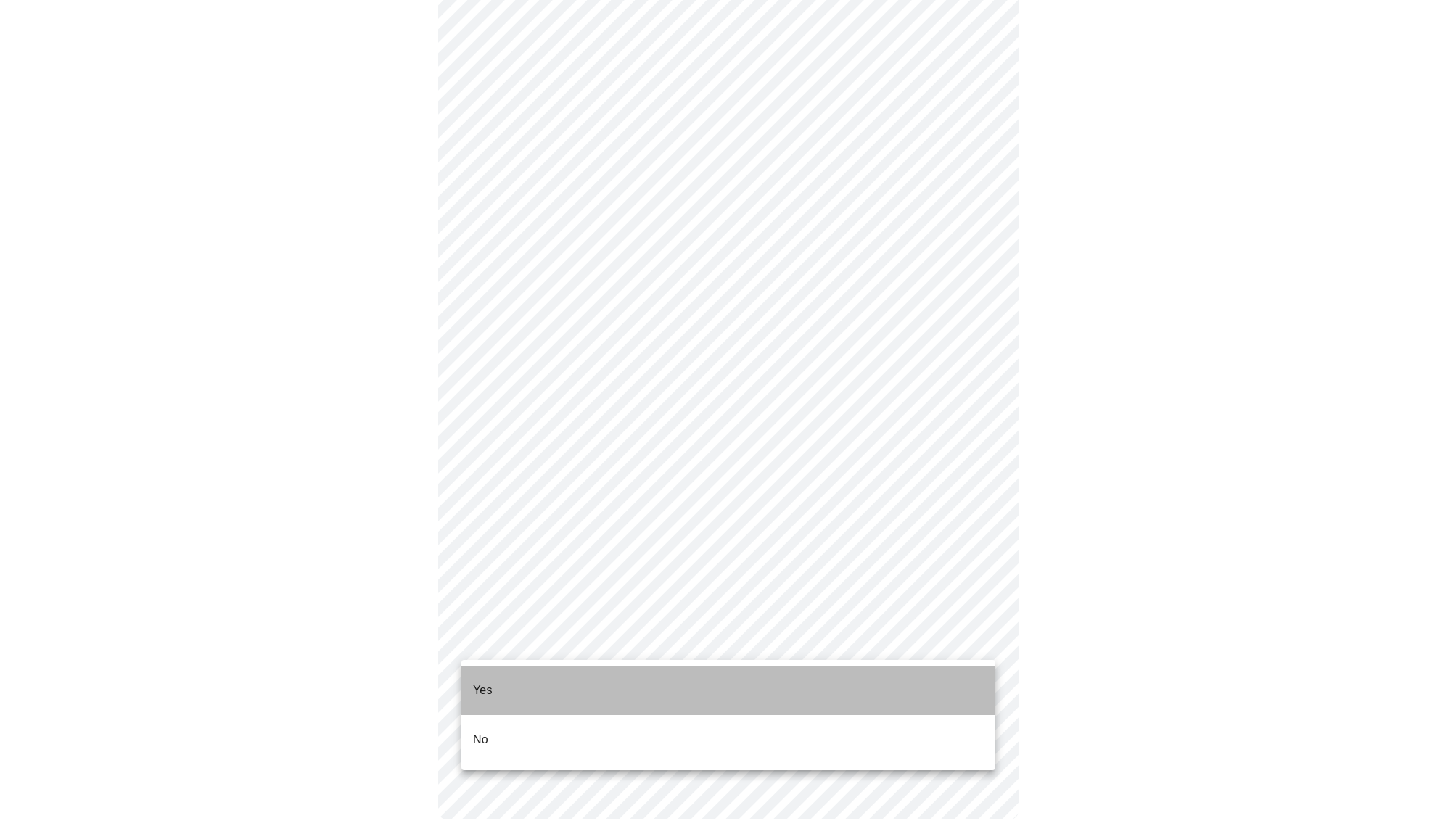
click at [766, 686] on li "Yes" at bounding box center [728, 691] width 534 height 50
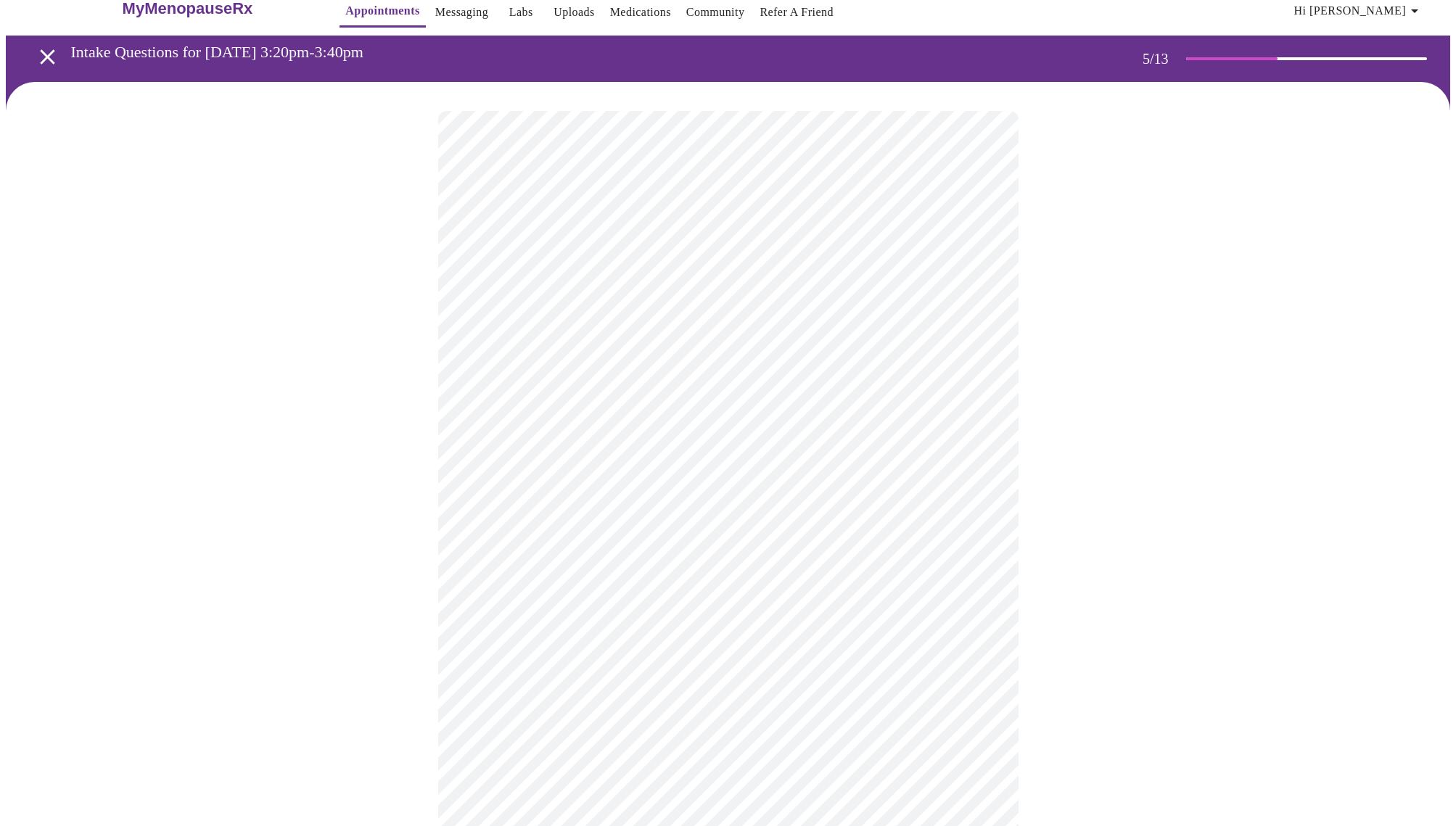
scroll to position [25, 1]
click at [984, 351] on body "MyMenopauseRx Appointments Messaging Labs Uploads Medications Community Refer a…" at bounding box center [727, 536] width 1444 height 1110
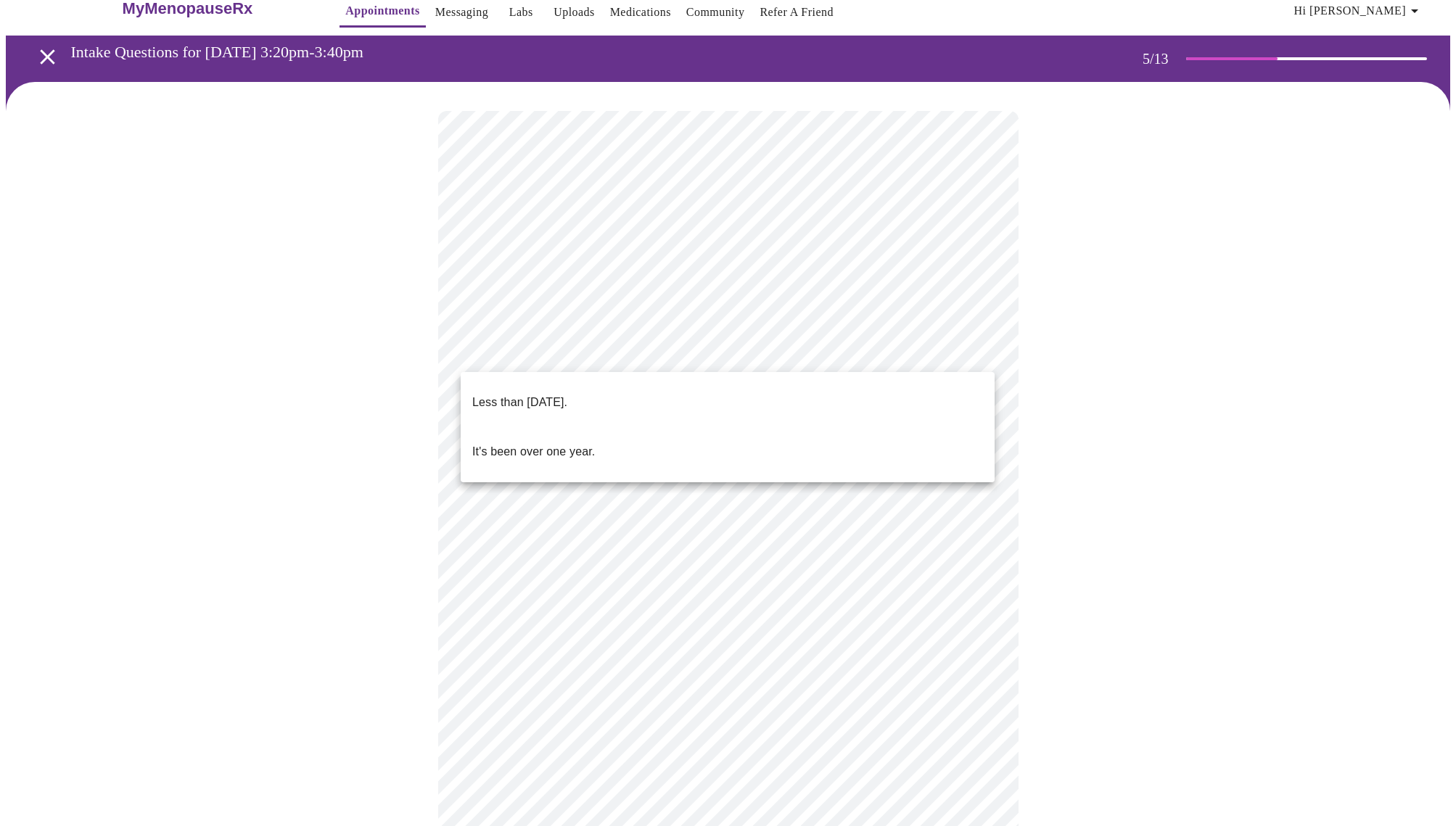
click at [827, 388] on li "Less than one year ago." at bounding box center [727, 403] width 534 height 50
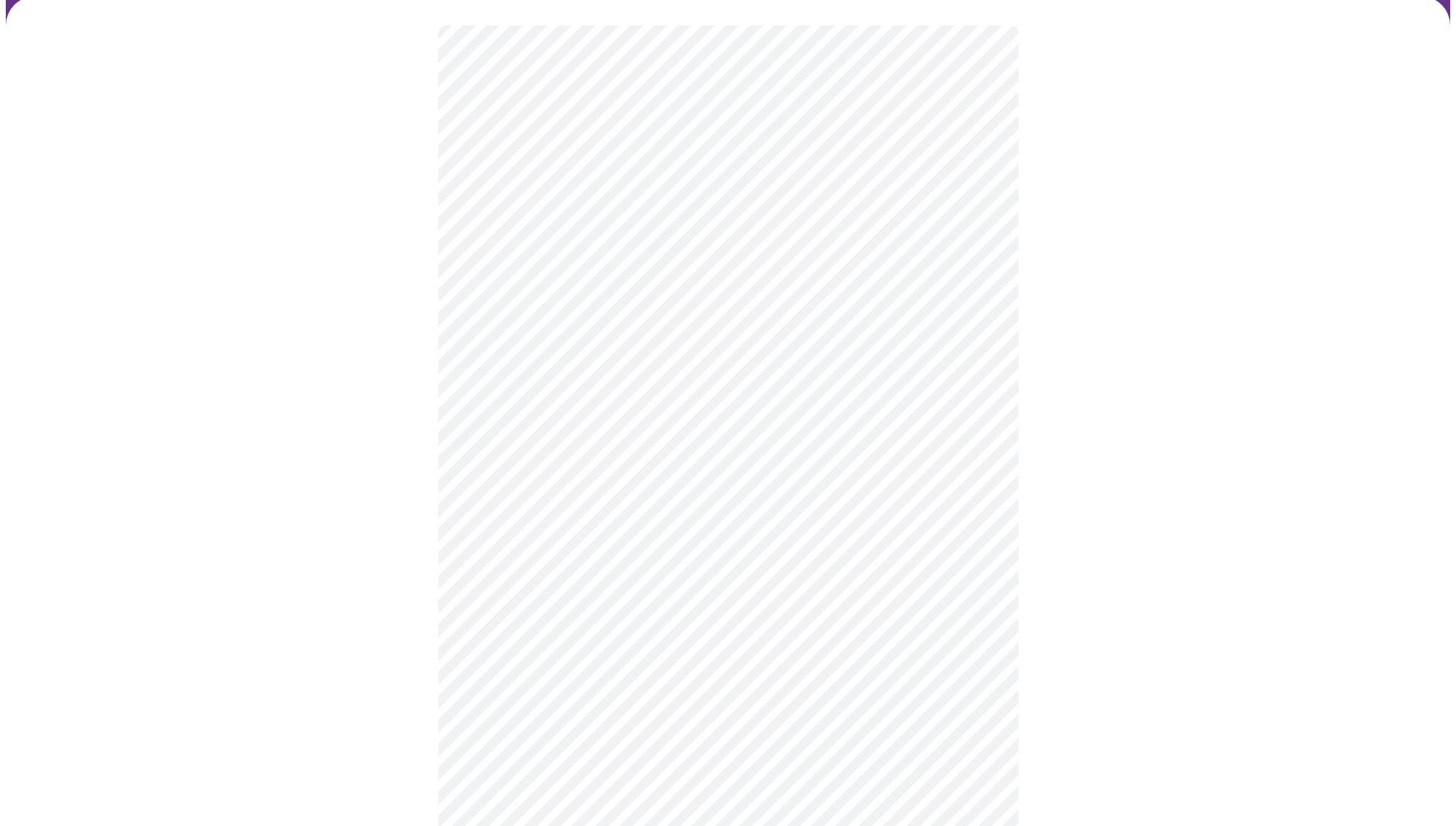
scroll to position [112, 0]
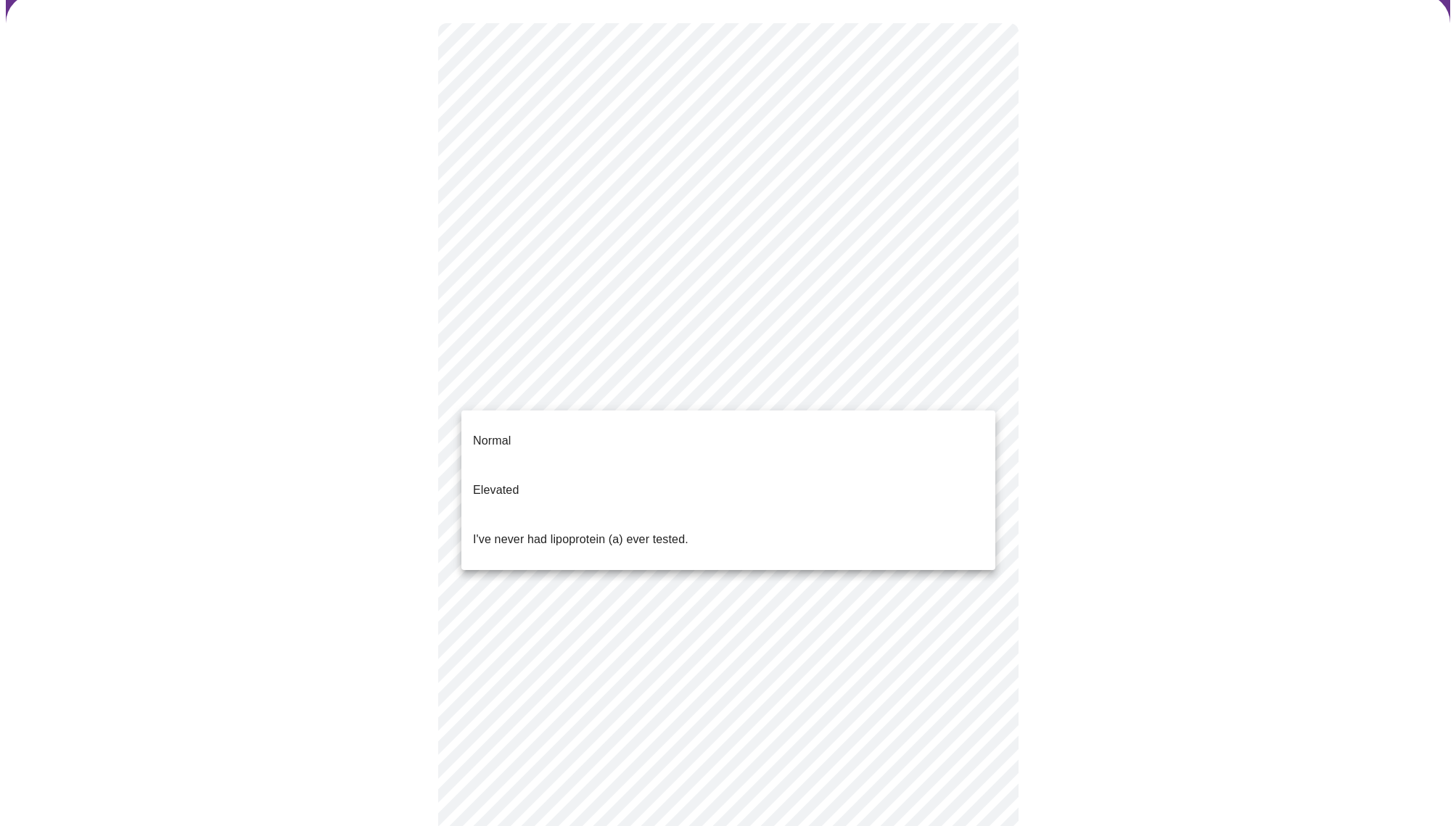
click at [988, 389] on body "MyMenopauseRx Appointments Messaging Labs Uploads Medications Community Refer a…" at bounding box center [727, 444] width 1444 height 1102
click at [669, 531] on p "I've never had lipoprotein (a) ever tested." at bounding box center [581, 540] width 215 height 17
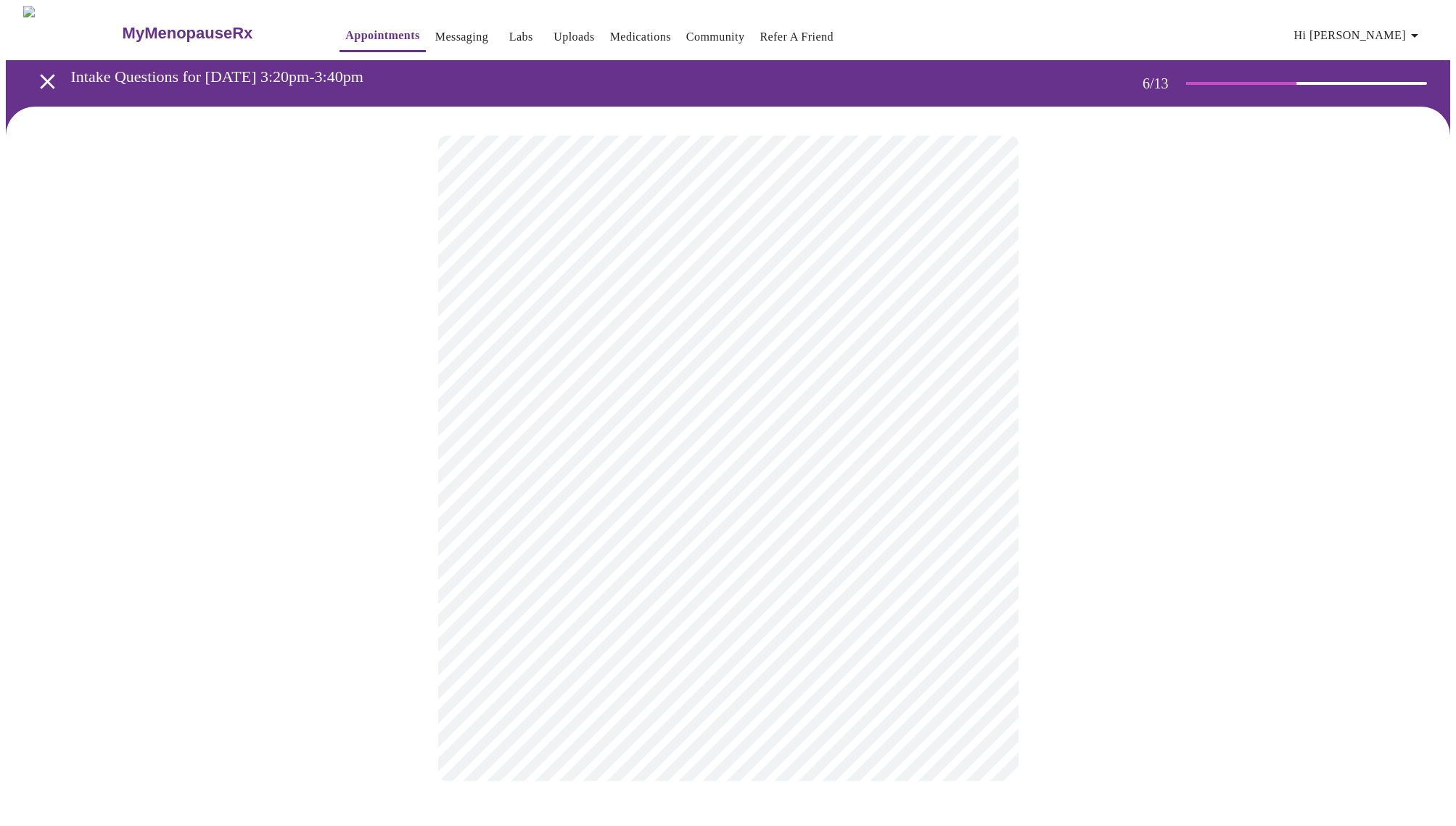
scroll to position [0, 0]
click at [985, 416] on body "MyMenopauseRx Appointments Messaging Labs Uploads Medications Community Refer a…" at bounding box center [727, 392] width 1444 height 773
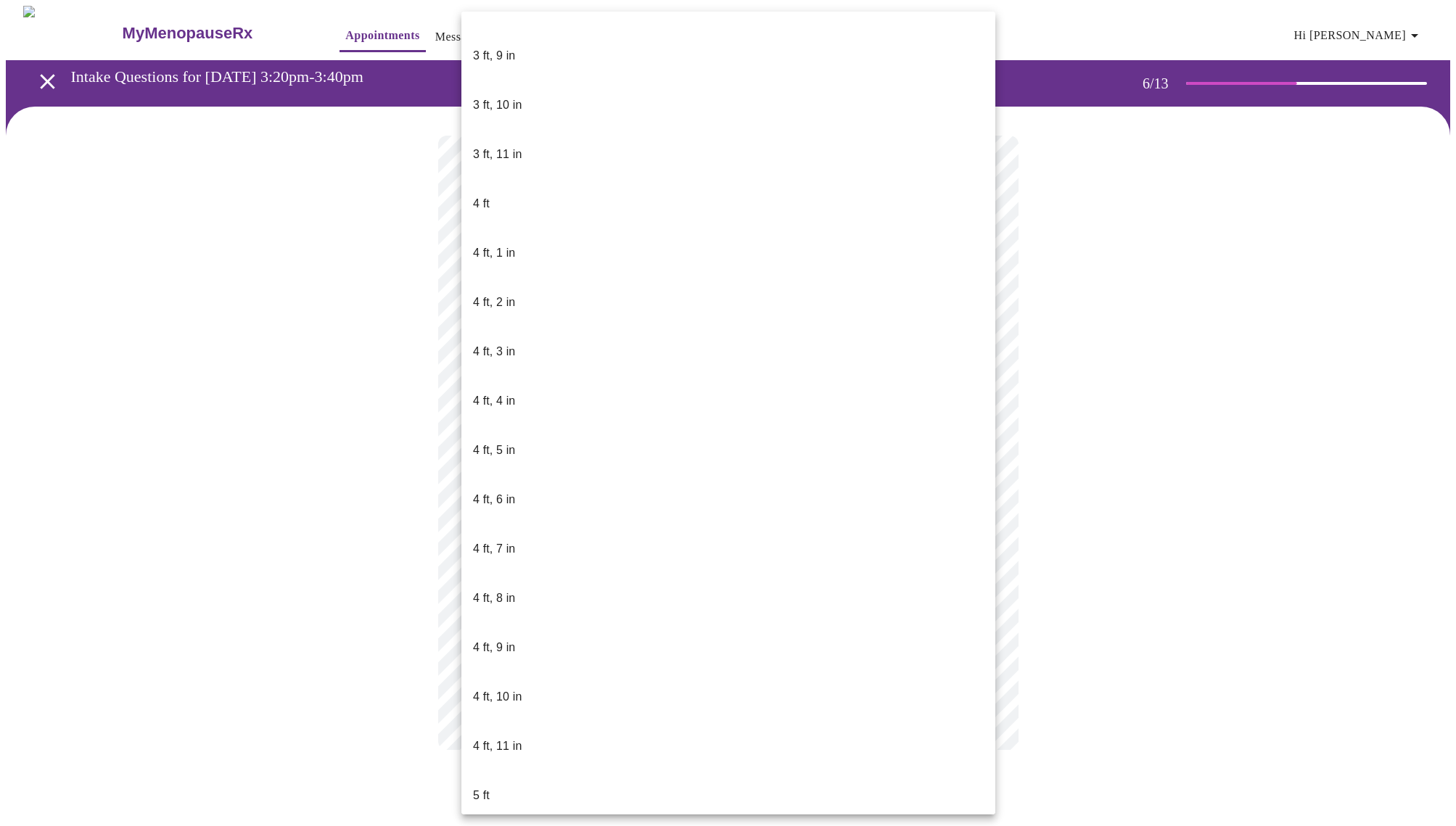
scroll to position [440, 0]
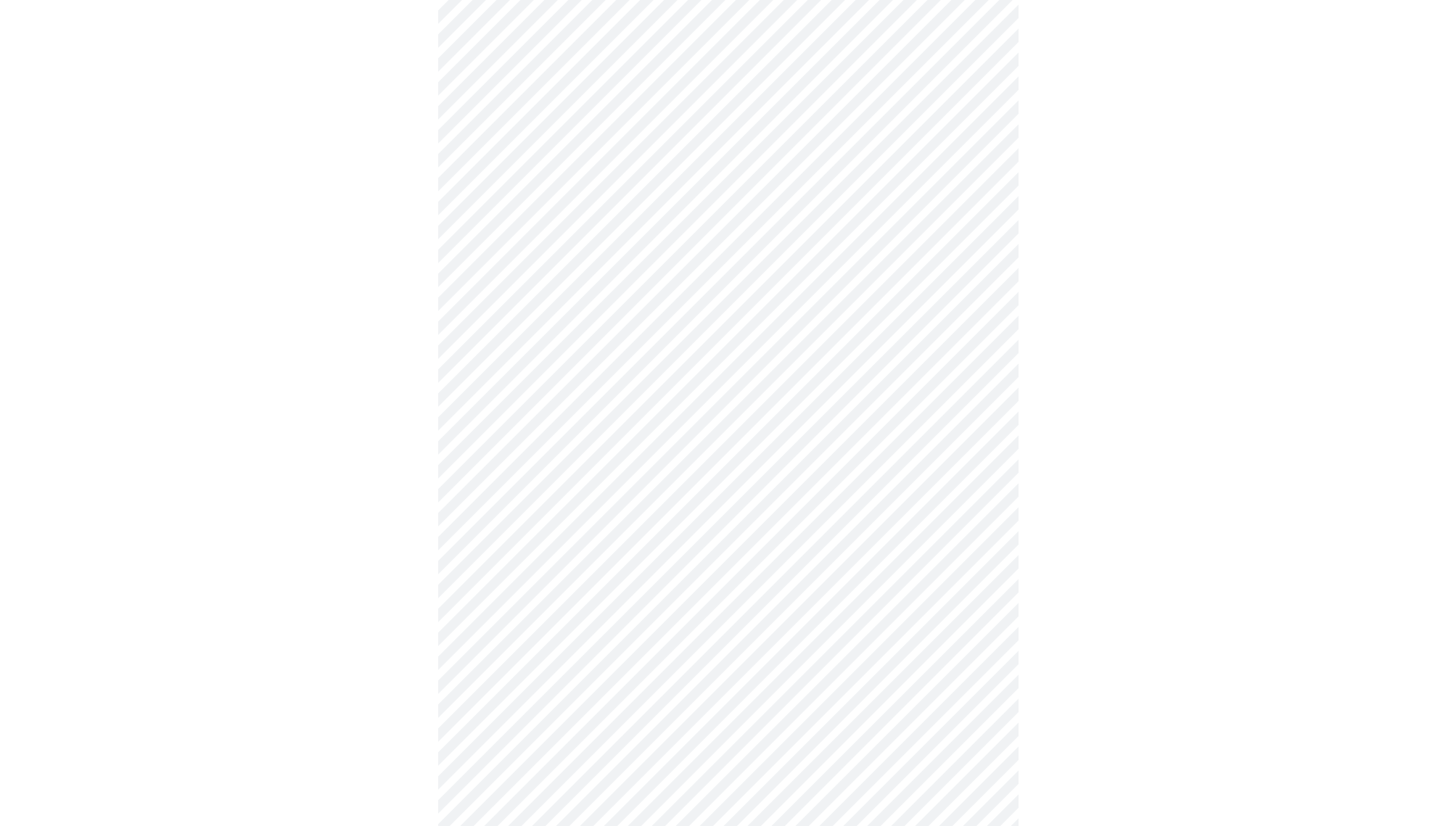
scroll to position [3380, 0]
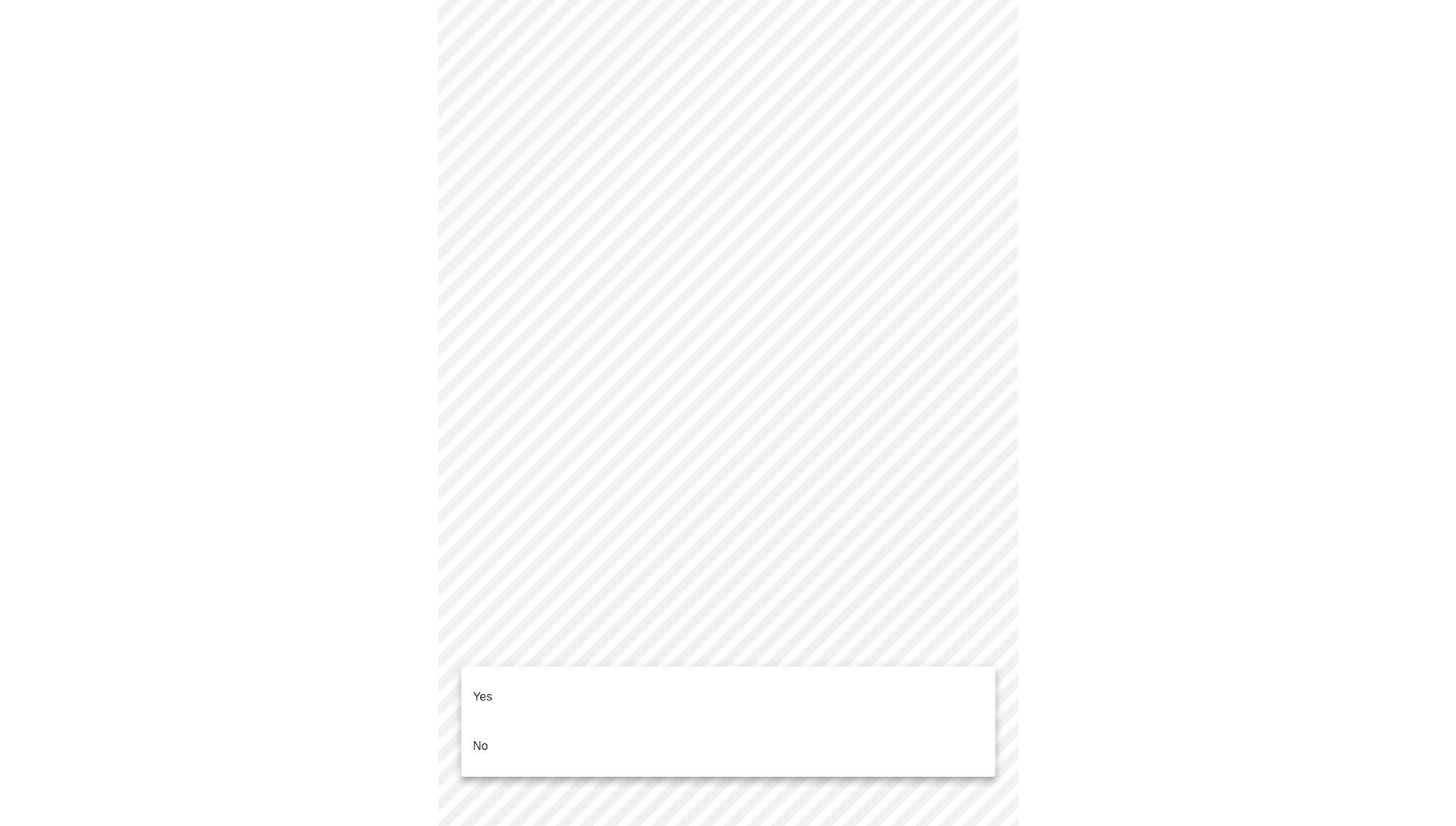
click at [689, 726] on li "No" at bounding box center [728, 746] width 534 height 50
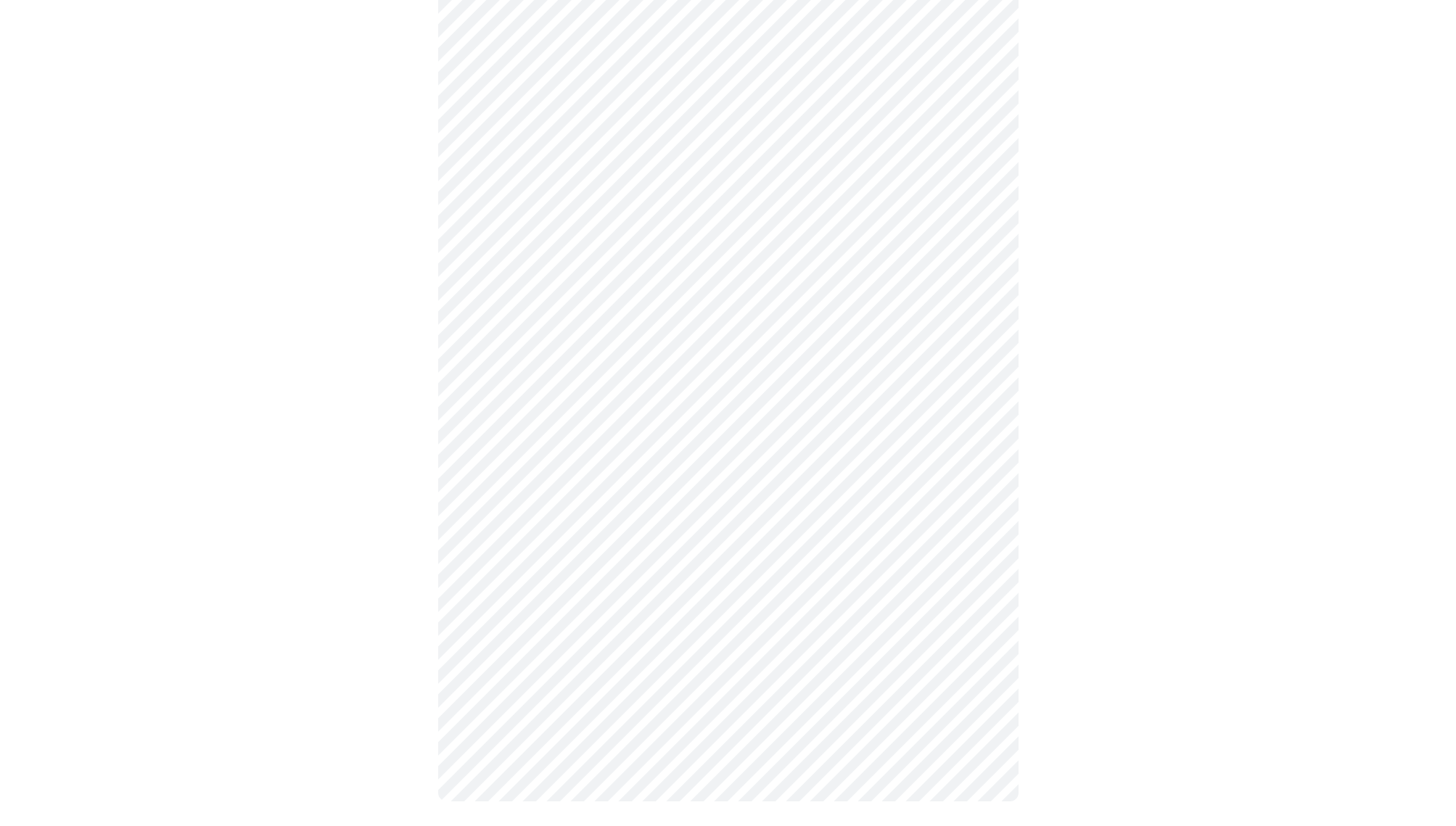
scroll to position [588, 0]
click at [983, 623] on body "MyMenopauseRx Appointments Messaging Labs Uploads Medications Community Refer a…" at bounding box center [727, 124] width 1444 height 1414
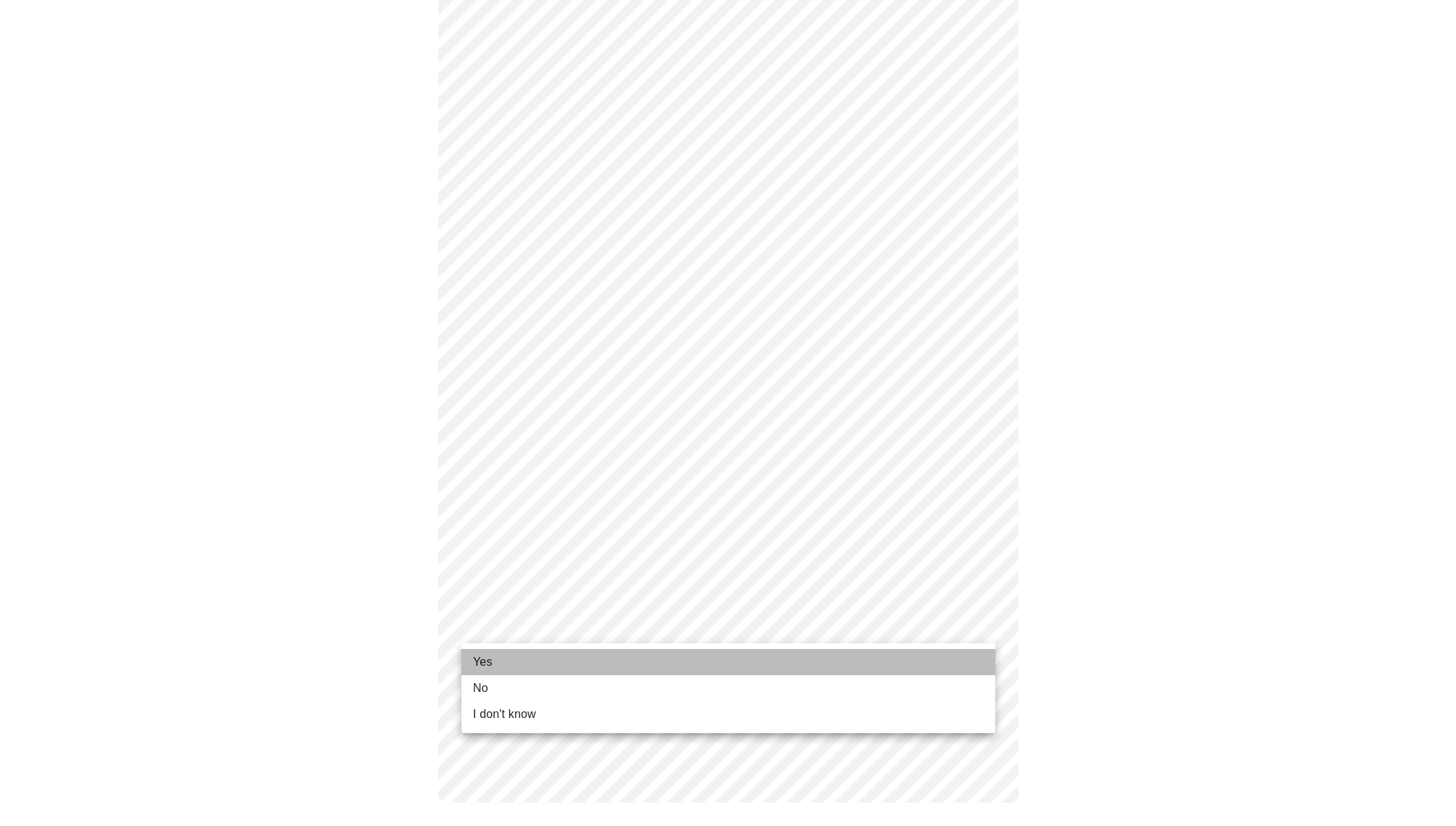
click at [761, 671] on li "Yes" at bounding box center [728, 662] width 534 height 26
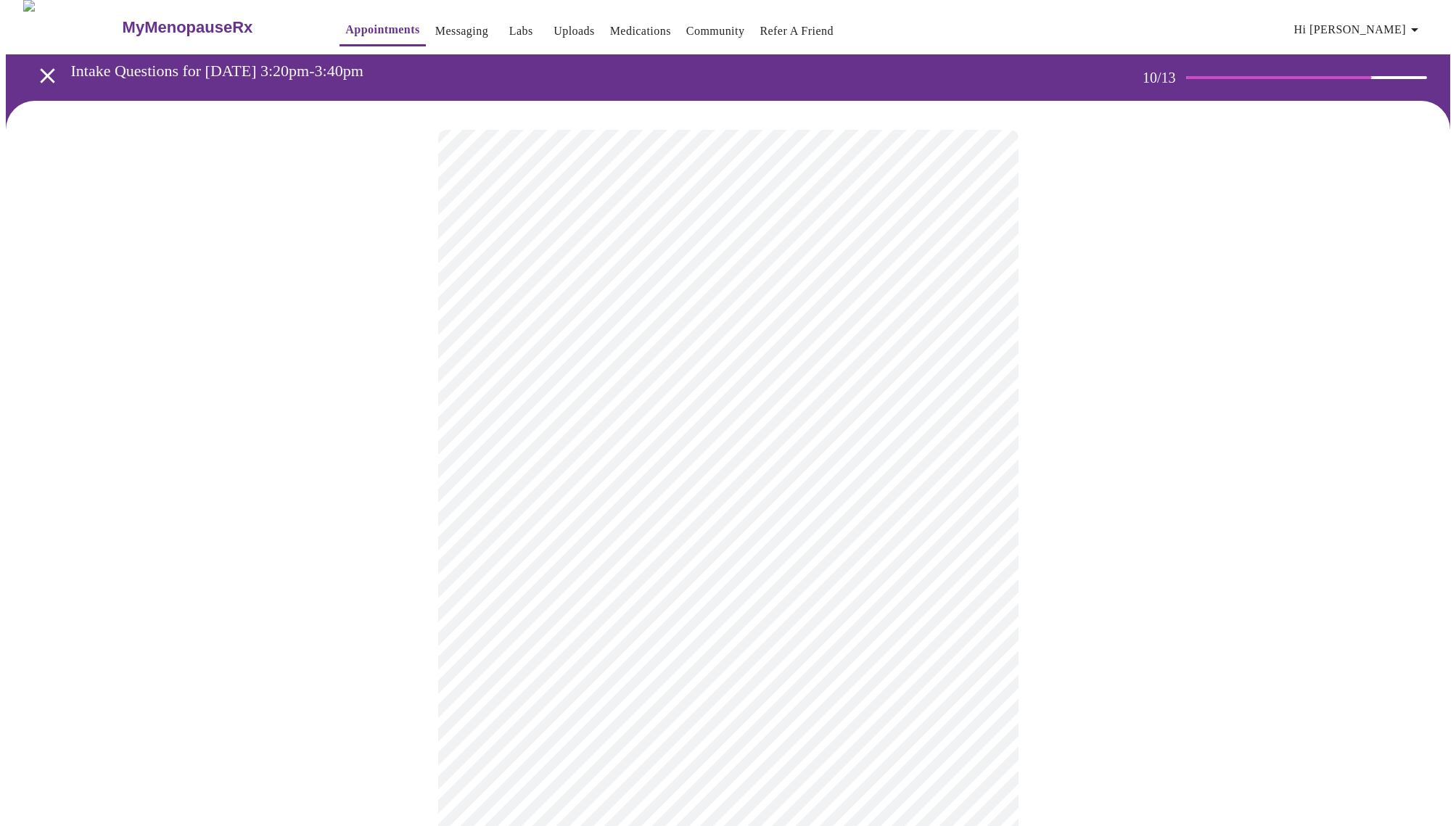
scroll to position [9, 0]
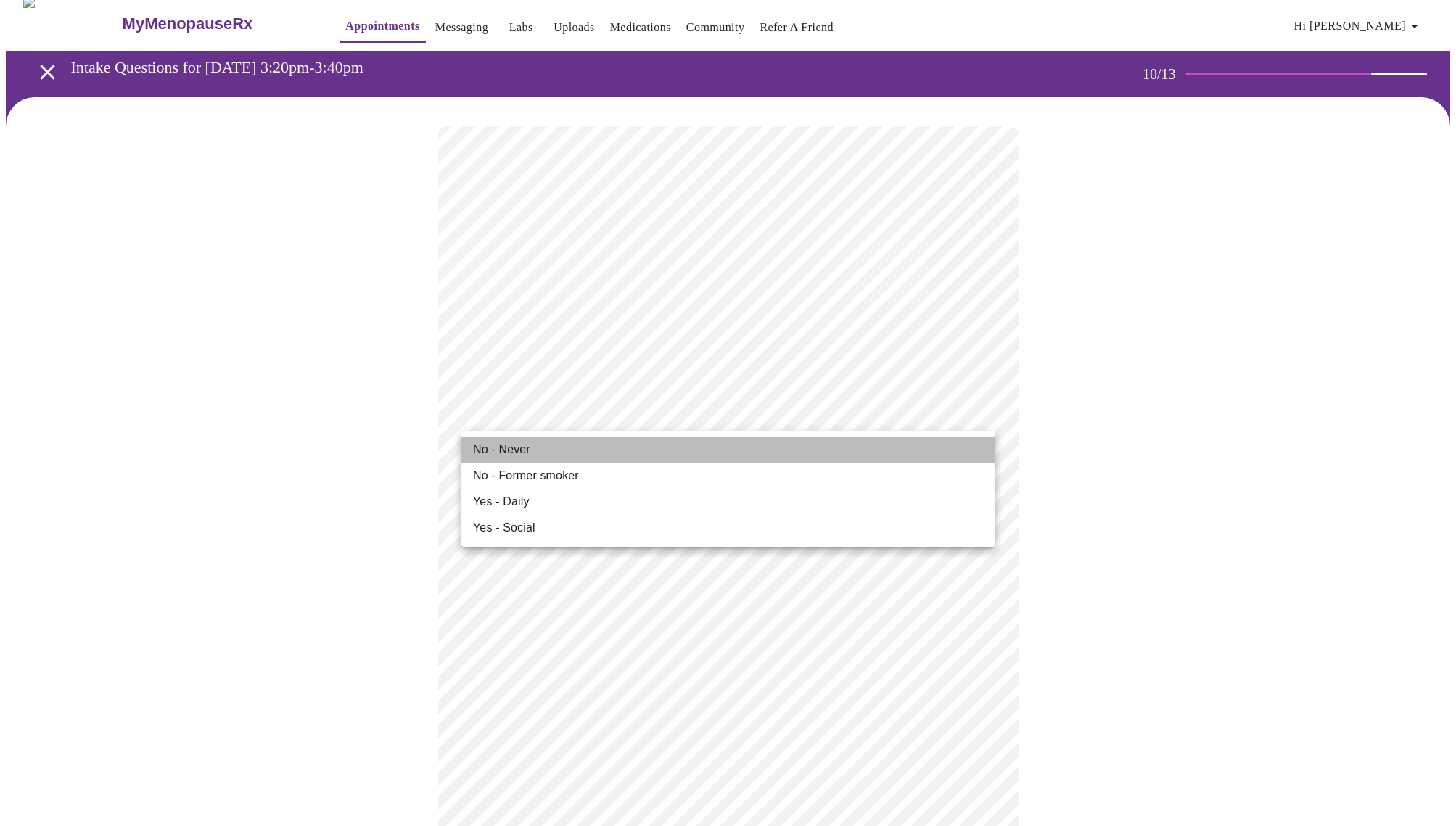
click at [764, 454] on li "No - Never" at bounding box center [728, 450] width 534 height 26
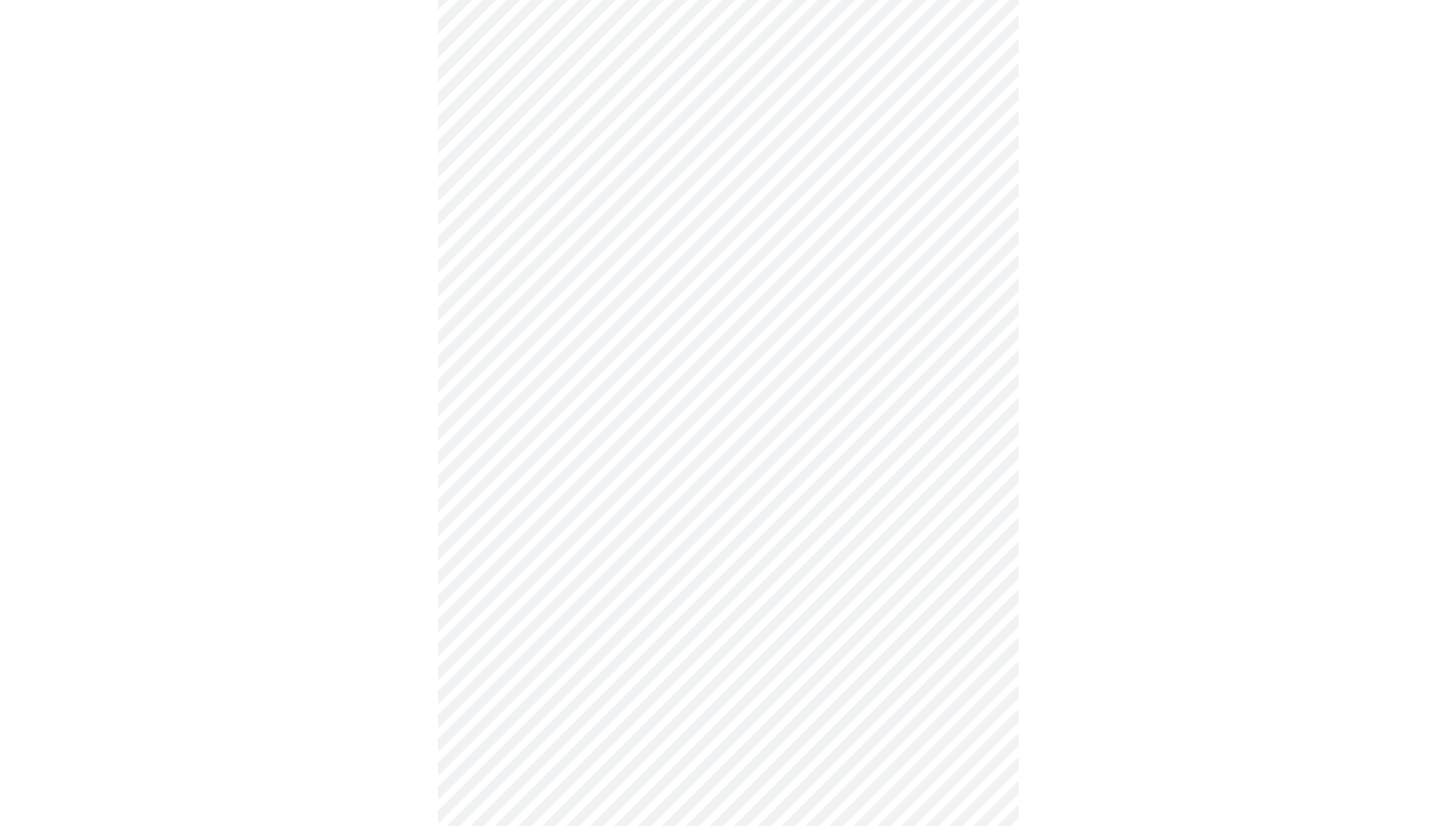
scroll to position [916, 0]
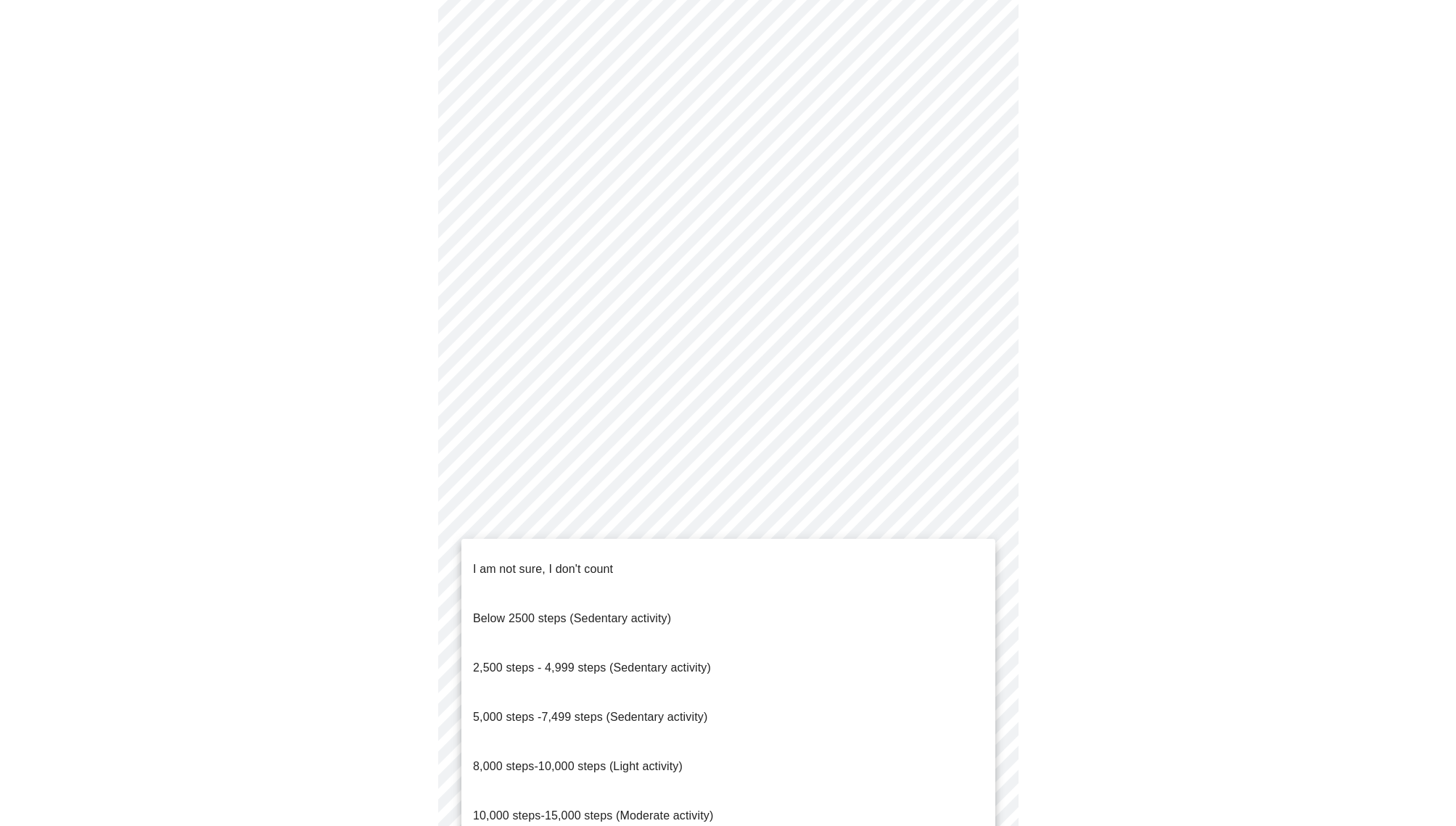
click at [986, 548] on body "MyMenopauseRx Appointments Messaging Labs Uploads Medications Community Refer a…" at bounding box center [727, 38] width 1444 height 1895
click at [795, 692] on li "5,000 steps -7,499 steps (Sedentary activity)" at bounding box center [728, 717] width 534 height 50
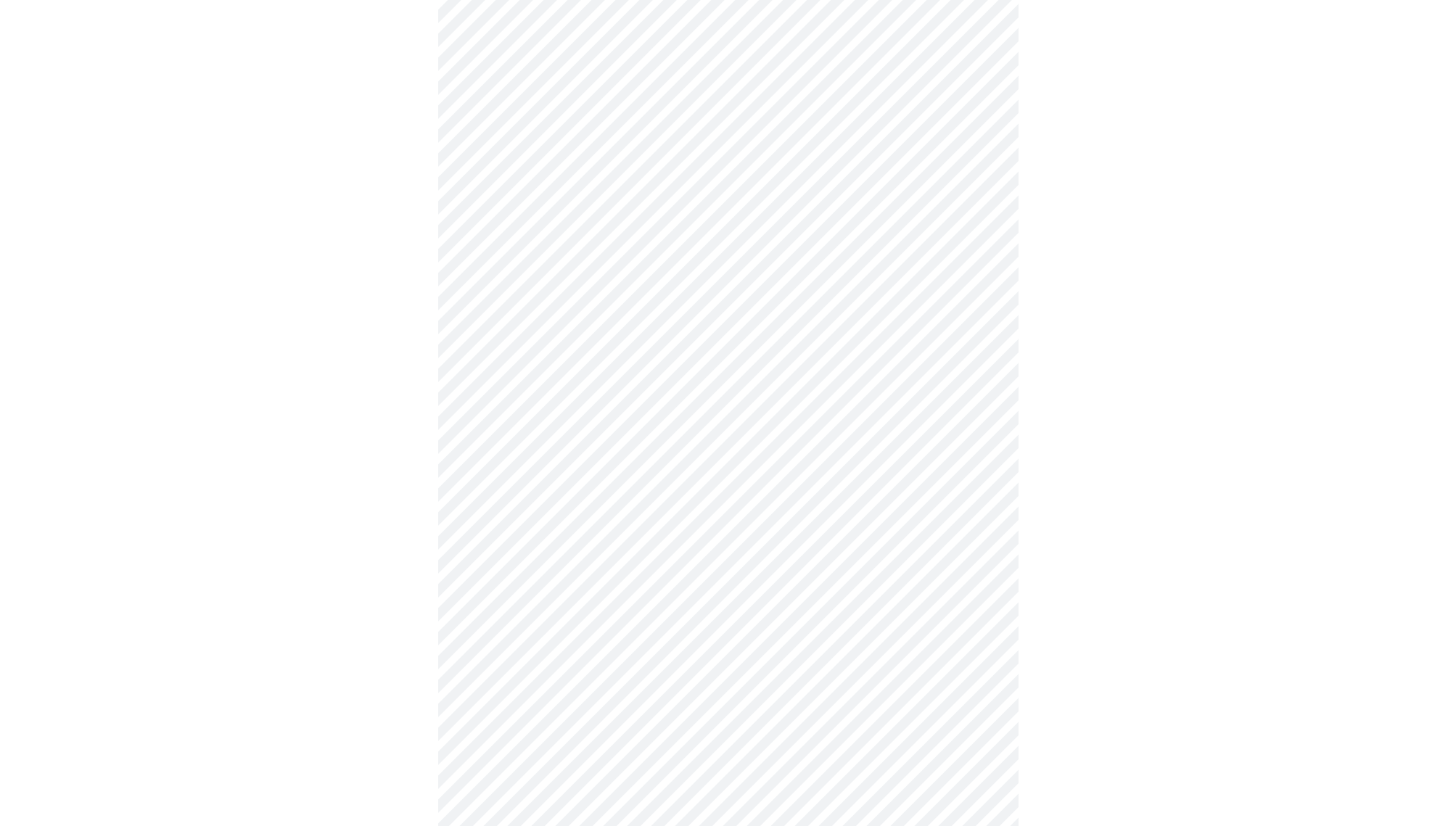
click at [984, 651] on body "MyMenopauseRx Appointments Messaging Labs Uploads Medications Community Refer a…" at bounding box center [727, 34] width 1444 height 1887
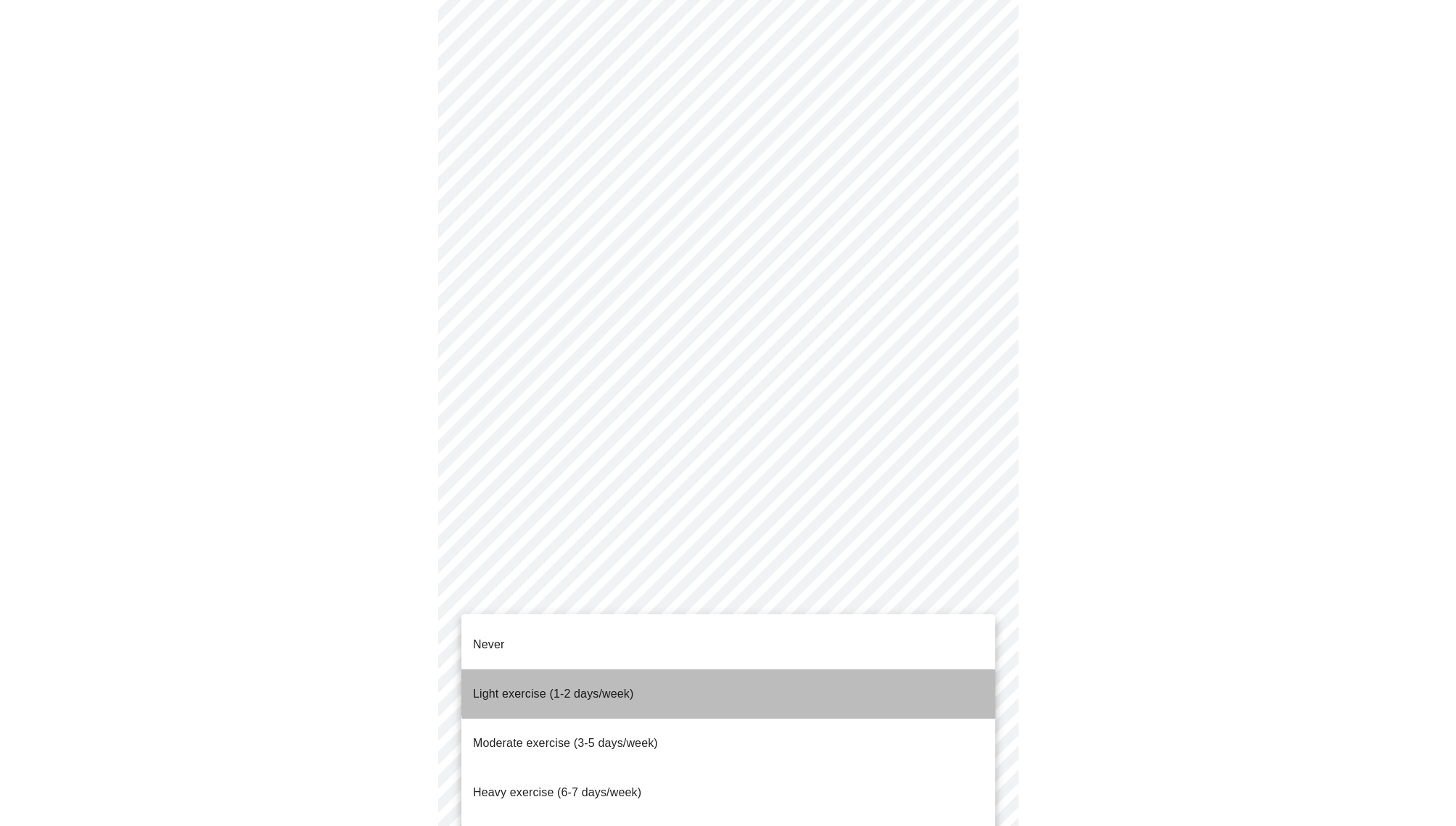
click at [815, 669] on li "Light exercise (1-2 days/week)" at bounding box center [728, 694] width 534 height 50
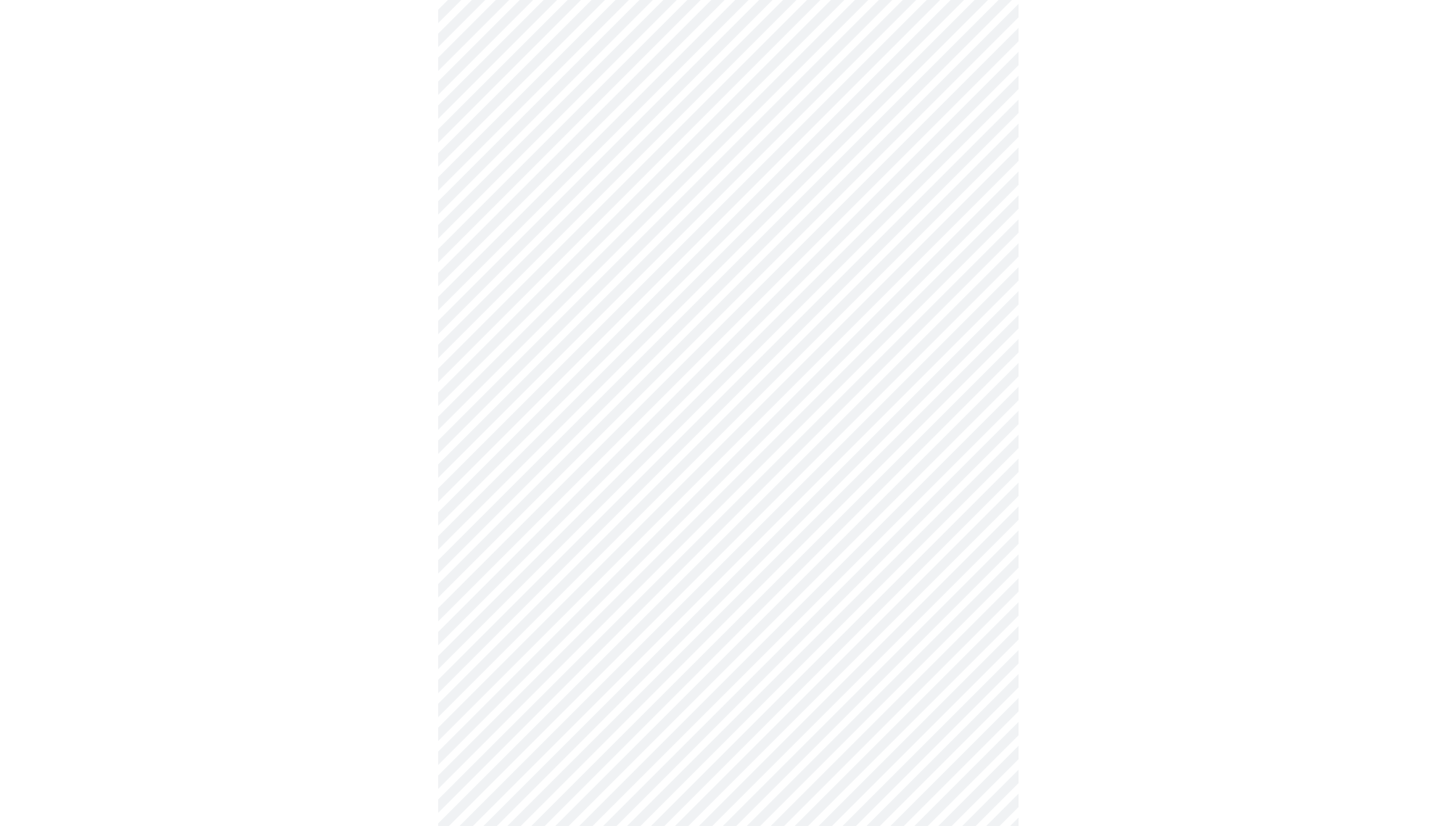
click at [980, 760] on body "MyMenopauseRx Appointments Messaging Labs Uploads Medications Community Refer a…" at bounding box center [727, 30] width 1444 height 1880
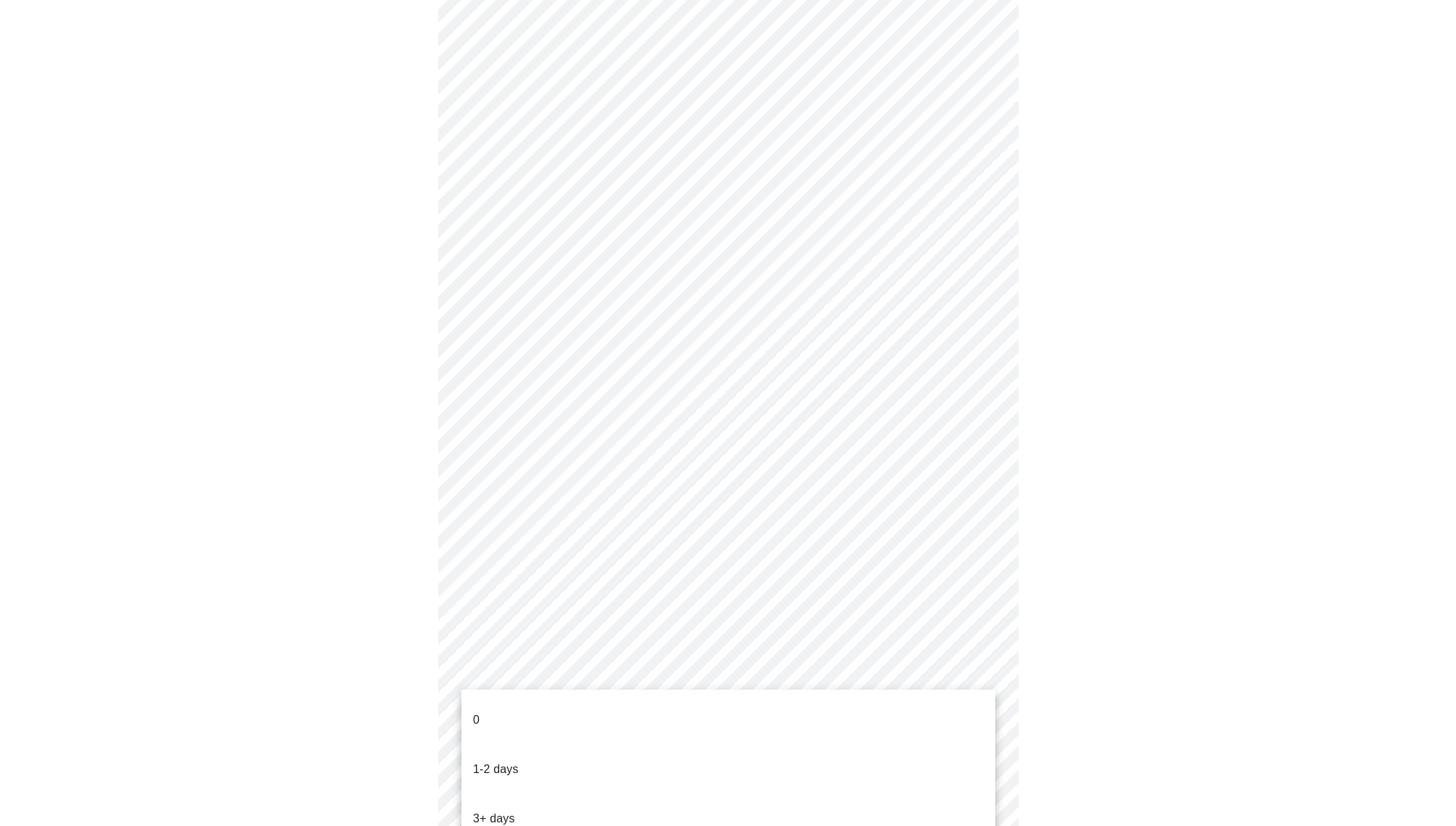
click at [778, 794] on li "3+ days" at bounding box center [728, 819] width 534 height 50
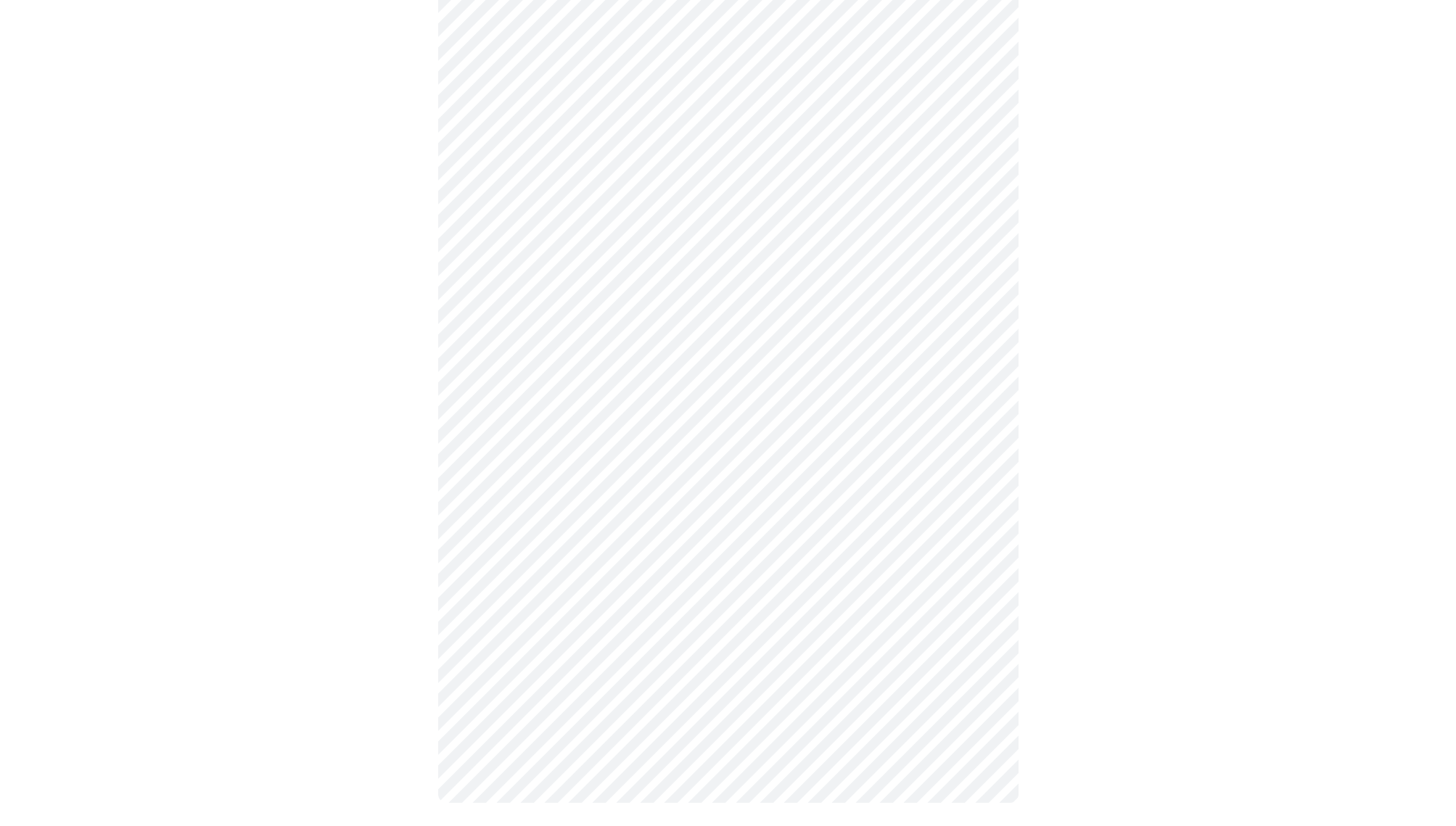
scroll to position [0, 0]
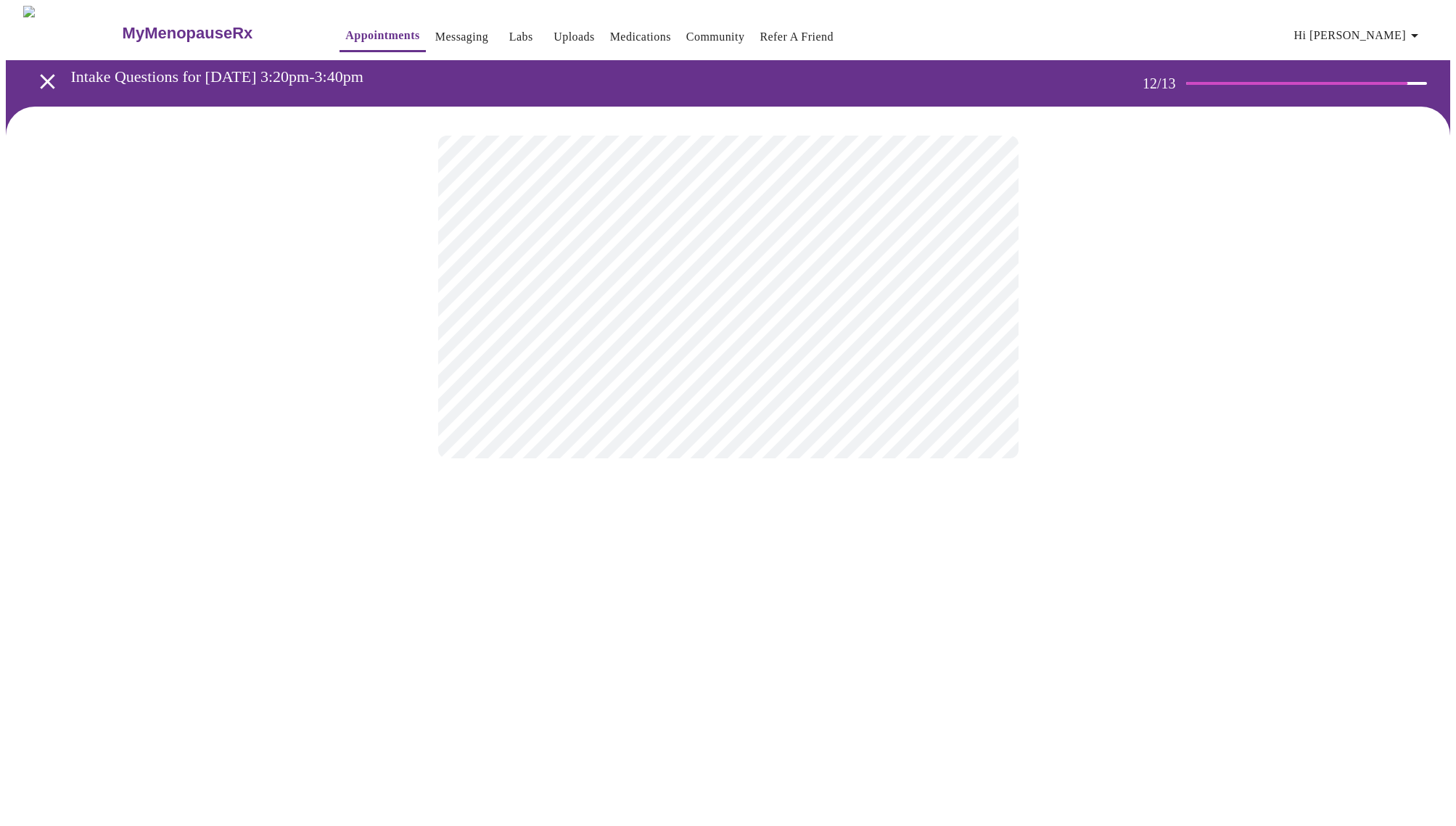
click at [985, 296] on body "MyMenopauseRx Appointments Messaging Labs Uploads Medications Community Refer a…" at bounding box center [727, 246] width 1444 height 482
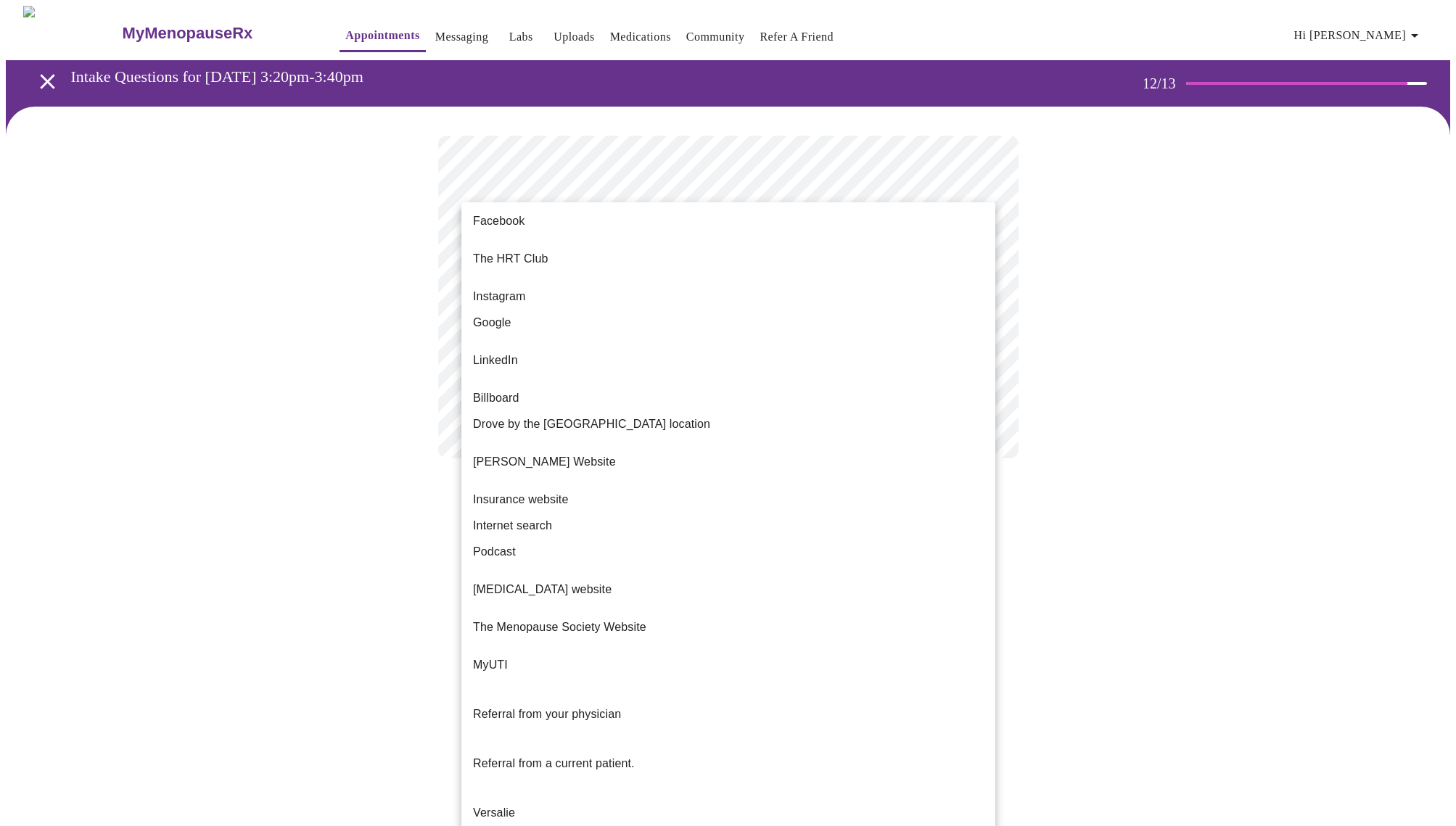
click at [635, 226] on li "Facebook" at bounding box center [728, 221] width 534 height 26
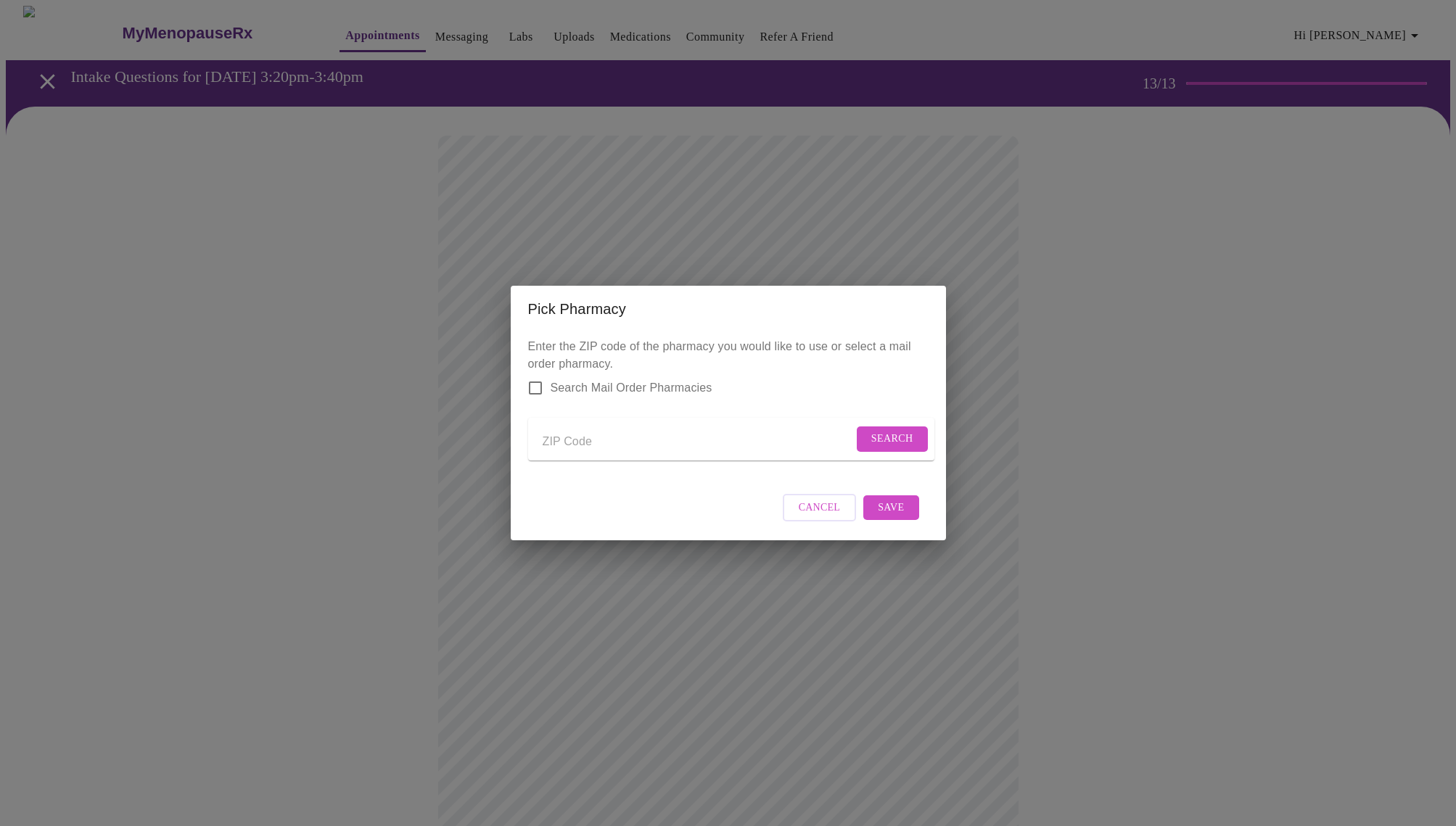
click at [567, 437] on input "Send a message to your care team" at bounding box center [698, 441] width 311 height 23
type input "84009"
click at [893, 439] on span "Search" at bounding box center [892, 438] width 42 height 18
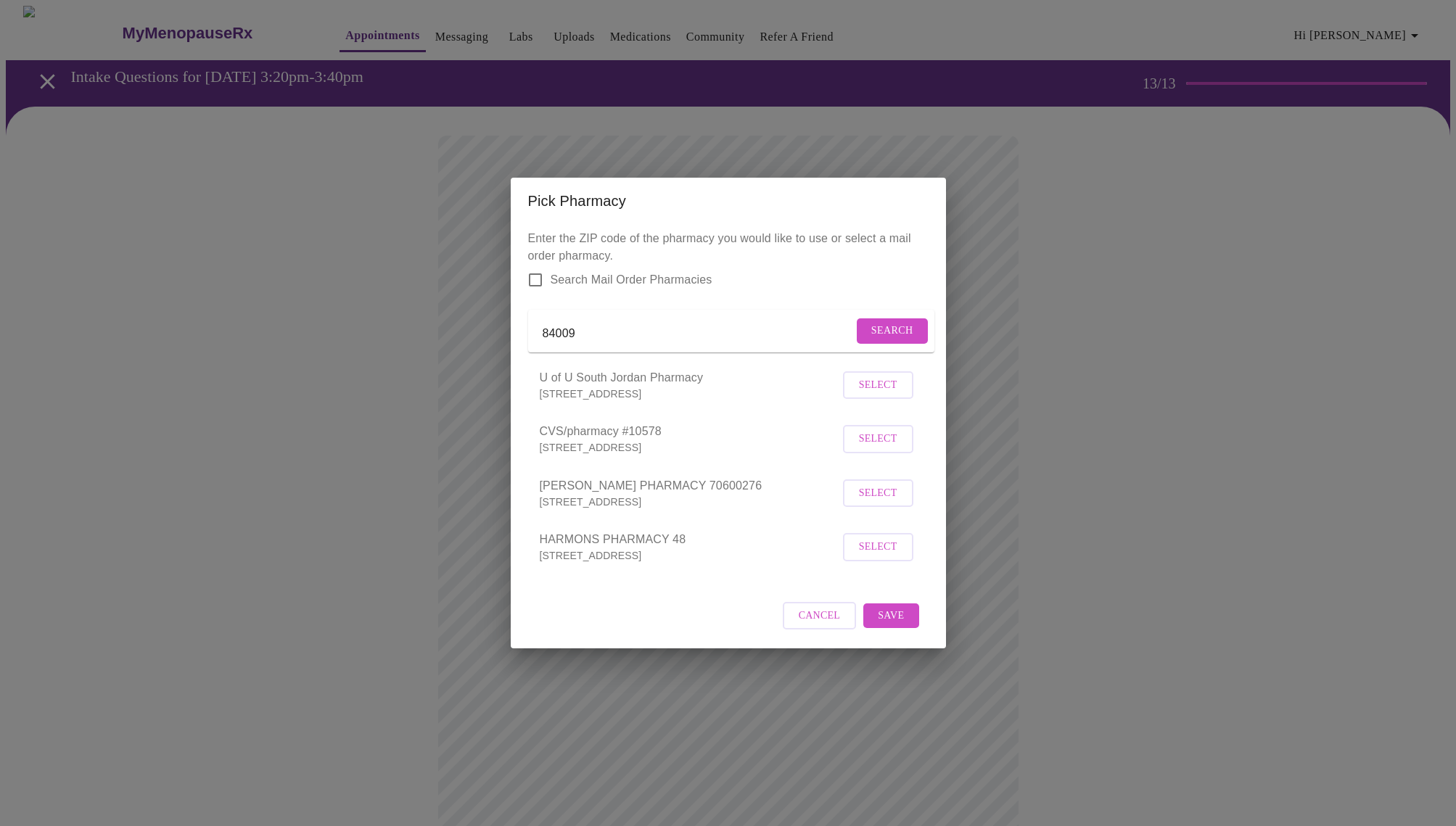
click at [881, 498] on span "Select" at bounding box center [878, 493] width 39 height 18
click at [888, 623] on span "Save" at bounding box center [891, 614] width 26 height 18
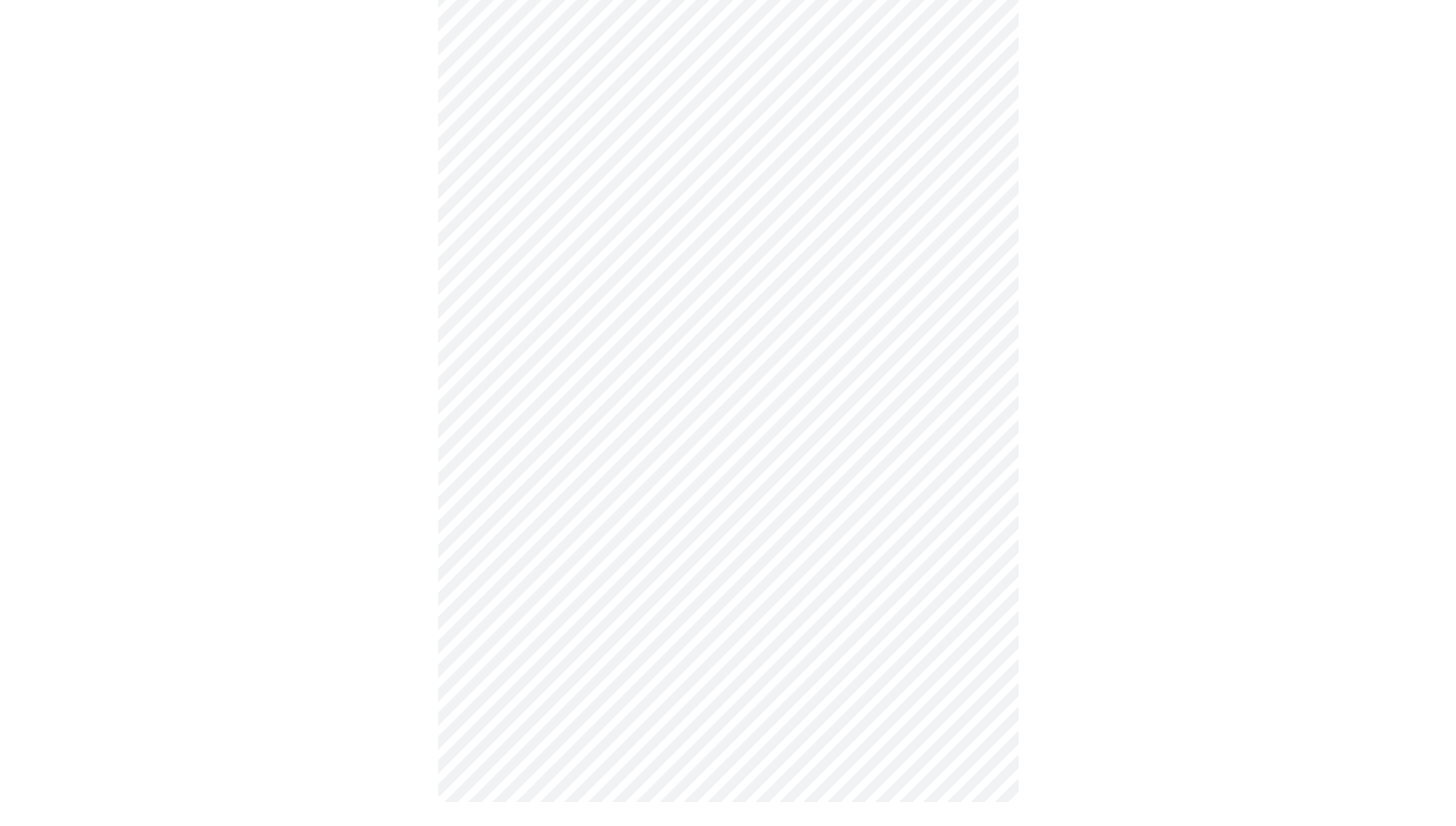
scroll to position [260, 0]
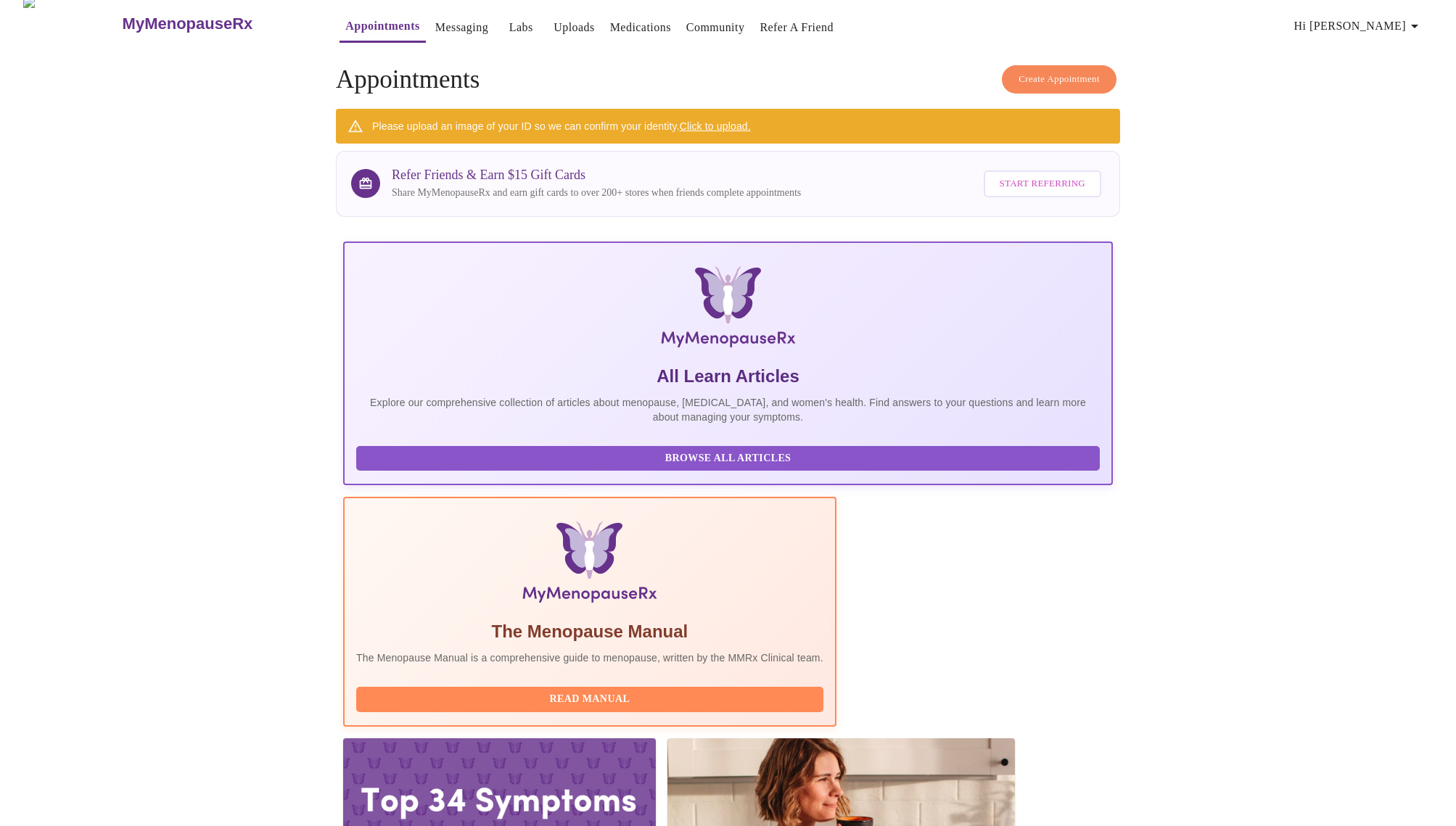
scroll to position [9, 0]
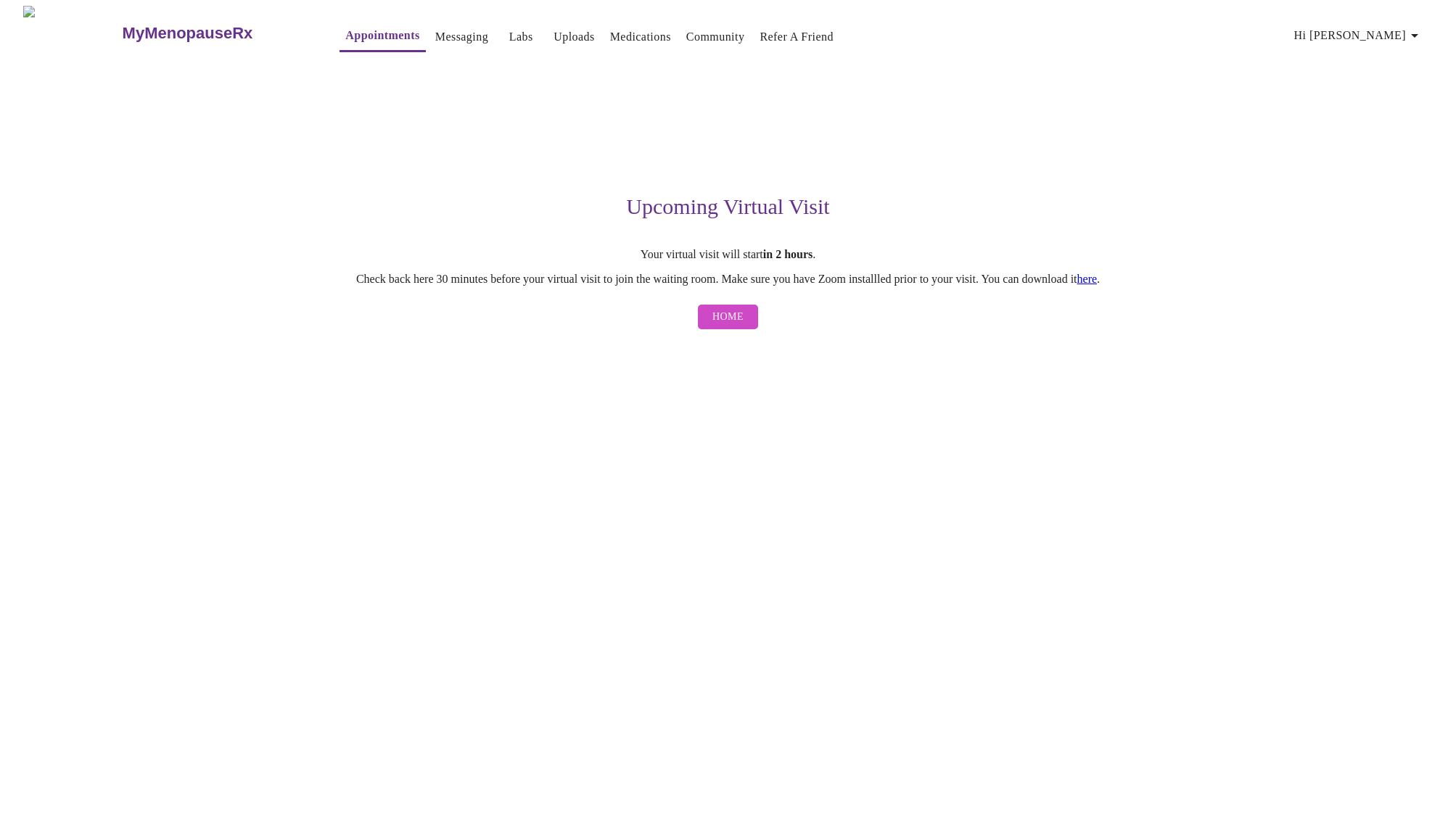
click at [1097, 282] on link "here" at bounding box center [1087, 279] width 20 height 12
click at [730, 317] on span "Home" at bounding box center [728, 317] width 31 height 18
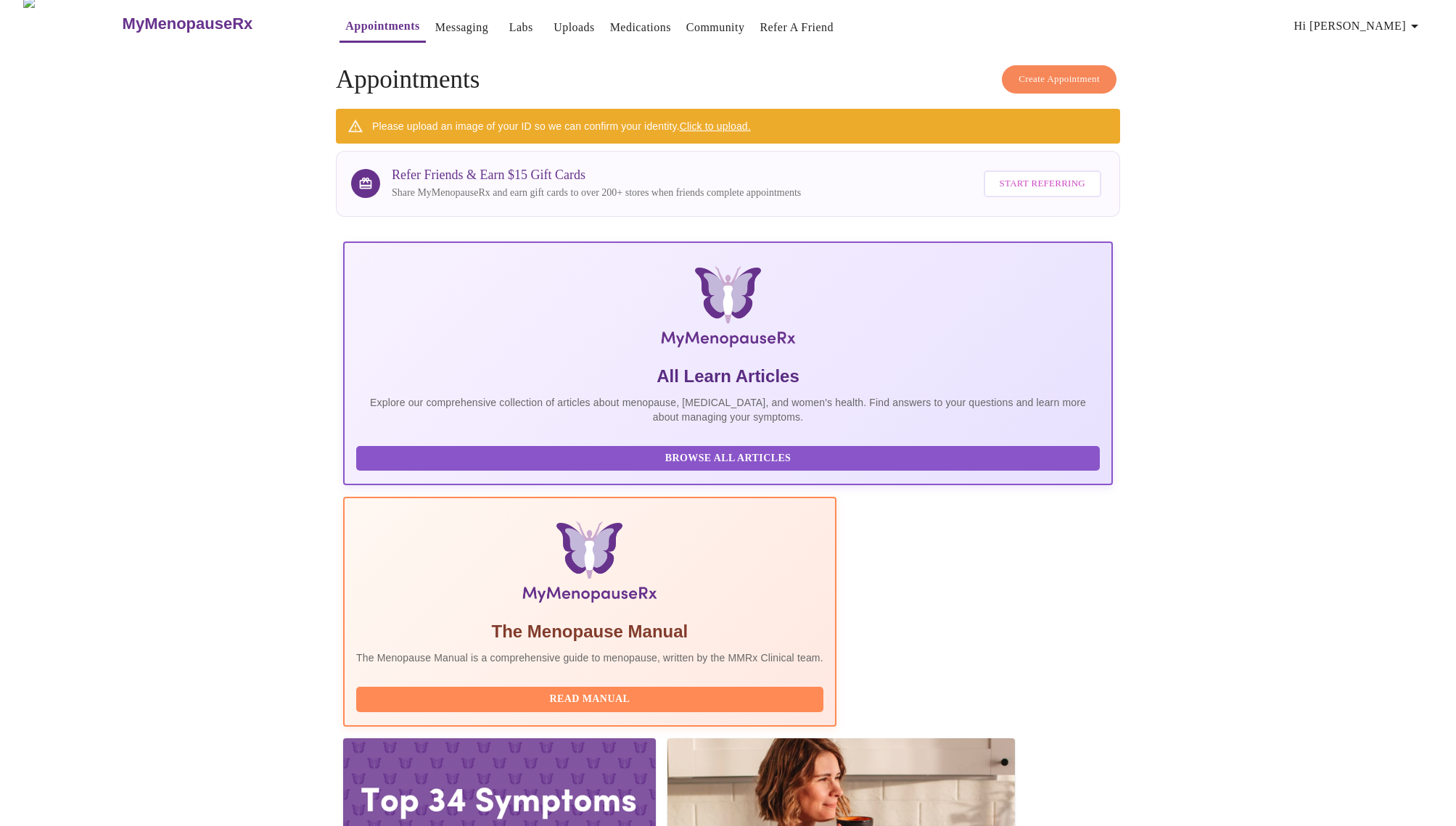
scroll to position [9, 0]
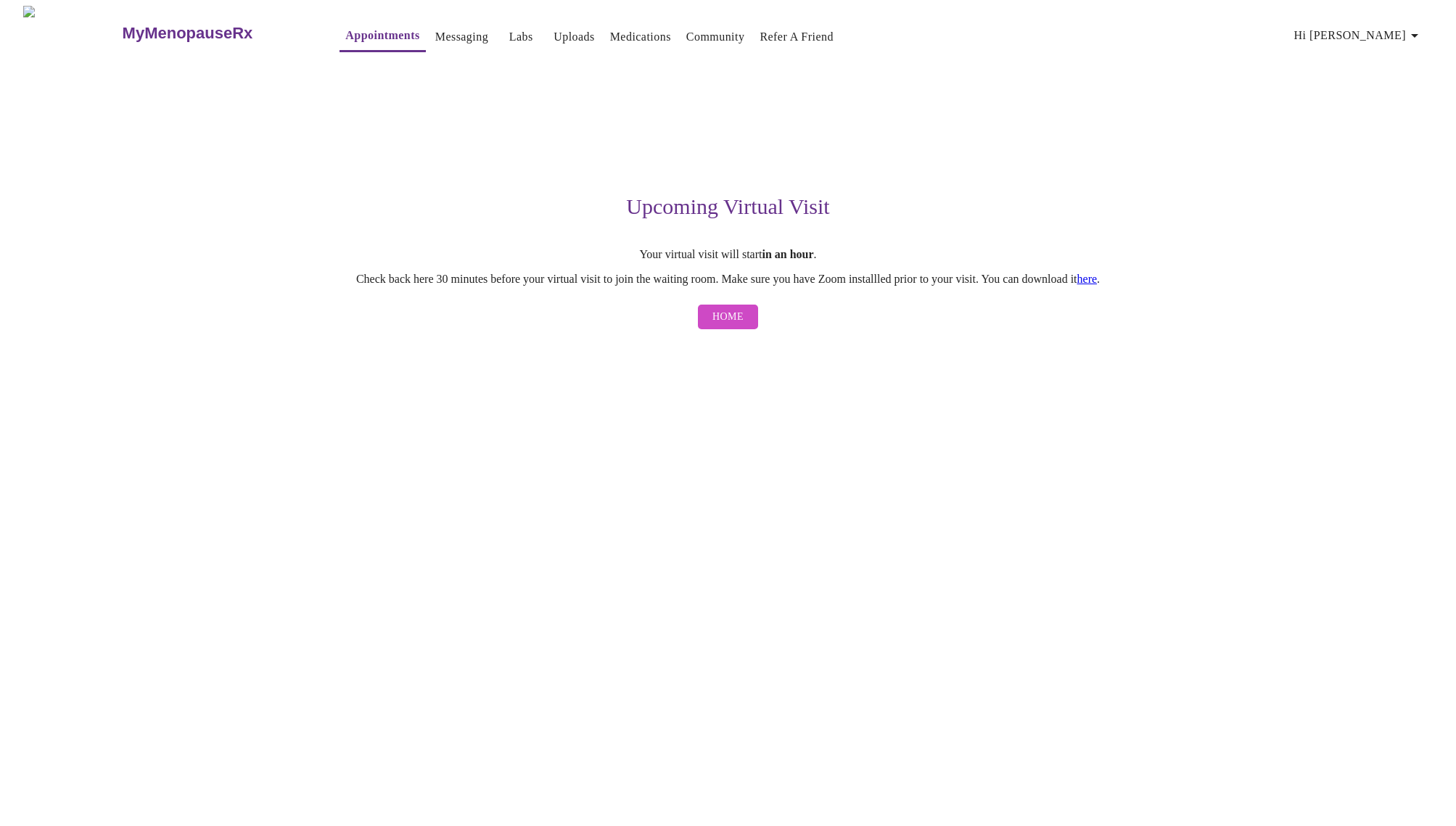
click at [730, 321] on span "Home" at bounding box center [728, 317] width 31 height 18
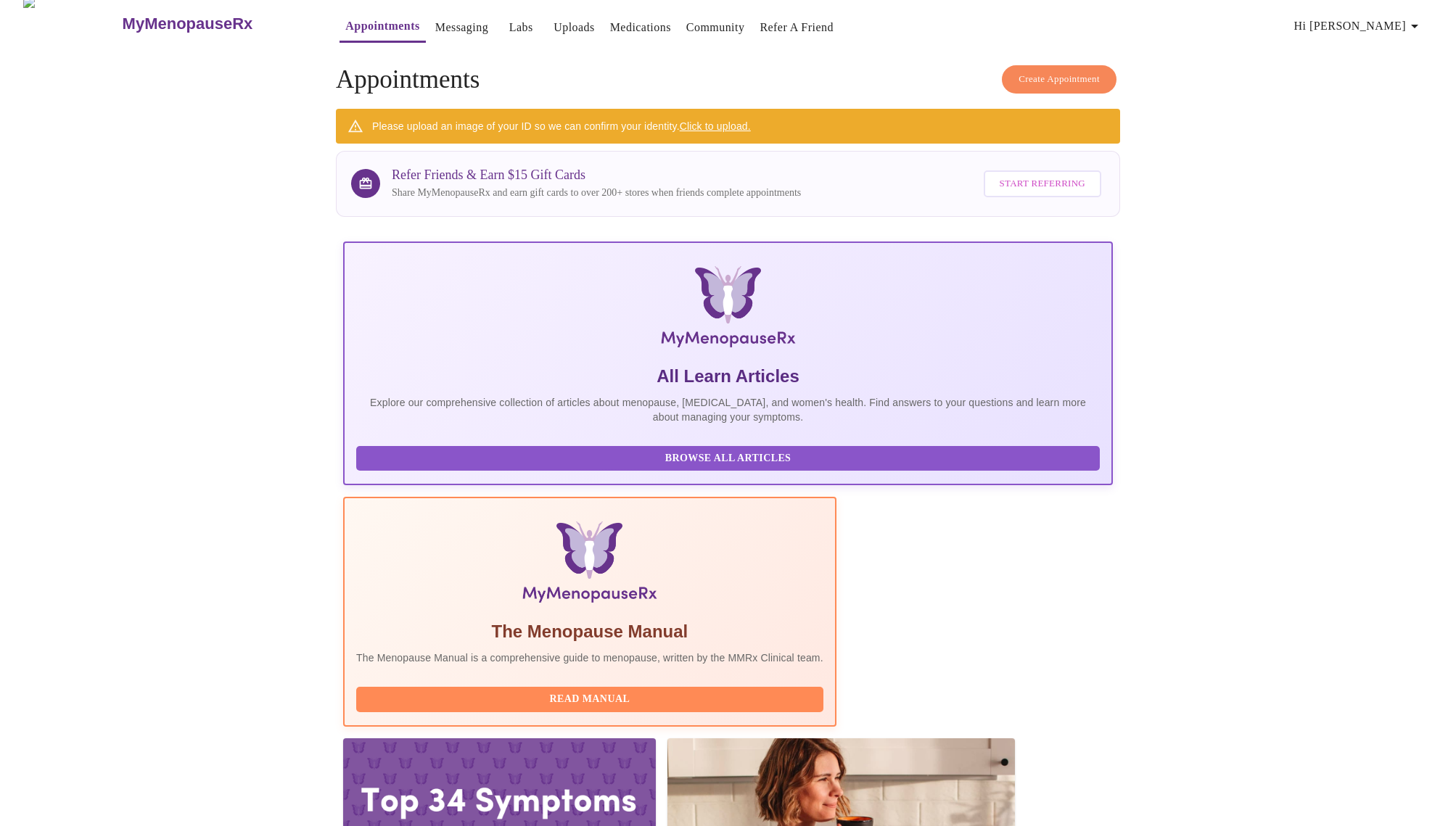
scroll to position [9, 0]
click at [1401, 22] on span "Hi Grazyna" at bounding box center [1358, 27] width 129 height 20
click at [1321, 386] on div at bounding box center [728, 413] width 1456 height 826
click at [723, 122] on link "Click to upload." at bounding box center [716, 126] width 71 height 12
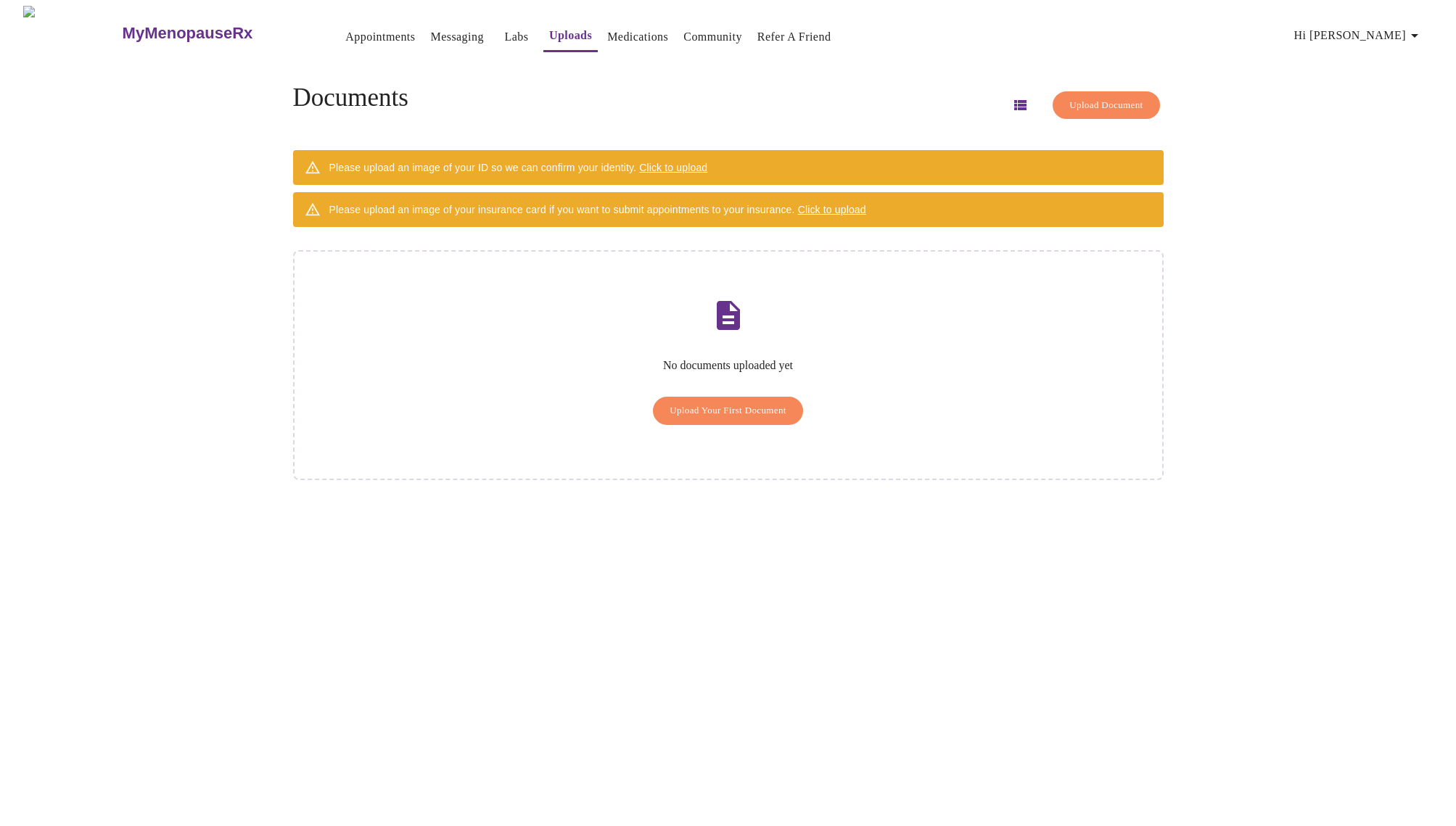
click at [710, 403] on span "Upload Your First Document" at bounding box center [727, 411] width 117 height 17
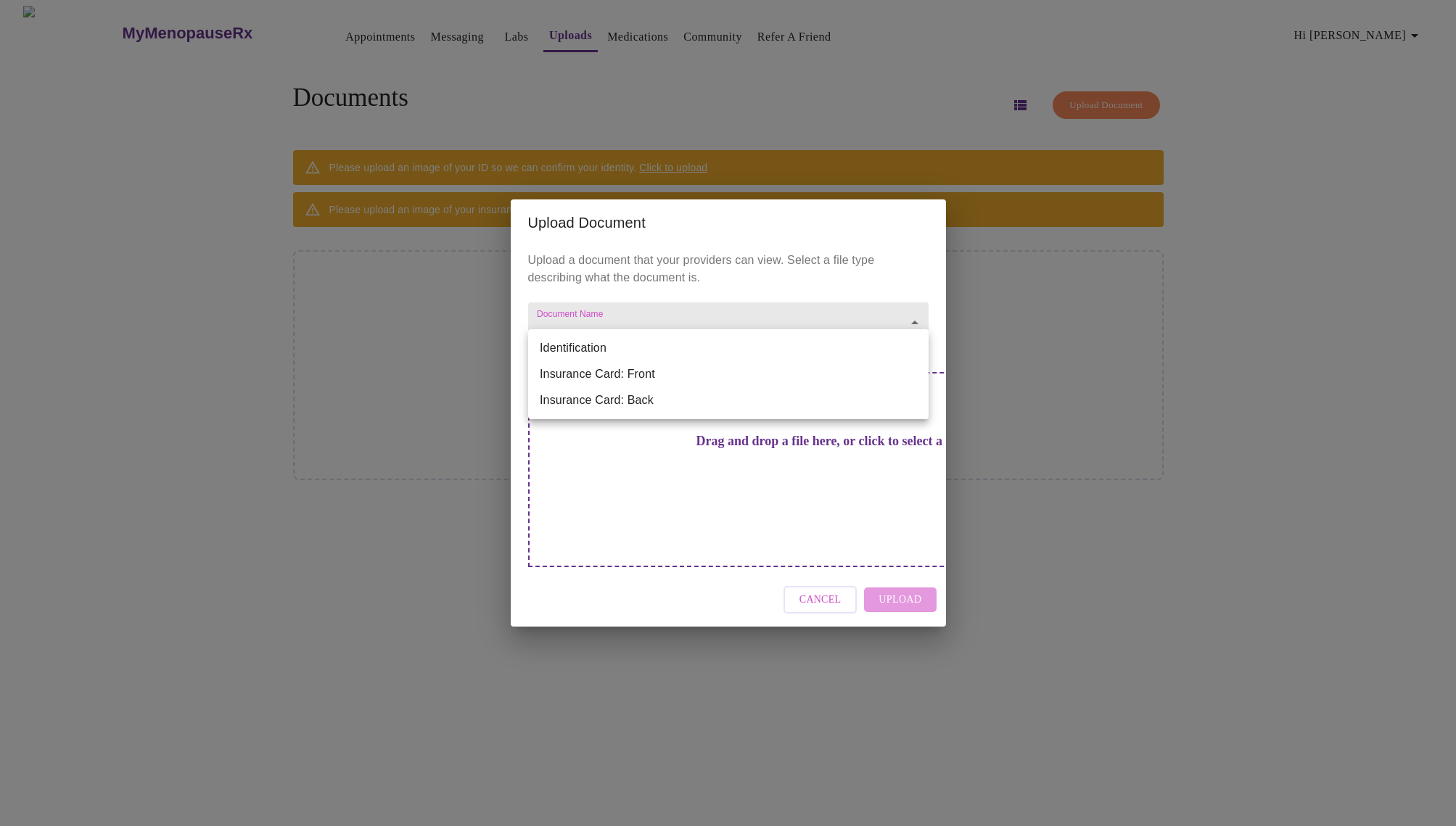
click at [912, 344] on body "MyMenopauseRx Appointments Messaging Labs Uploads Medications Community Refer a…" at bounding box center [727, 418] width 1444 height 826
click at [778, 348] on li "Identification" at bounding box center [728, 348] width 400 height 26
type input "Identification"
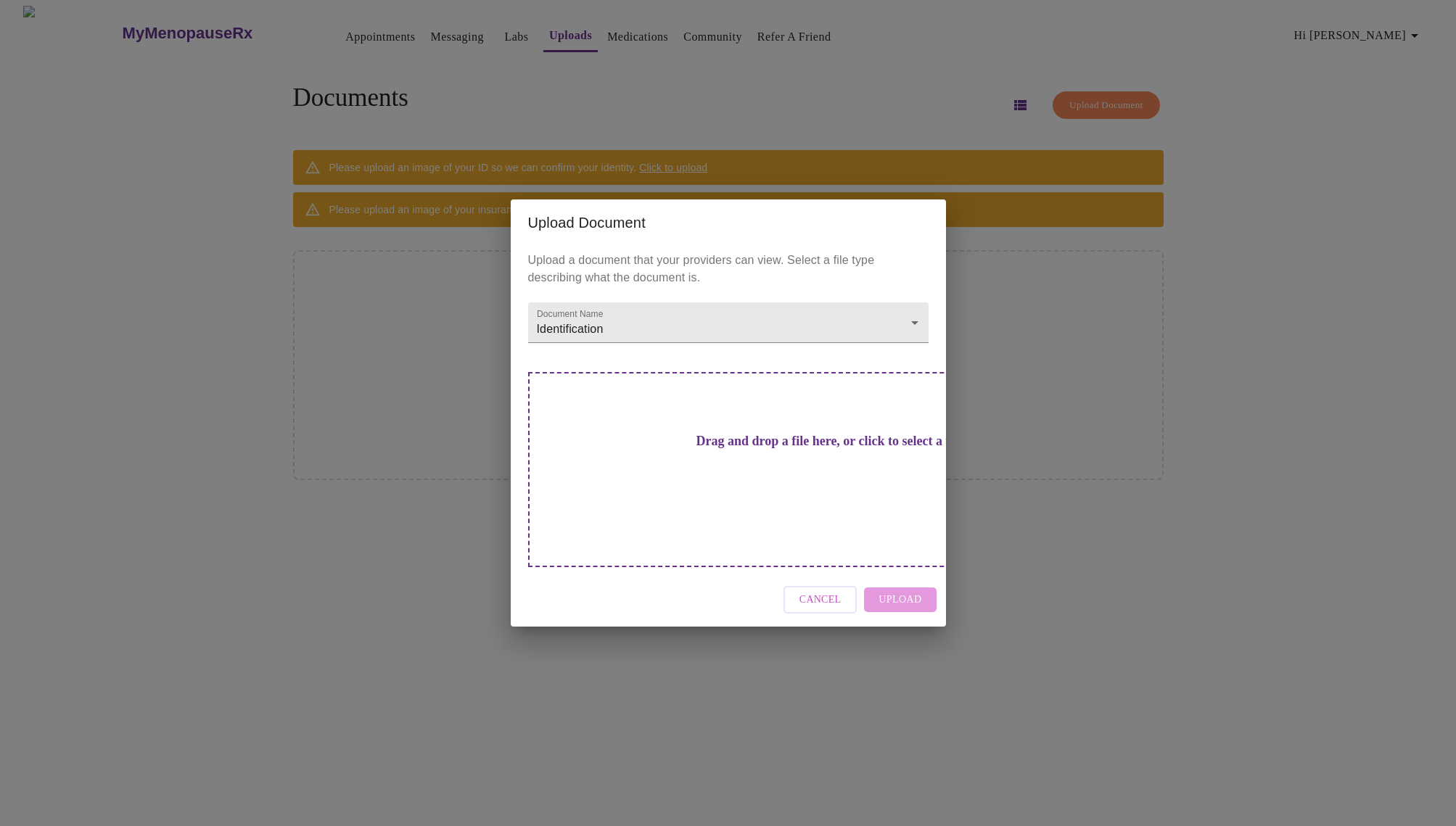
click at [762, 449] on h3 "Drag and drop a file here, or click to select a file" at bounding box center [829, 441] width 400 height 15
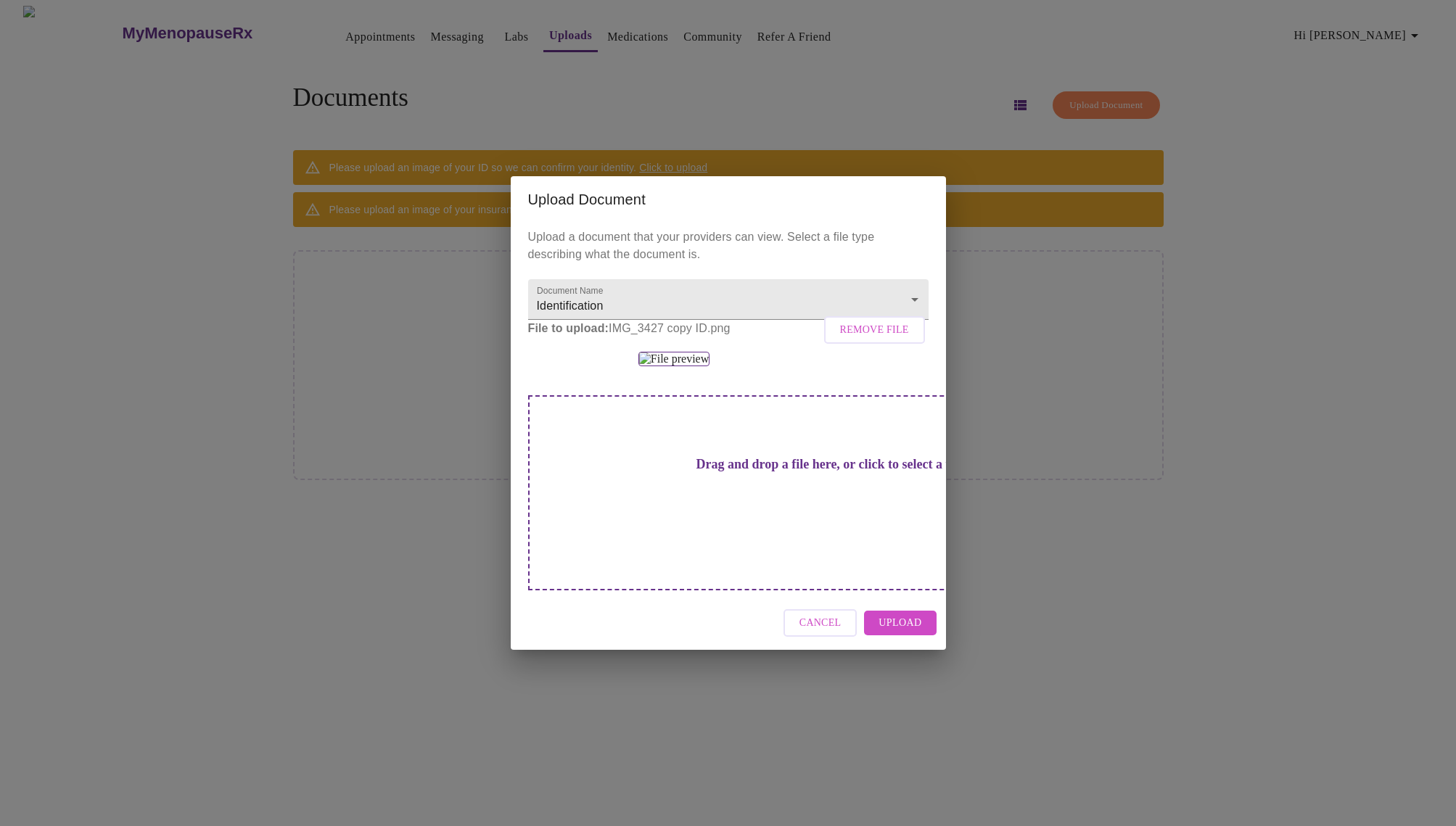
click at [808, 472] on h3 "Drag and drop a file here, or click to select a file" at bounding box center [829, 464] width 400 height 15
click at [921, 632] on span "Upload" at bounding box center [899, 622] width 43 height 18
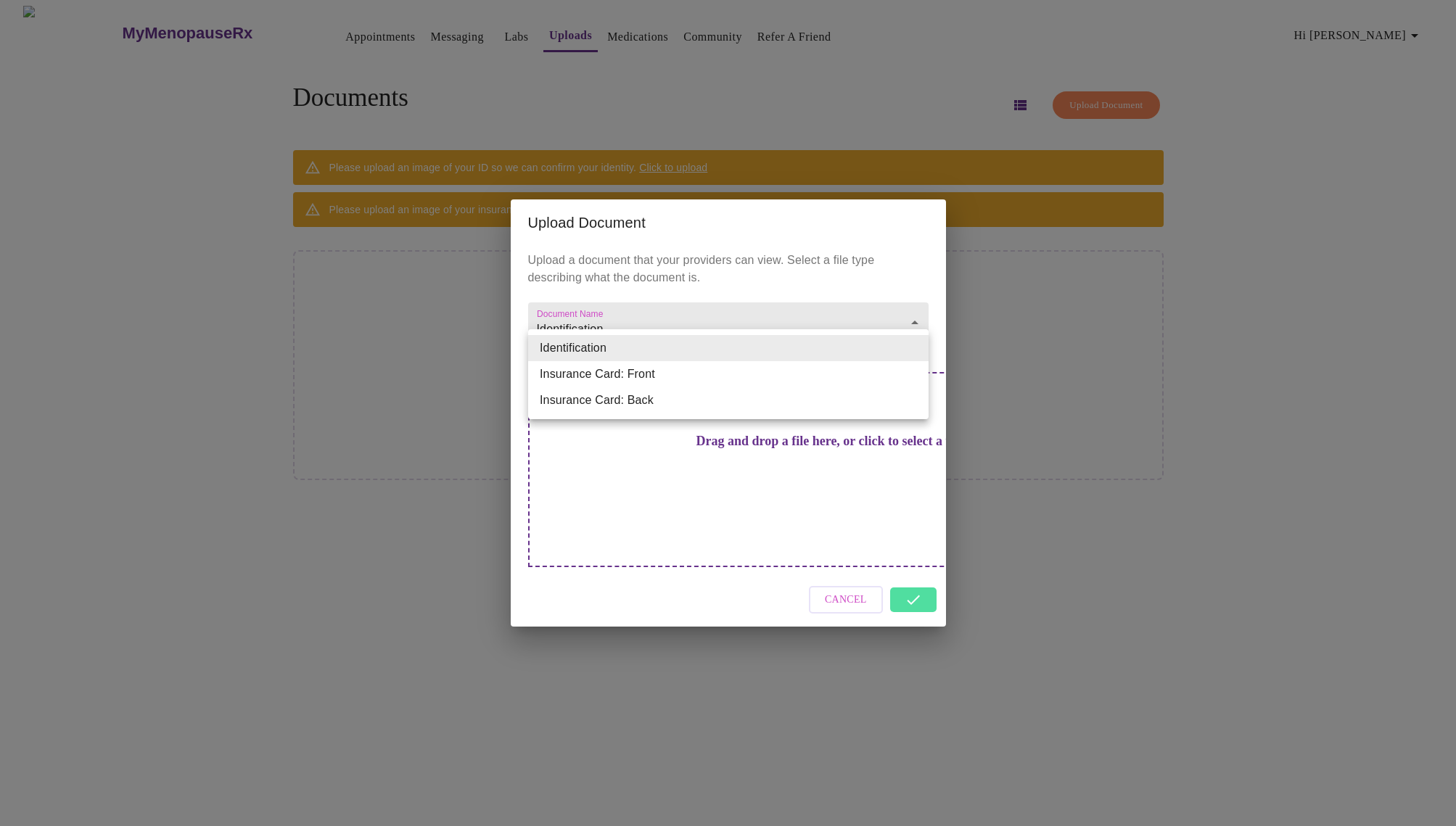
click at [915, 346] on body "MyMenopauseRx Appointments Messaging Labs Uploads Medications Community Refer a…" at bounding box center [727, 418] width 1444 height 826
click at [915, 346] on li "Identification" at bounding box center [728, 348] width 400 height 26
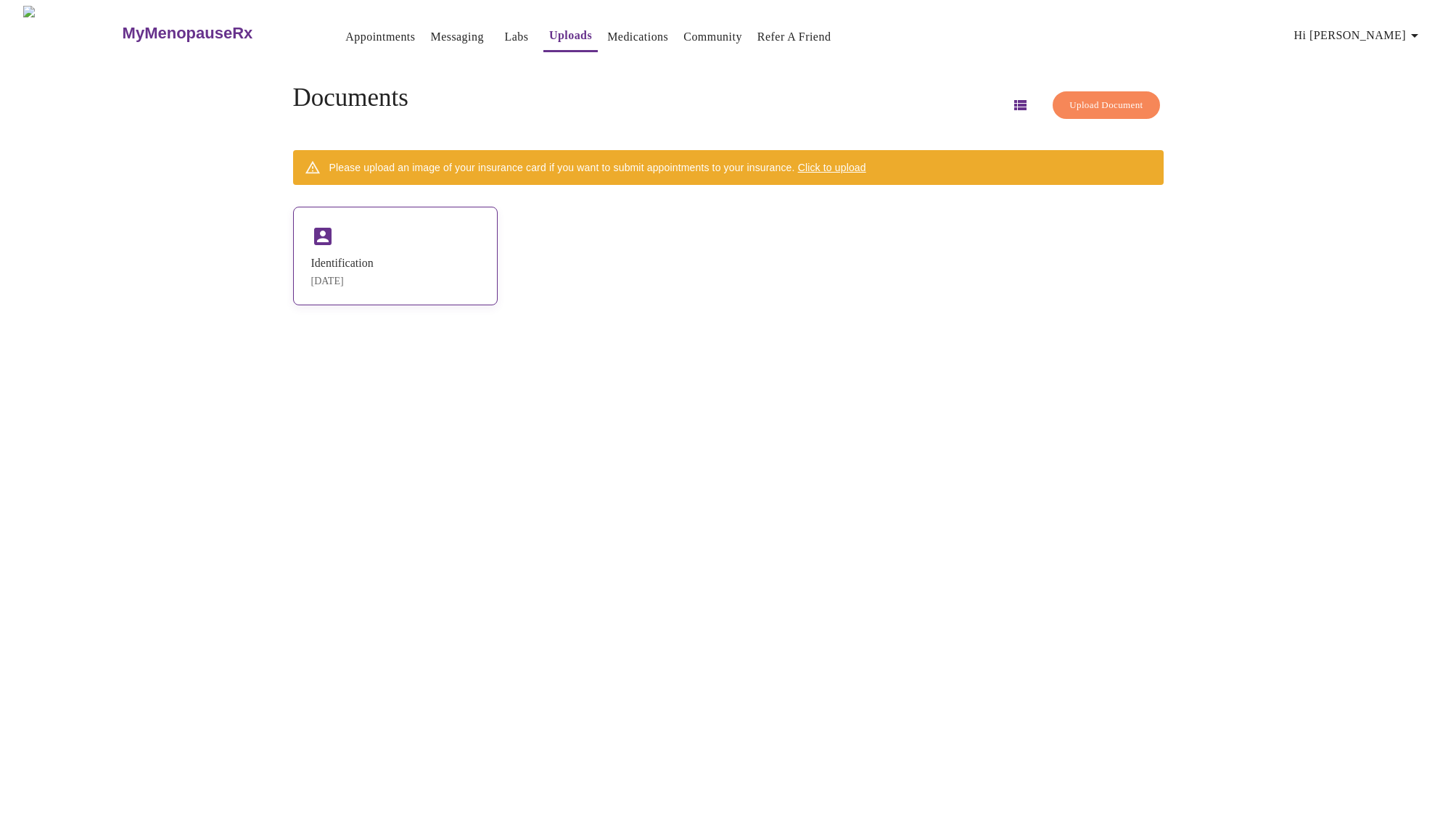
click at [373, 257] on div "Identification" at bounding box center [342, 263] width 63 height 13
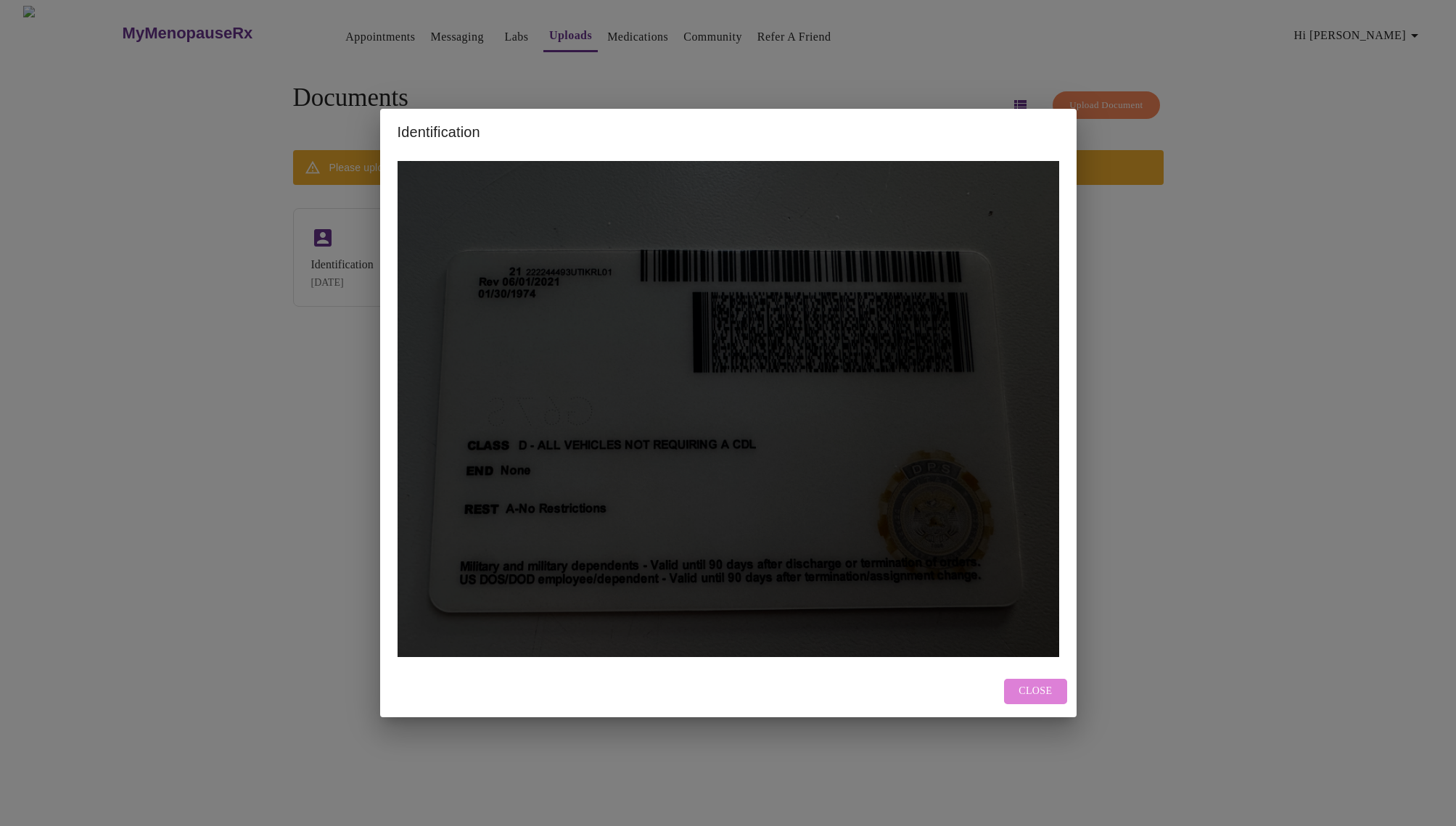
click at [1058, 687] on button "Close" at bounding box center [1035, 691] width 63 height 26
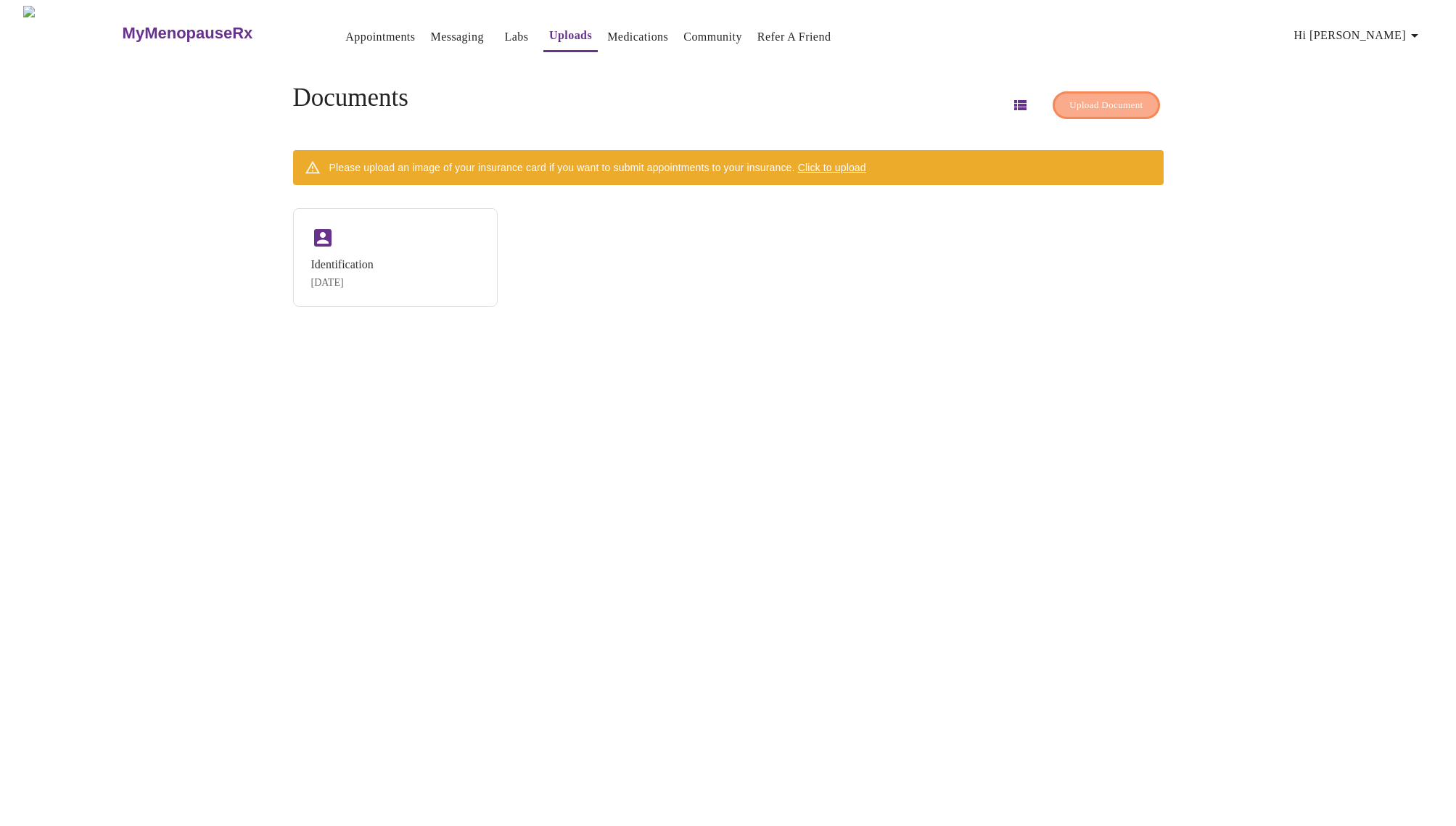
click at [1092, 100] on span "Upload Document" at bounding box center [1105, 105] width 74 height 17
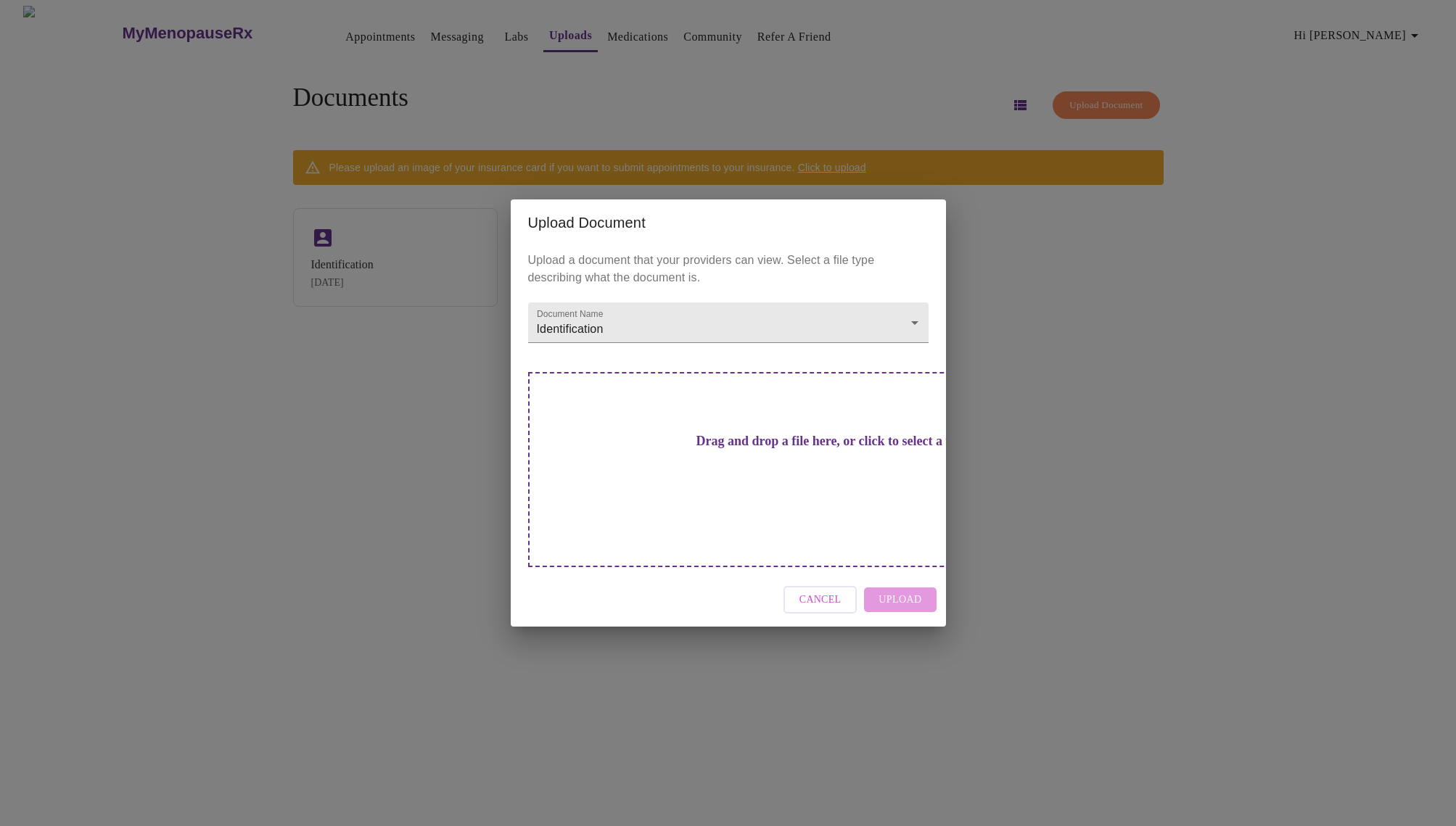
click at [743, 449] on h3 "Drag and drop a file here, or click to select a file" at bounding box center [829, 441] width 400 height 15
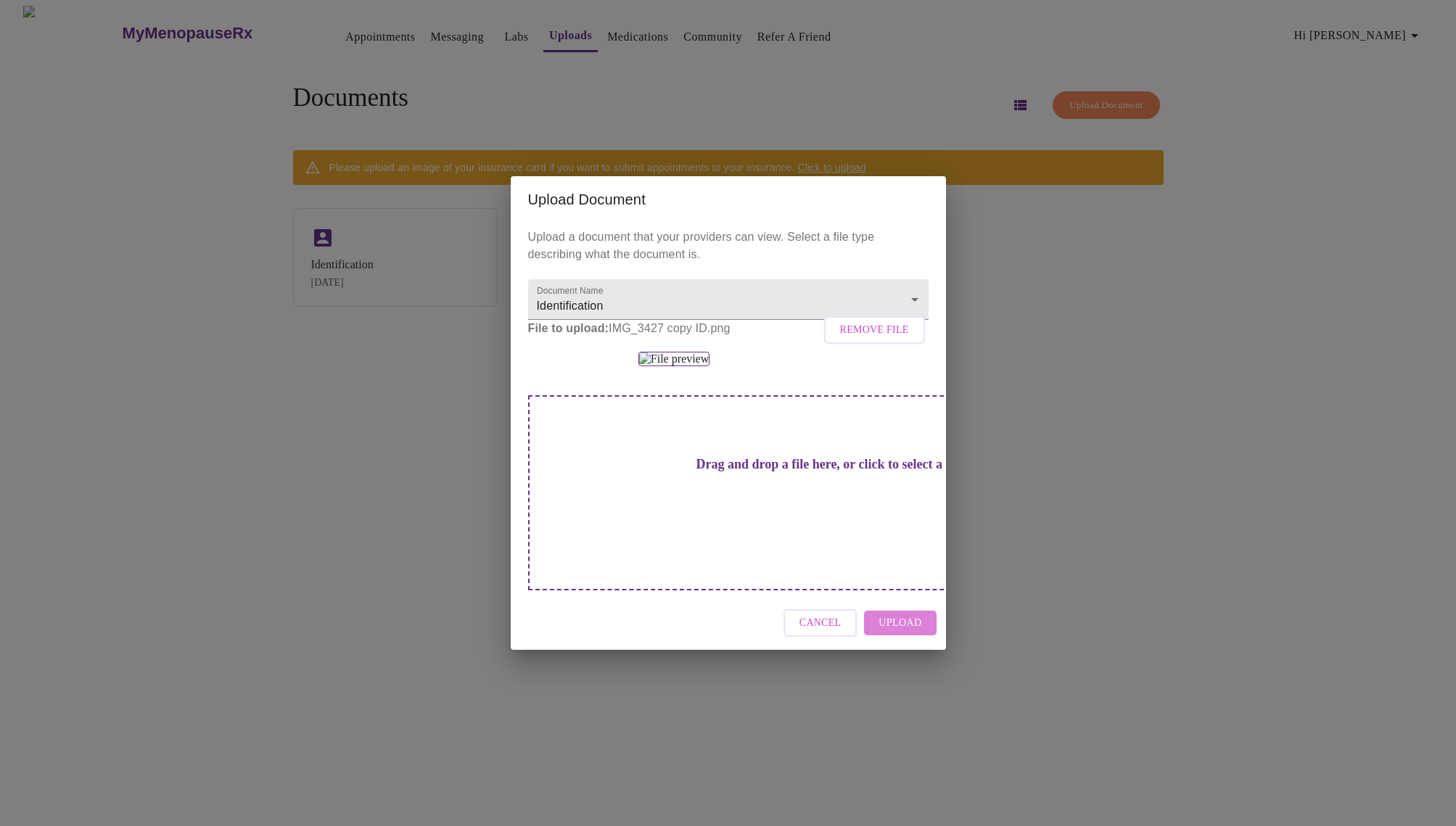
click at [907, 632] on span "Upload" at bounding box center [899, 622] width 43 height 18
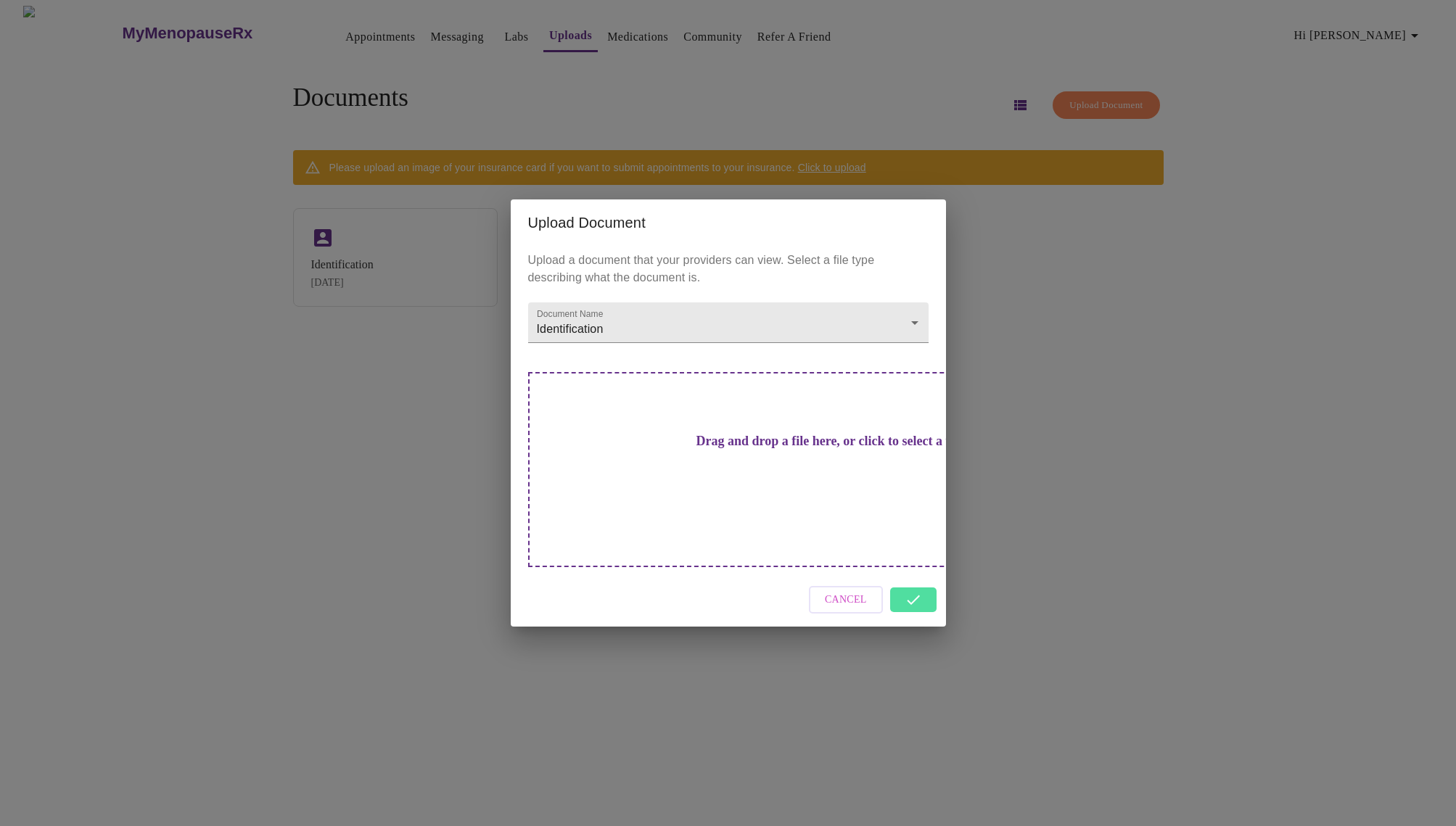
click at [919, 576] on div "Cancel" at bounding box center [728, 600] width 435 height 54
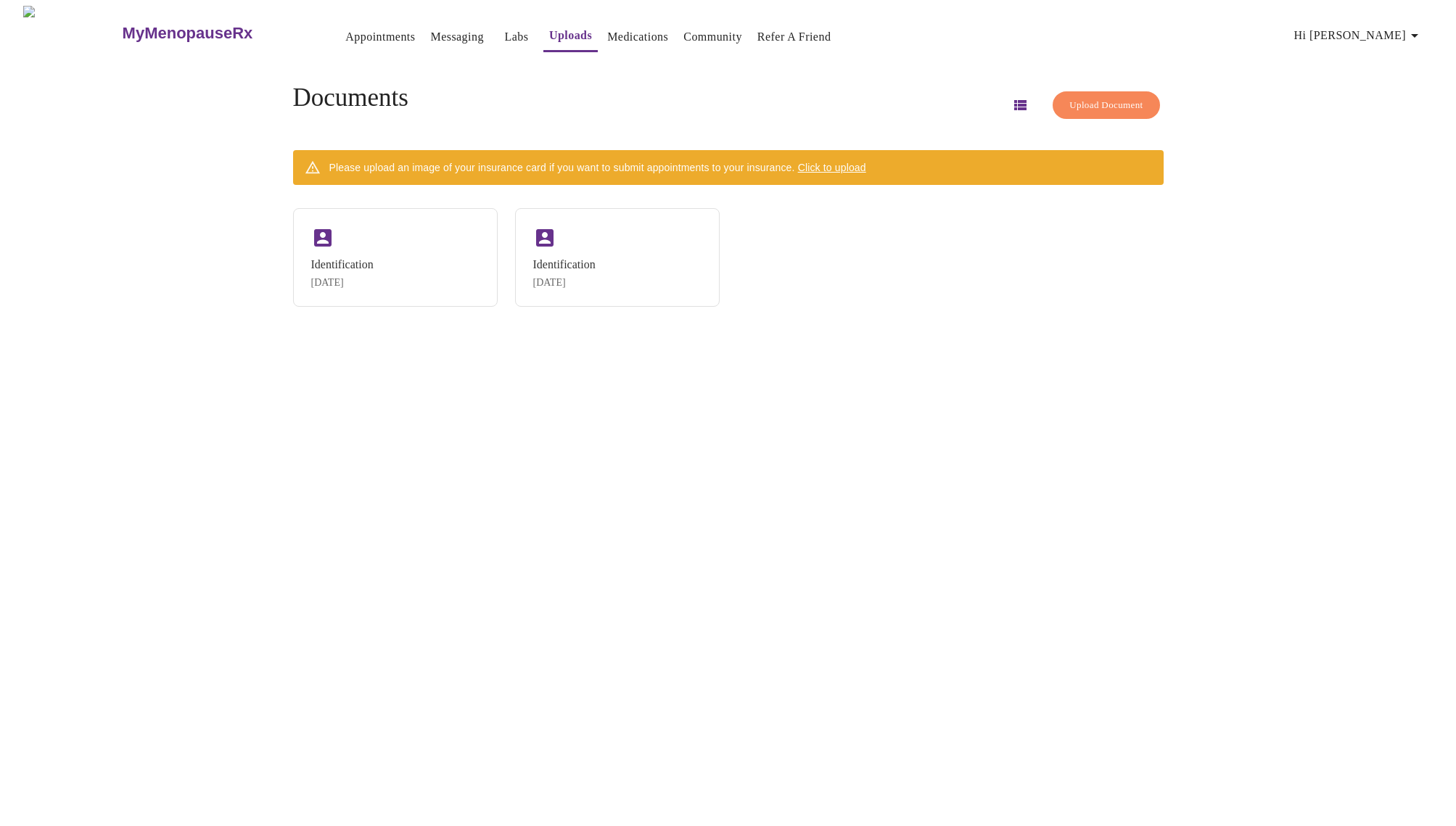
click at [1089, 97] on span "Upload Document" at bounding box center [1105, 105] width 74 height 17
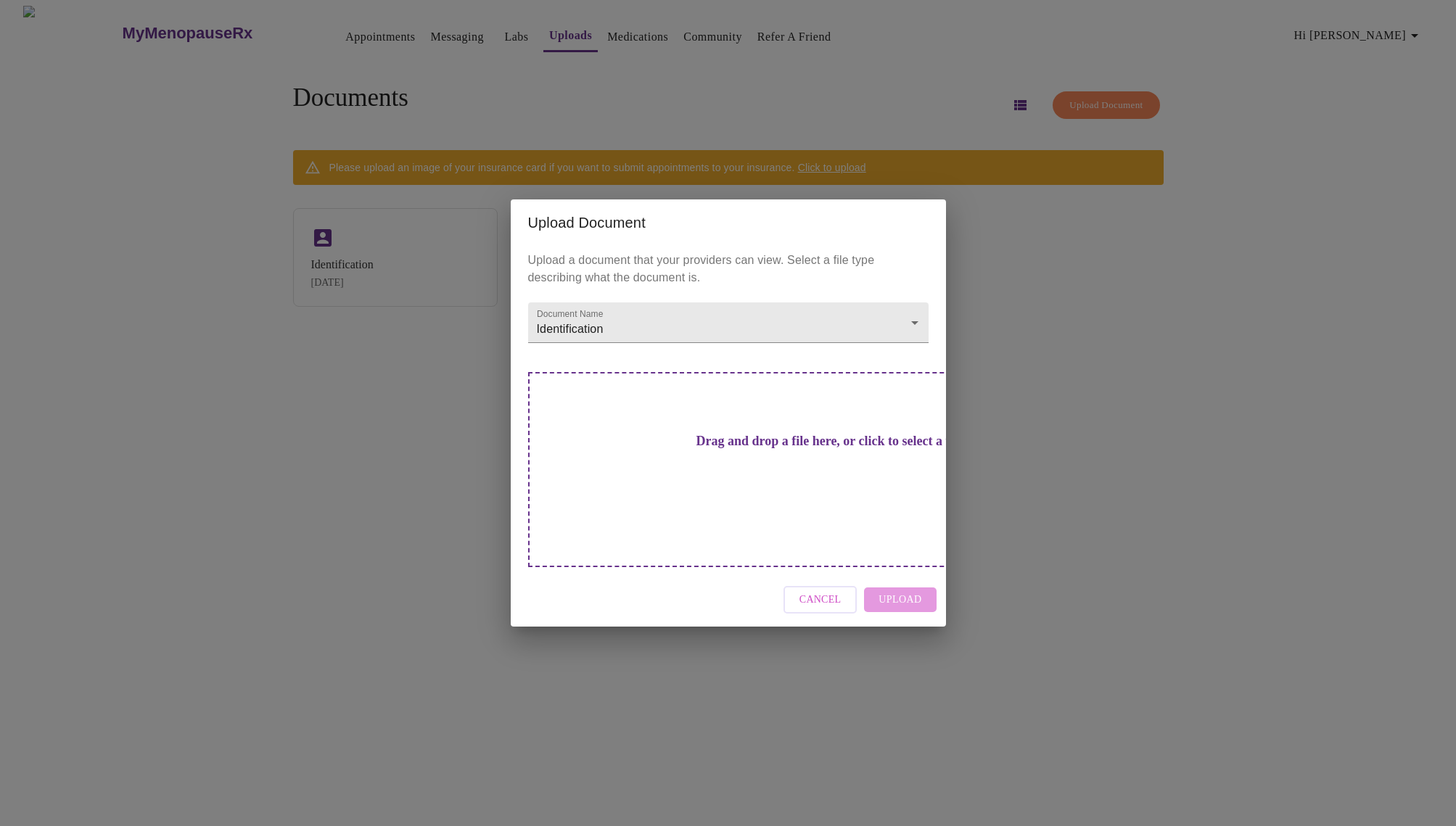
click at [1089, 94] on div "Upload Document Upload a document that your providers can view. Select a file t…" at bounding box center [728, 413] width 1456 height 826
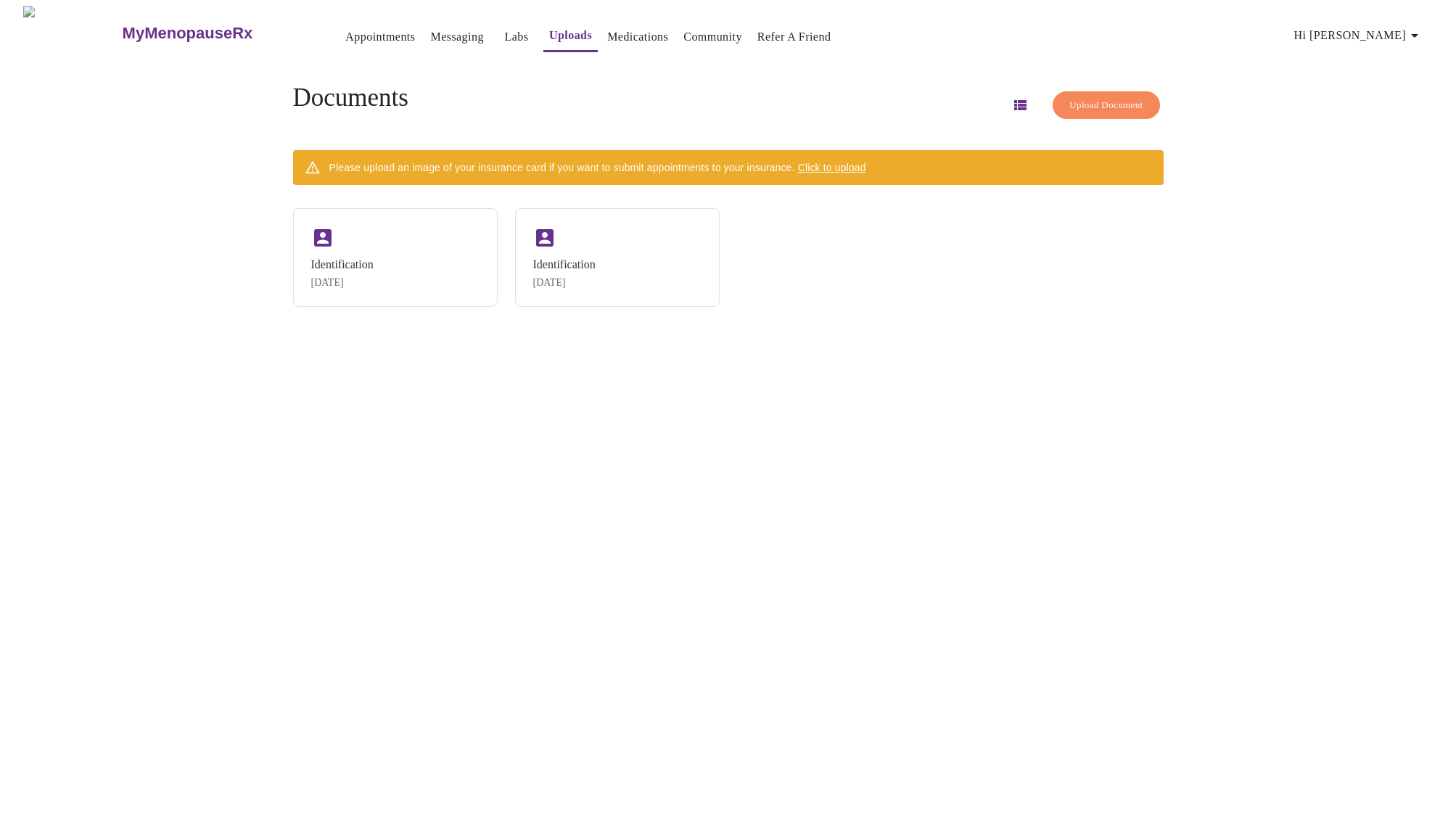
click at [607, 27] on link "Medications" at bounding box center [637, 37] width 61 height 20
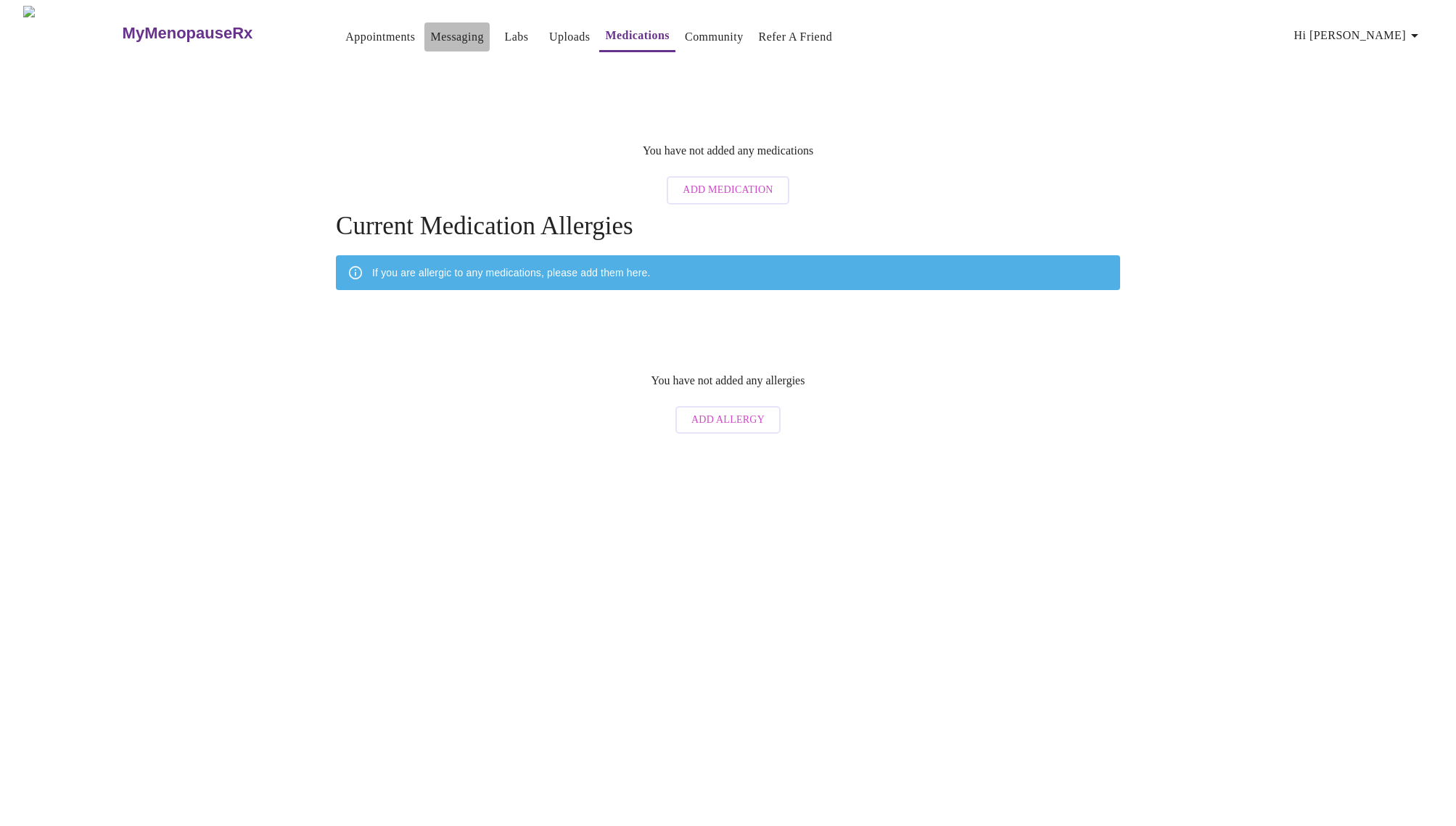
click at [430, 27] on link "Messaging" at bounding box center [456, 37] width 53 height 20
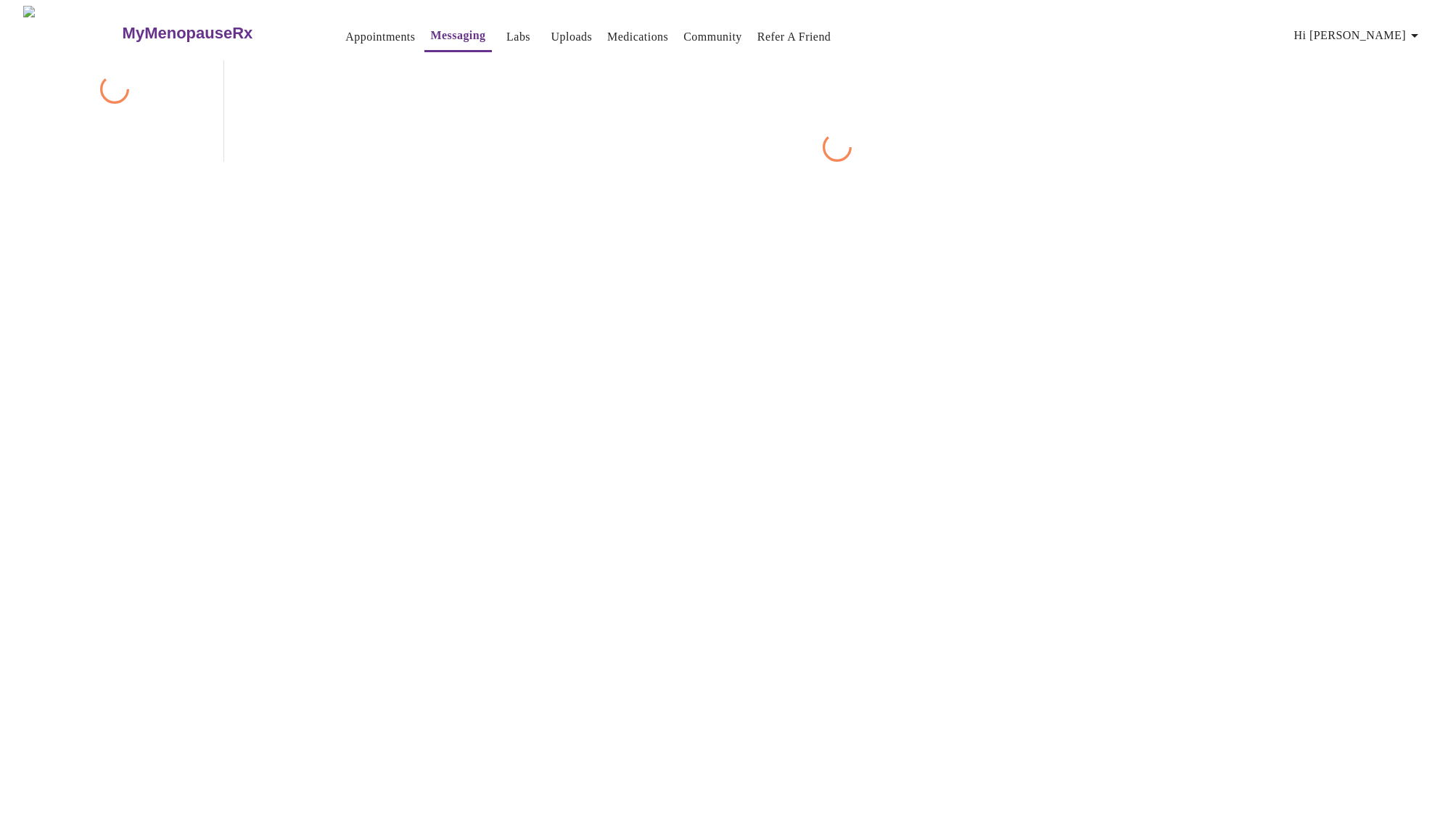
scroll to position [54, 0]
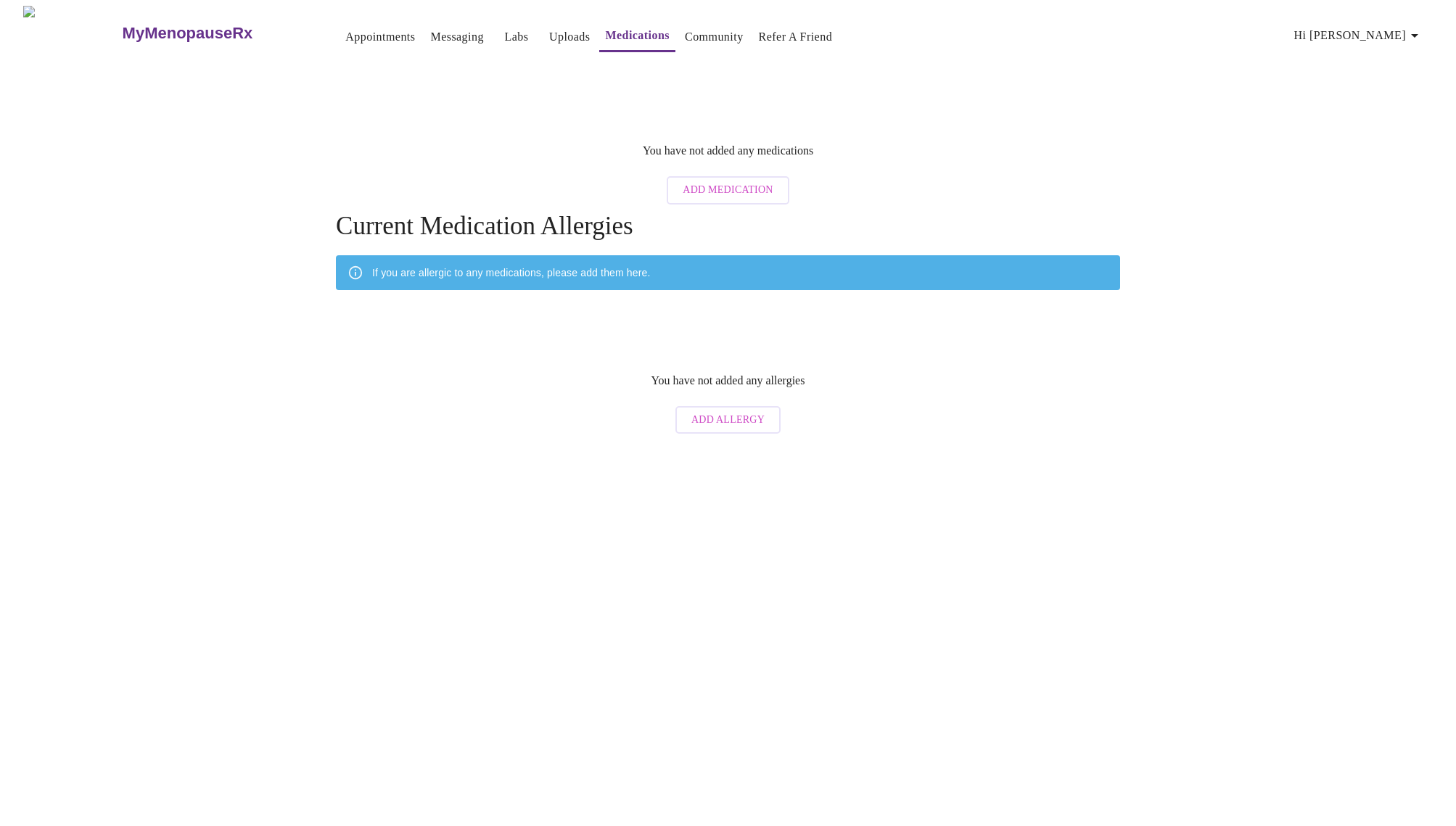
click at [351, 28] on link "Appointments" at bounding box center [380, 37] width 70 height 20
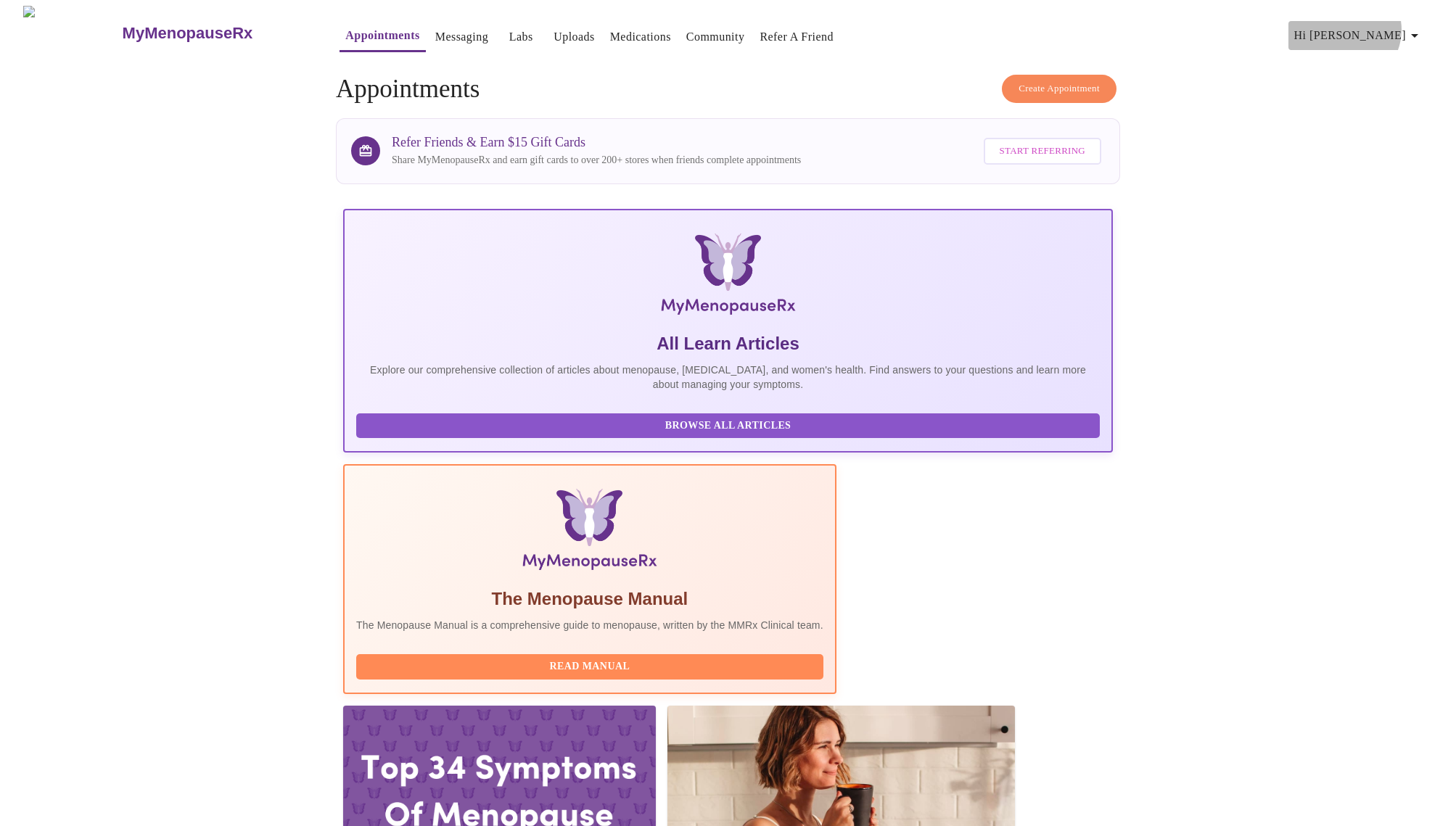
click at [1400, 26] on span "Hi Grazyna" at bounding box center [1358, 36] width 129 height 20
click at [1402, 33] on li "Settings" at bounding box center [1390, 30] width 67 height 26
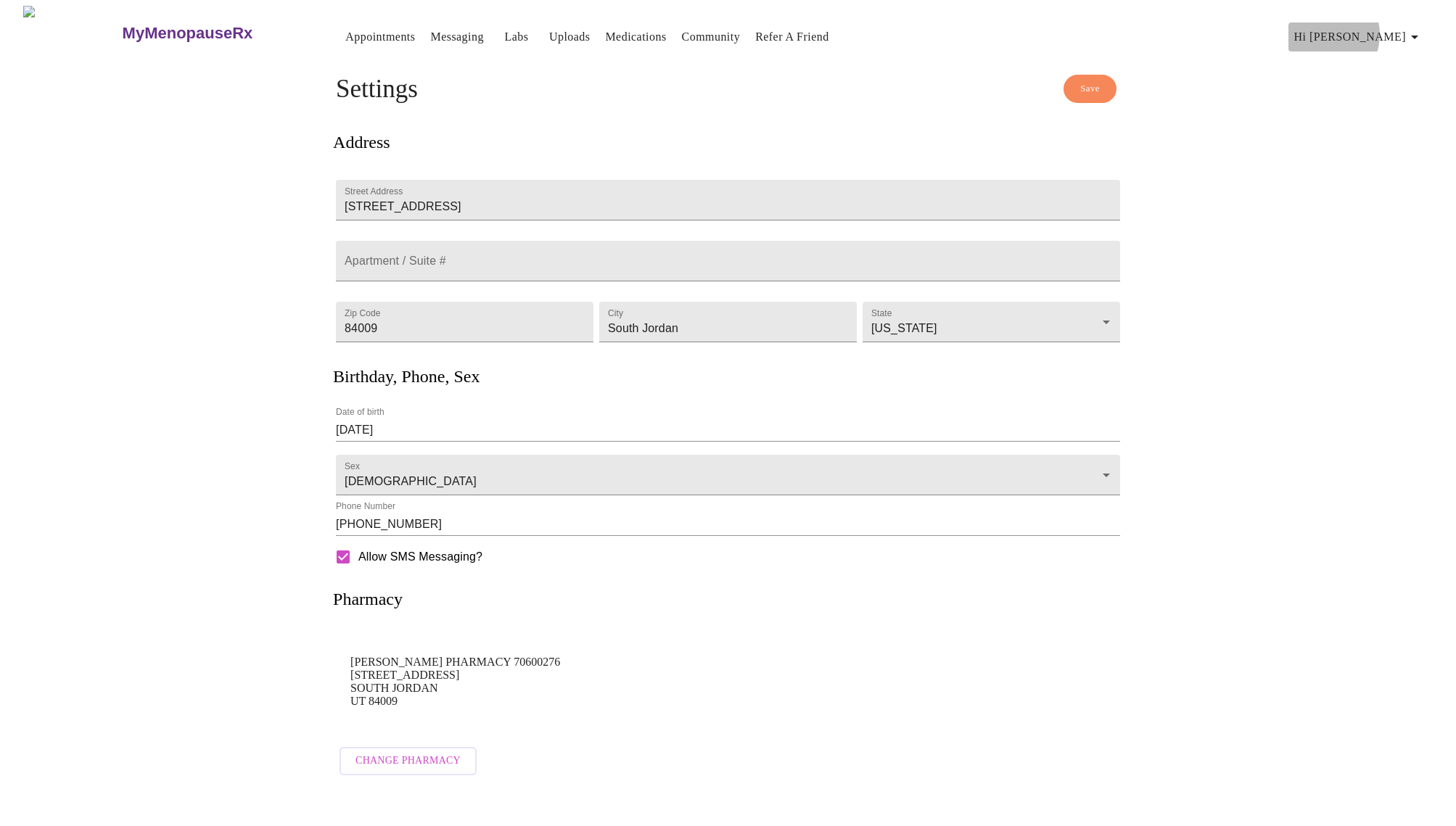
click at [1378, 29] on span "Hi Grazyna" at bounding box center [1358, 37] width 129 height 20
click at [1183, 195] on div at bounding box center [728, 413] width 1456 height 826
click at [345, 27] on link "Appointments" at bounding box center [380, 37] width 70 height 20
